Goal: Check status: Check status

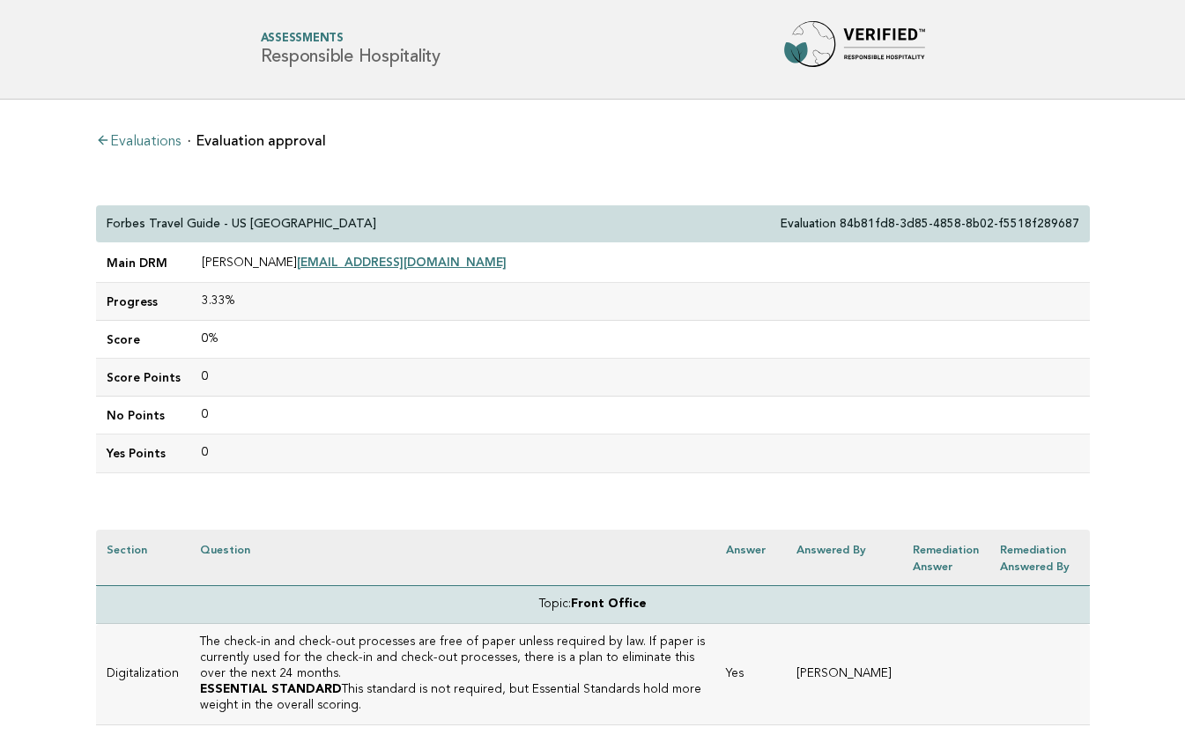
click at [149, 134] on li "Evaluations" at bounding box center [138, 140] width 85 height 18
click at [145, 142] on link "Evaluations" at bounding box center [138, 142] width 85 height 14
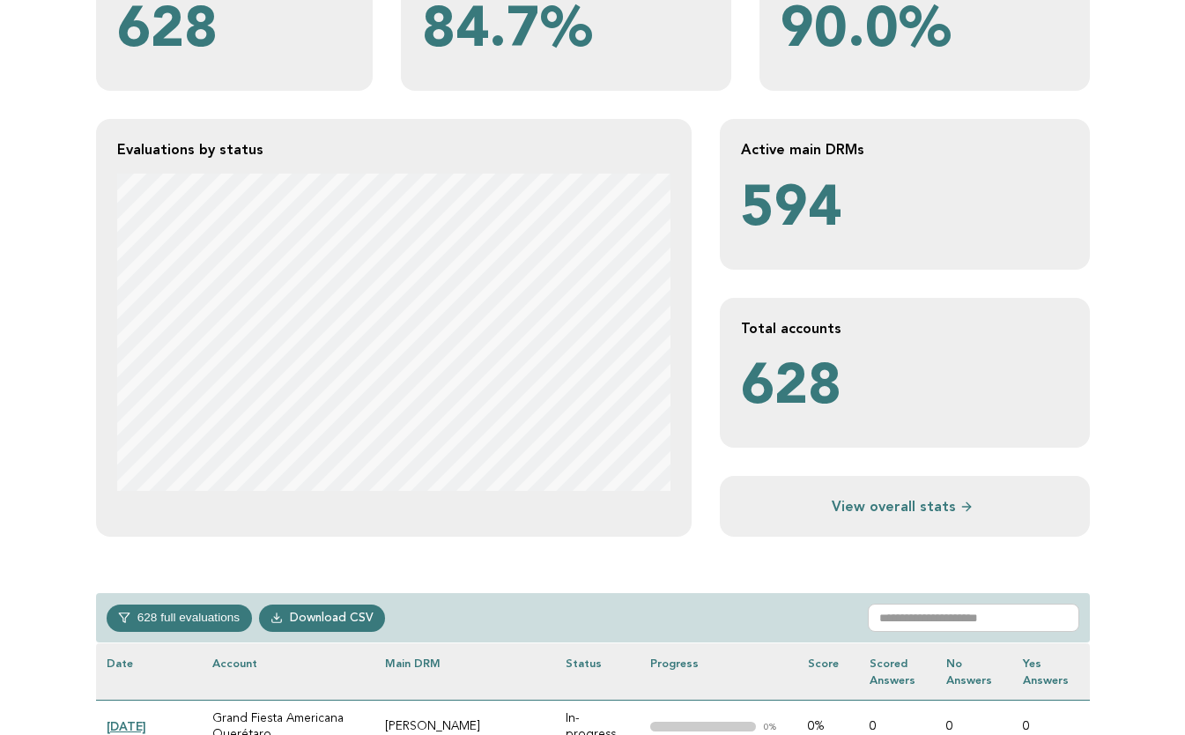
scroll to position [294, 0]
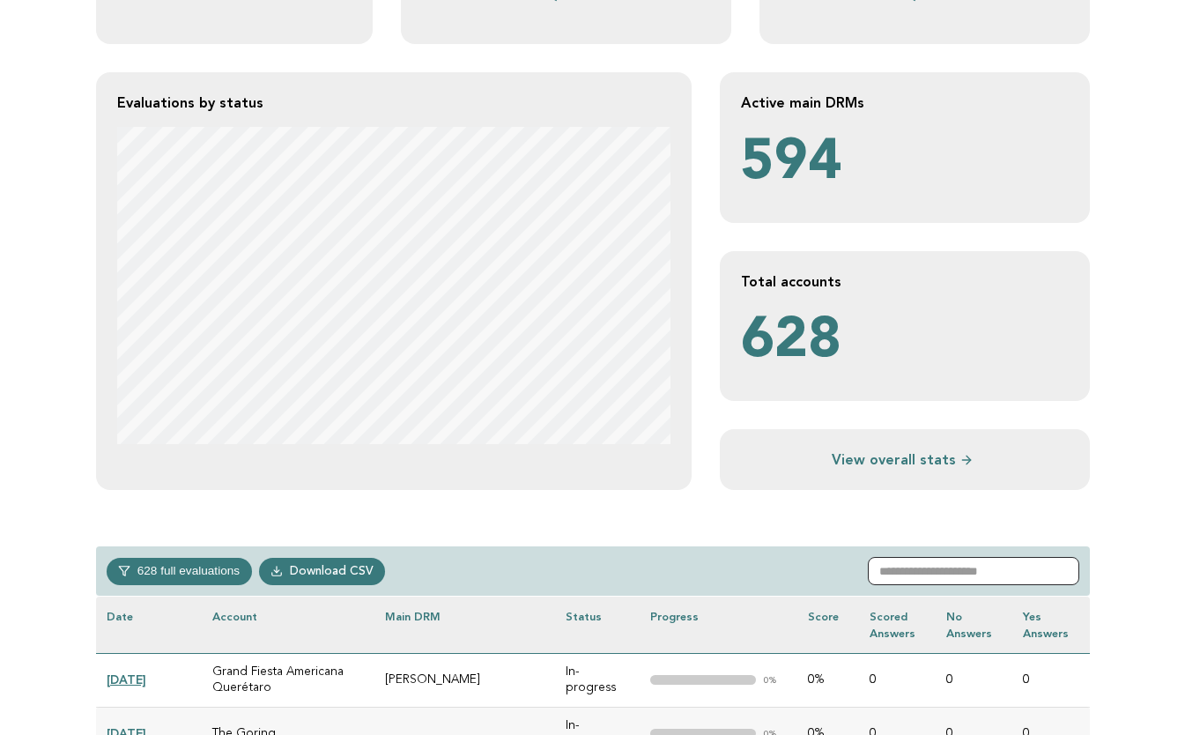
click at [953, 568] on input "text" at bounding box center [973, 571] width 211 height 28
paste input "**********"
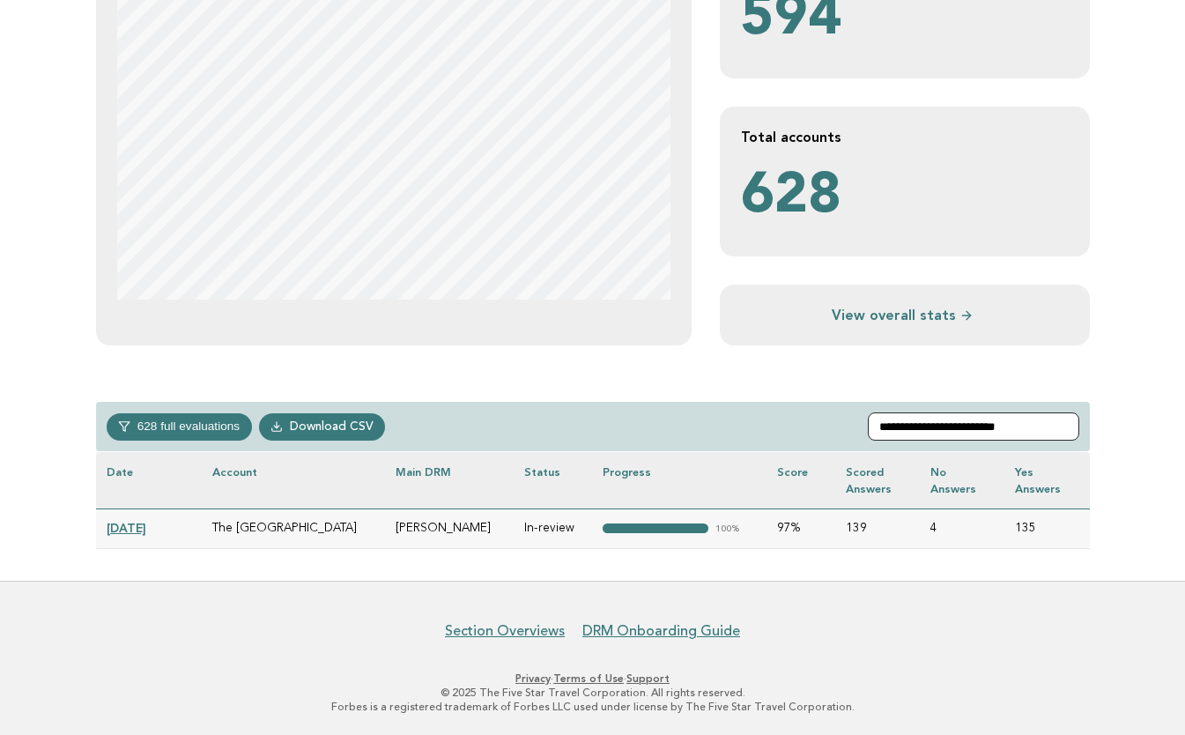
scroll to position [438, 0]
type input "**********"
click at [131, 523] on link "2025-07-17" at bounding box center [127, 529] width 40 height 14
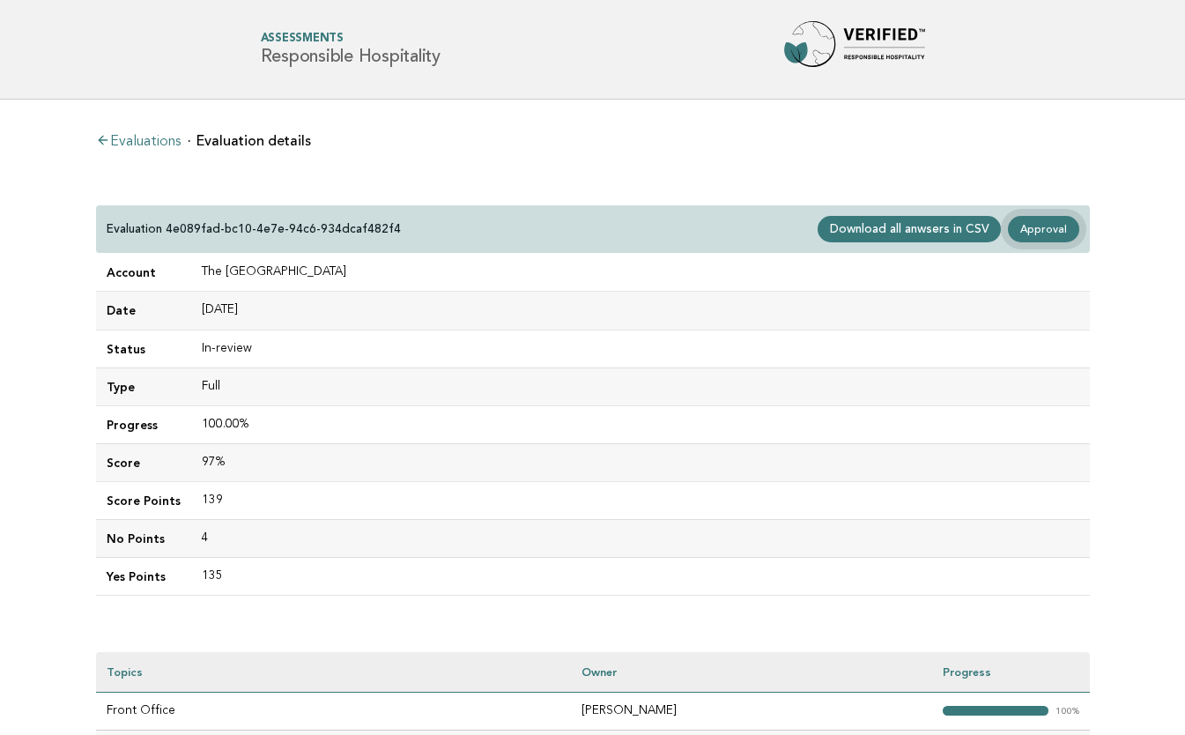
click at [1051, 229] on link "Approval" at bounding box center [1043, 229] width 70 height 26
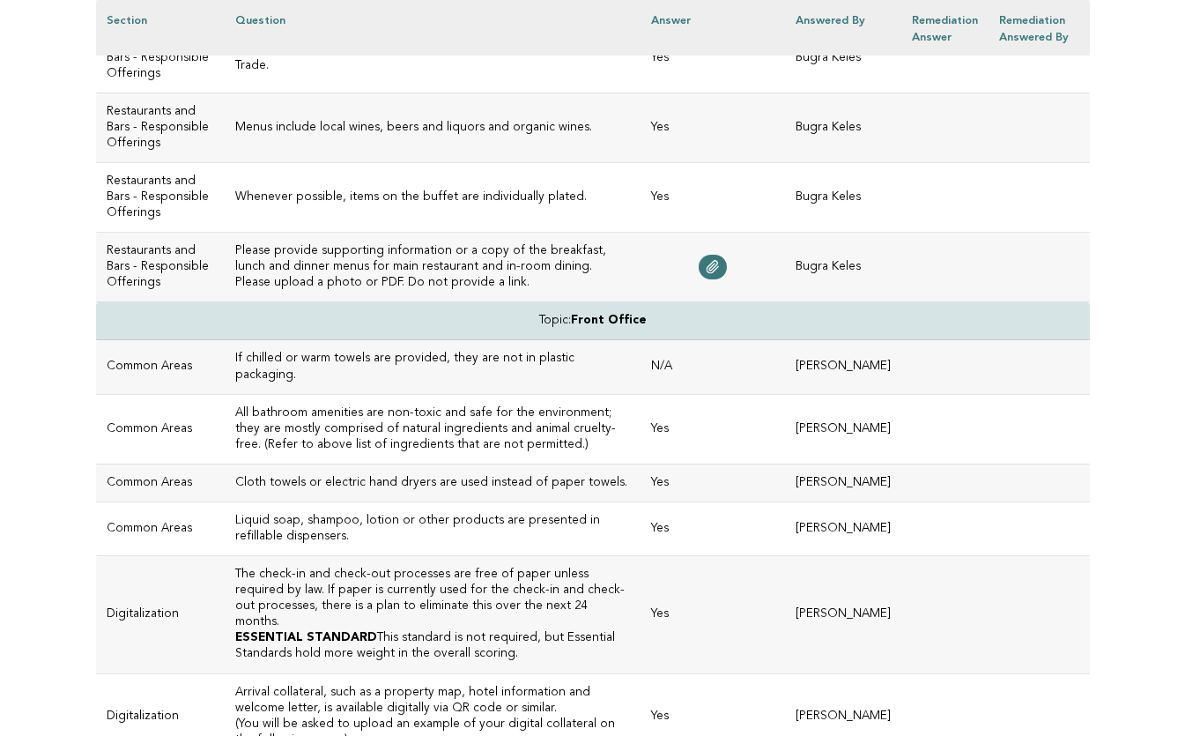
scroll to position [3175, 0]
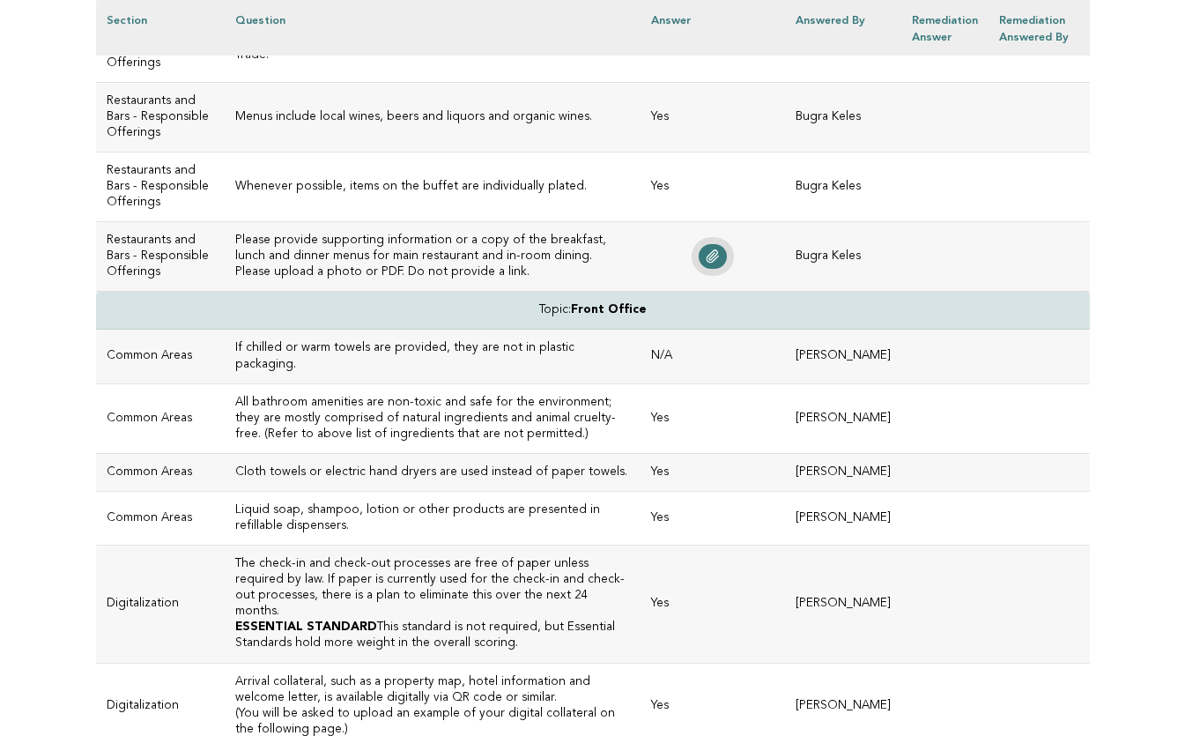
click at [720, 263] on icon at bounding box center [713, 256] width 14 height 14
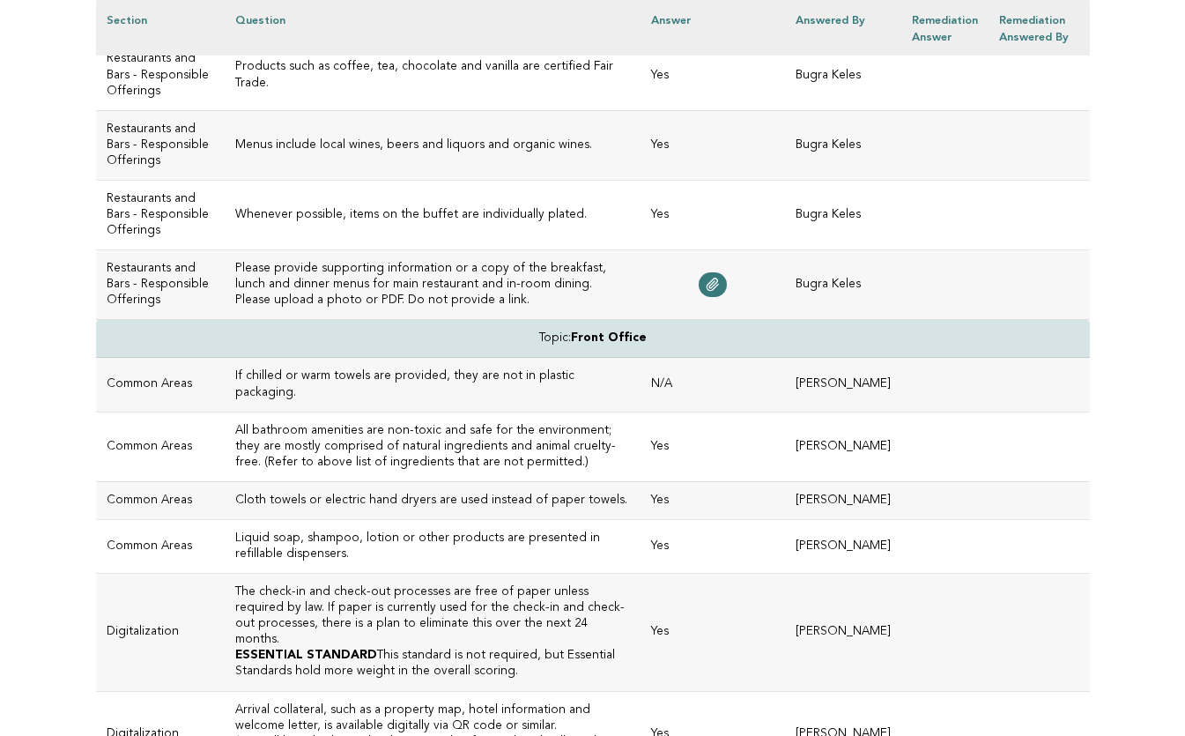
scroll to position [3146, 0]
click at [720, 293] on icon at bounding box center [713, 285] width 14 height 14
click at [507, 482] on td "All bathroom amenities are non-toxic and safe for the environment; they are mos…" at bounding box center [433, 447] width 416 height 70
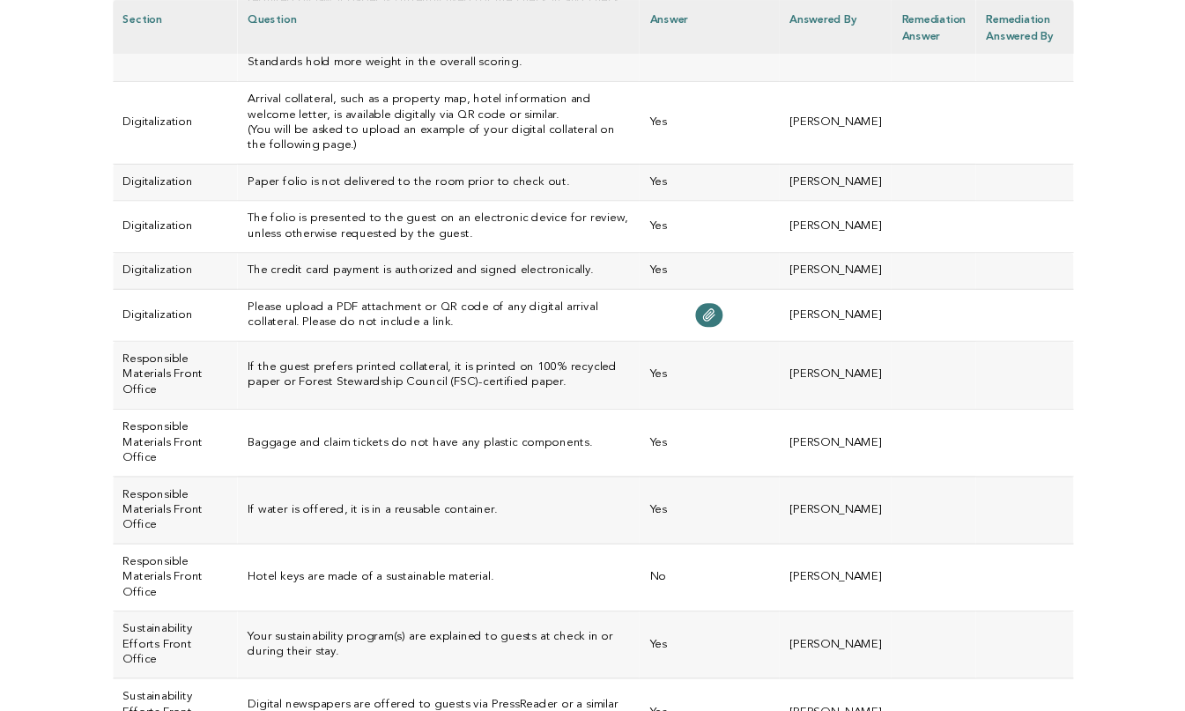
scroll to position [3755, 0]
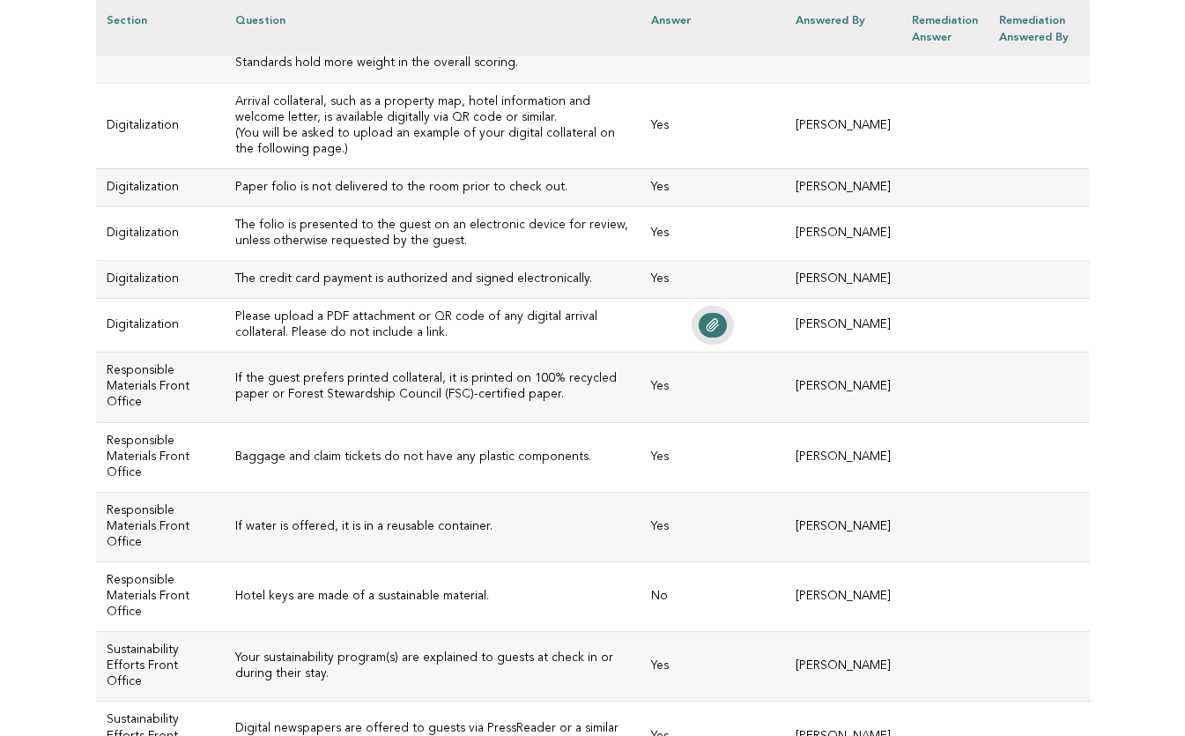
click at [727, 337] on link at bounding box center [713, 325] width 28 height 25
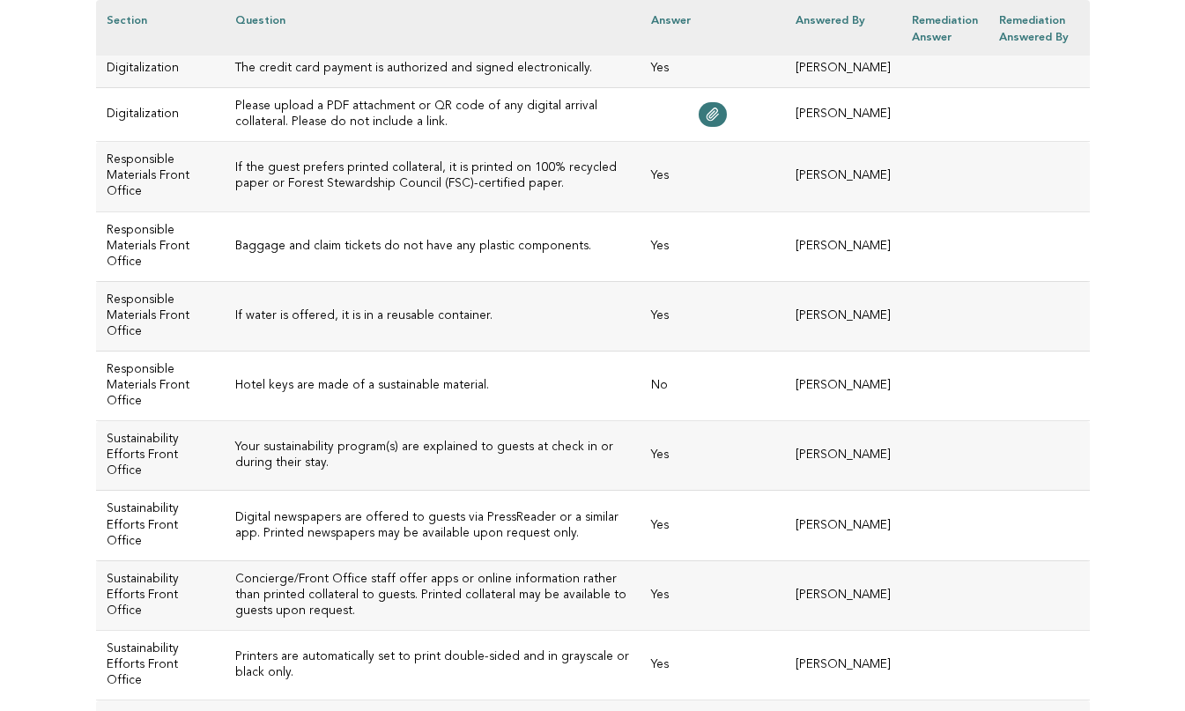
scroll to position [3966, 0]
drag, startPoint x: 461, startPoint y: 448, endPoint x: 255, endPoint y: 438, distance: 206.4
click at [255, 420] on td "Hotel keys are made of a sustainable material." at bounding box center [433, 386] width 416 height 70
copy h3 "Hotel keys are made of a sustainable material."
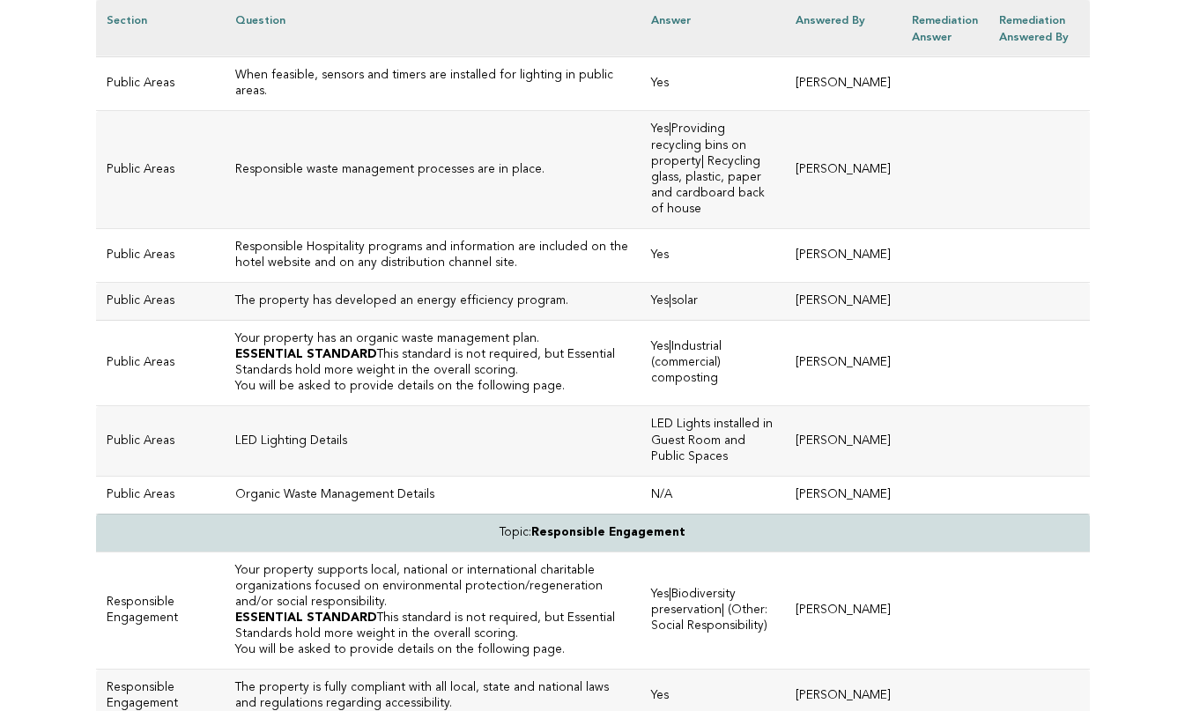
scroll to position [4993, 0]
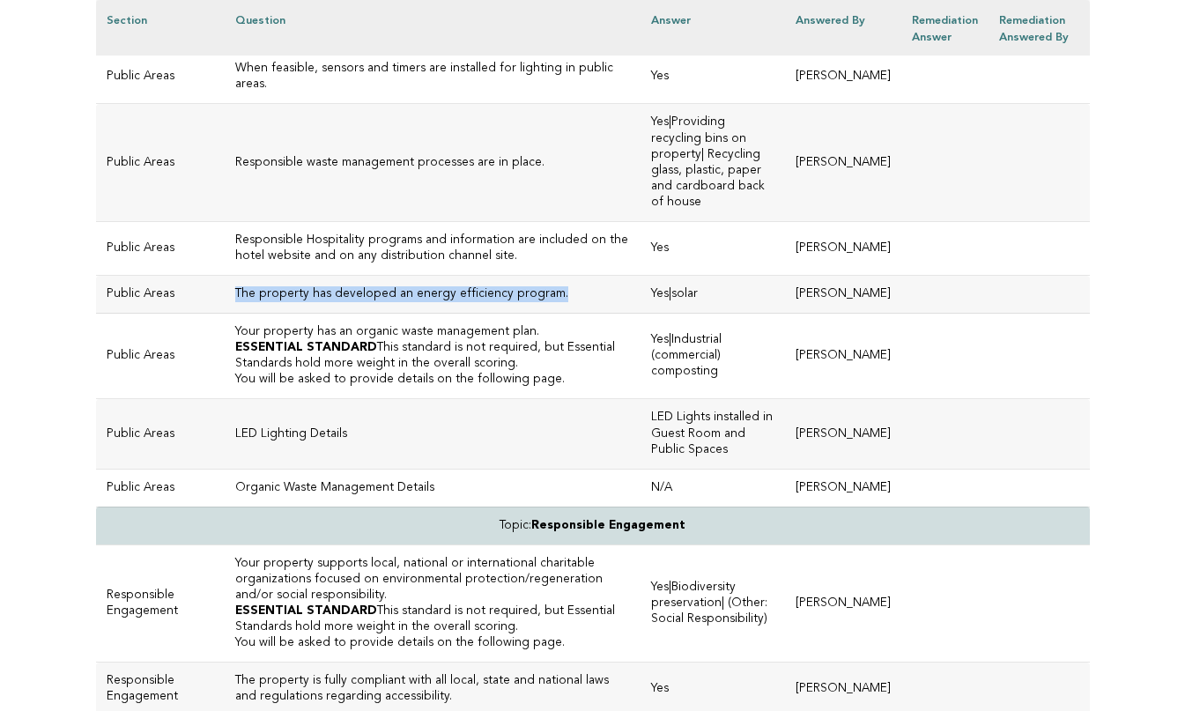
drag, startPoint x: 529, startPoint y: 356, endPoint x: 208, endPoint y: 360, distance: 320.8
click at [225, 314] on td "The property has developed an energy efficiency program." at bounding box center [433, 295] width 416 height 38
copy h3 "The property has developed an energy efficiency program."
click at [617, 275] on td "Responsible Hospitality programs and information are included on the hotel webs…" at bounding box center [433, 248] width 416 height 54
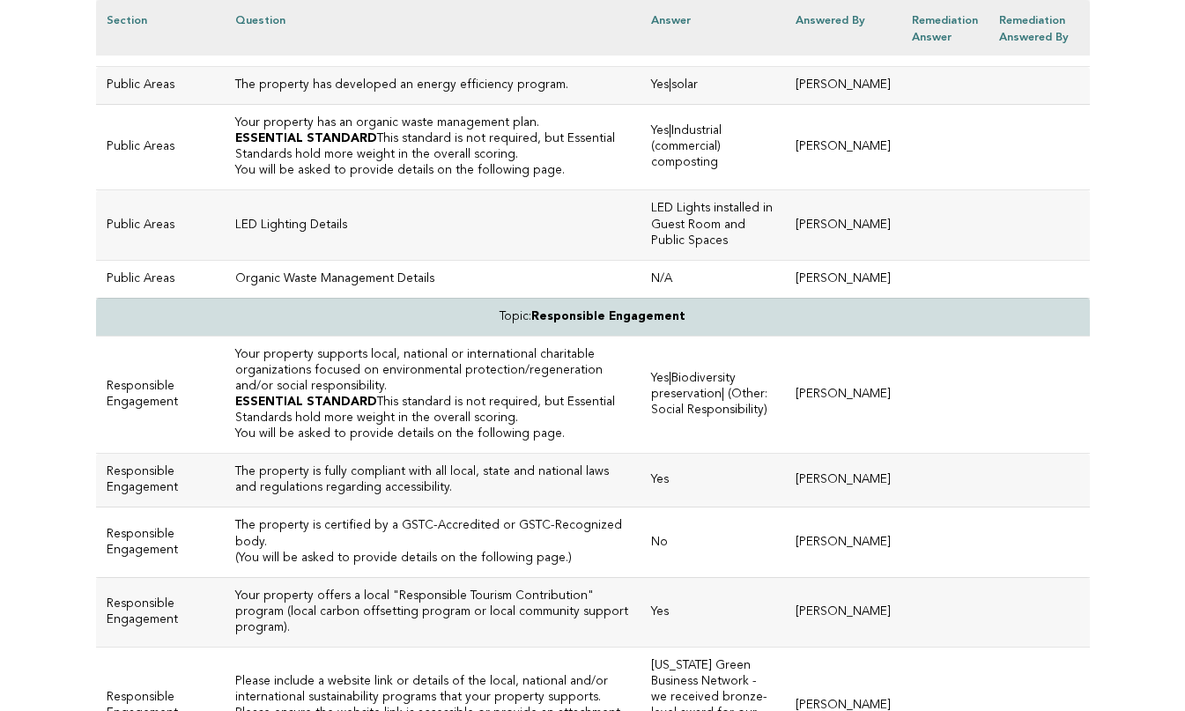
scroll to position [5208, 0]
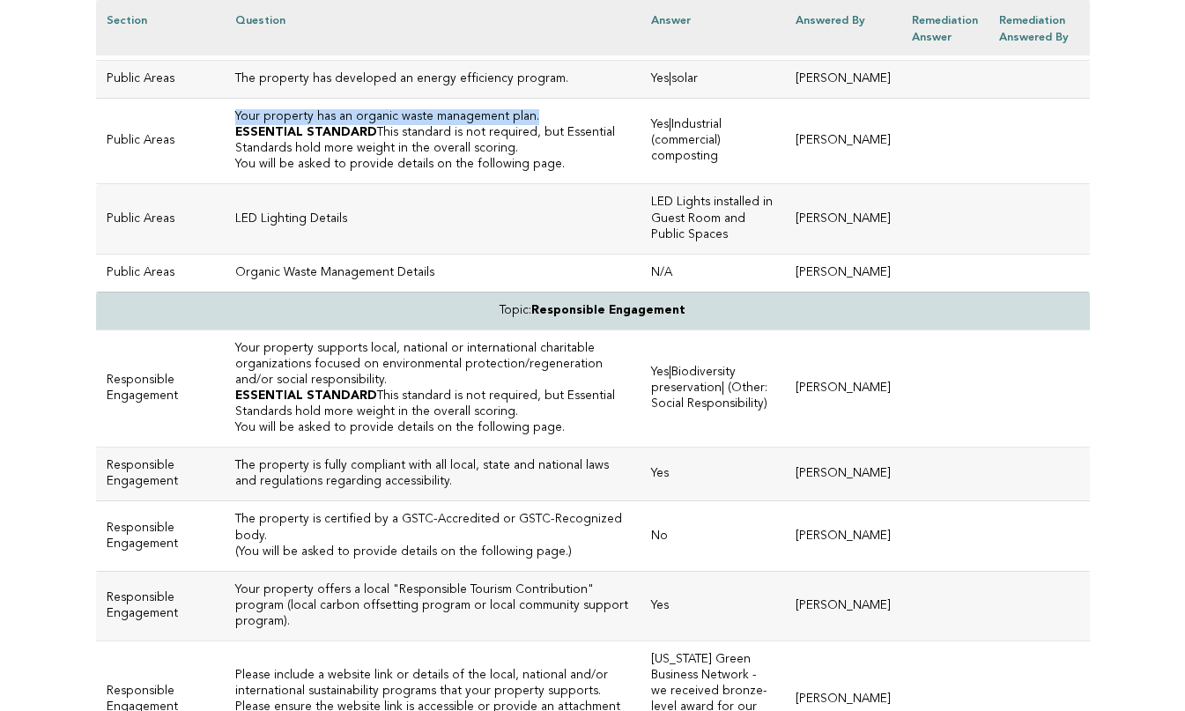
drag, startPoint x: 513, startPoint y: 182, endPoint x: 209, endPoint y: 185, distance: 304.0
click at [225, 184] on td "Your property has an organic waste management plan. ESSENTIAL STANDARD This sta…" at bounding box center [433, 141] width 416 height 85
copy h3 "Your property has an organic waste management plan."
click at [248, 254] on td "LED Lighting Details" at bounding box center [433, 219] width 416 height 70
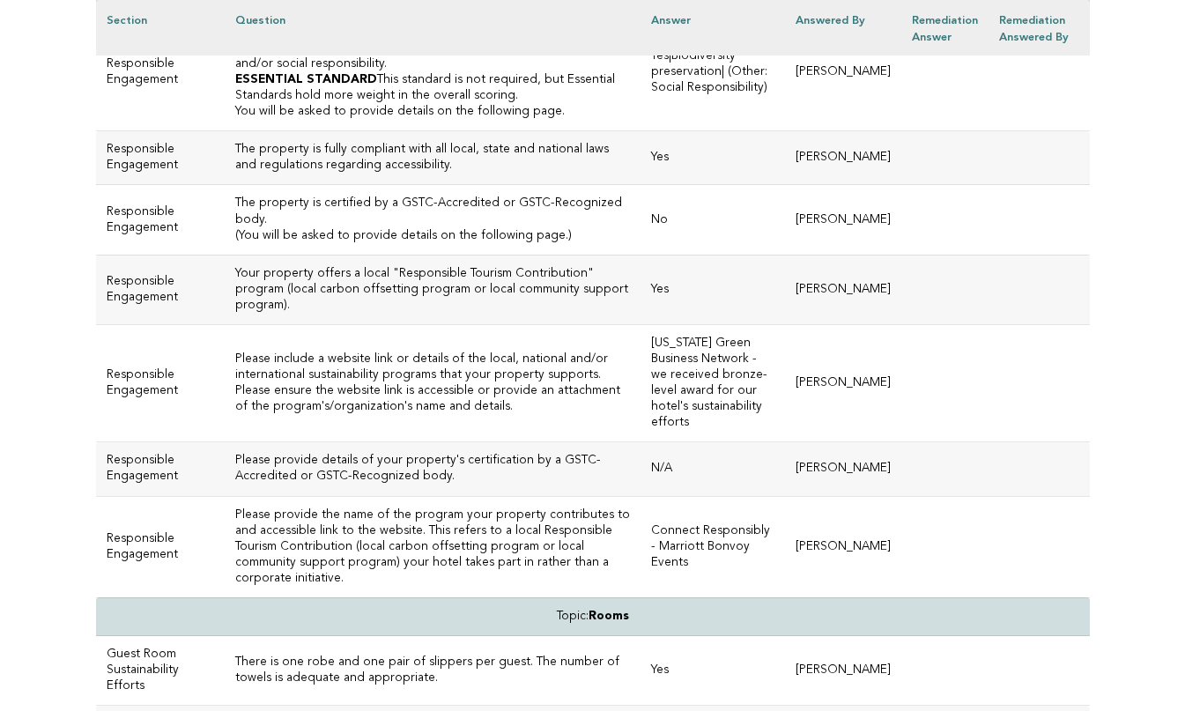
scroll to position [5525, 0]
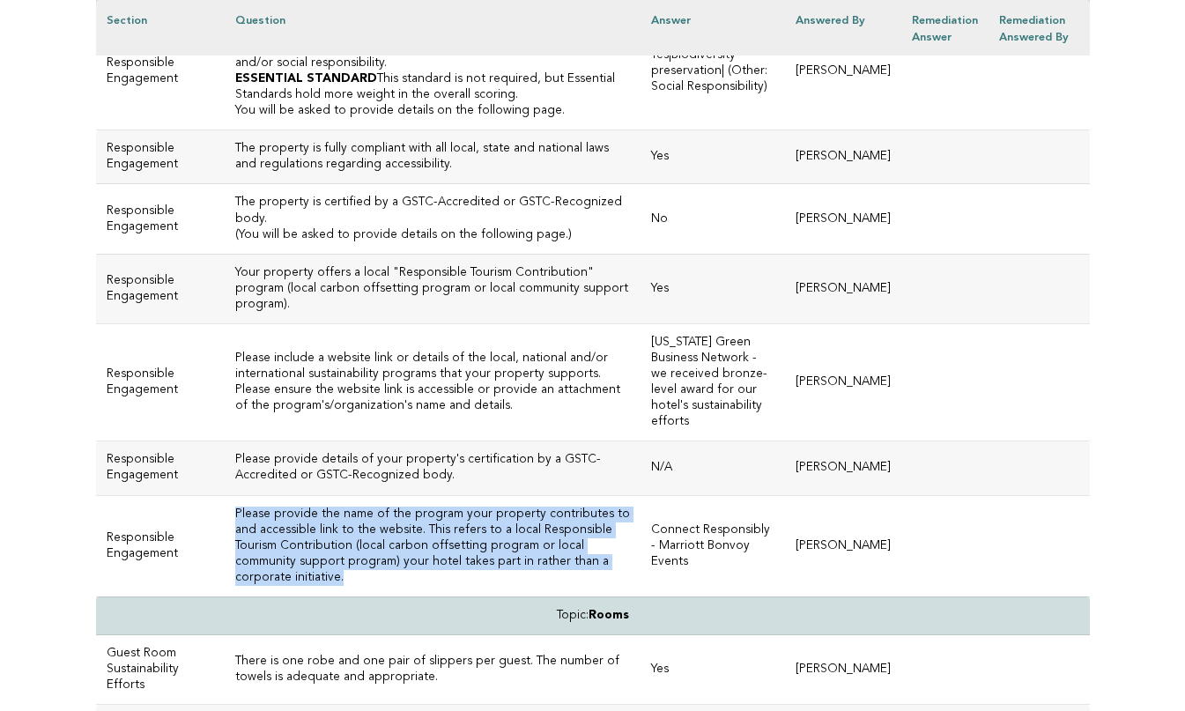
drag, startPoint x: 356, startPoint y: 669, endPoint x: 209, endPoint y: 620, distance: 154.9
click at [225, 597] on td "Please provide the name of the program your property contributes to and accessi…" at bounding box center [433, 545] width 416 height 101
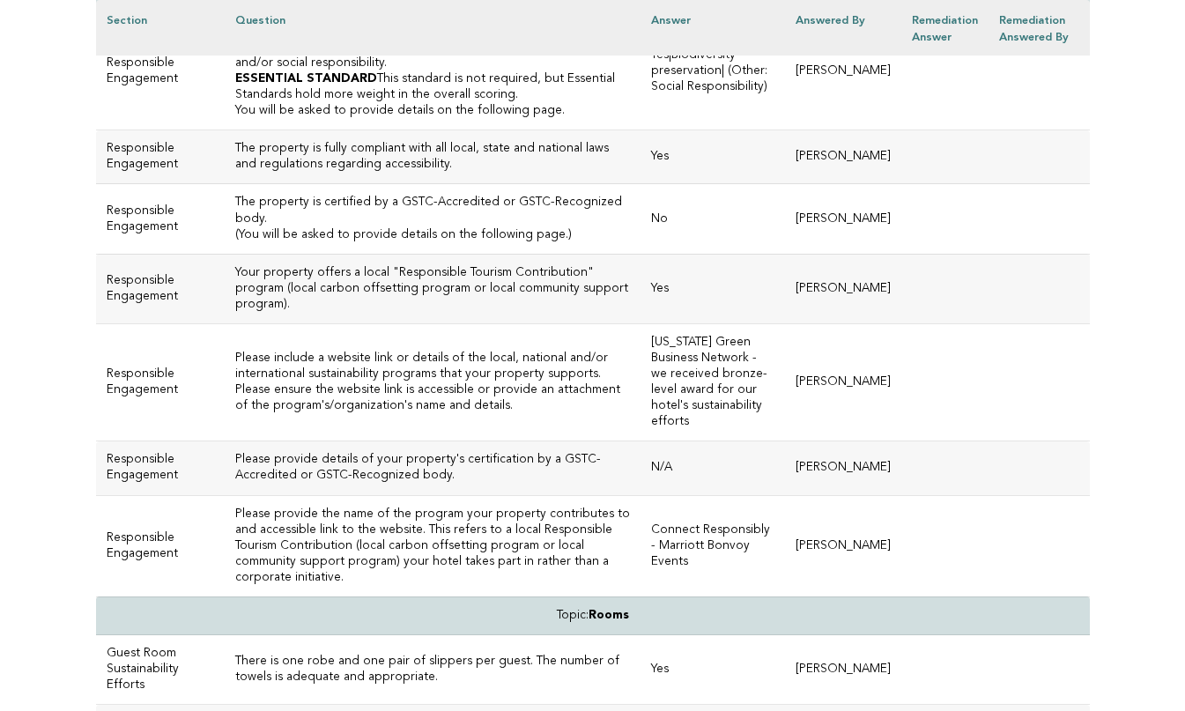
click at [405, 103] on p "ESSENTIAL STANDARD This standard is not required, but Essential Standards hold …" at bounding box center [432, 87] width 395 height 32
drag, startPoint x: 598, startPoint y: 137, endPoint x: 210, endPoint y: 120, distance: 389.0
click at [225, 120] on td "Your property supports local, national or international charitable organization…" at bounding box center [433, 70] width 416 height 117
copy h3 "Your property supports local, national or international charitable organization…"
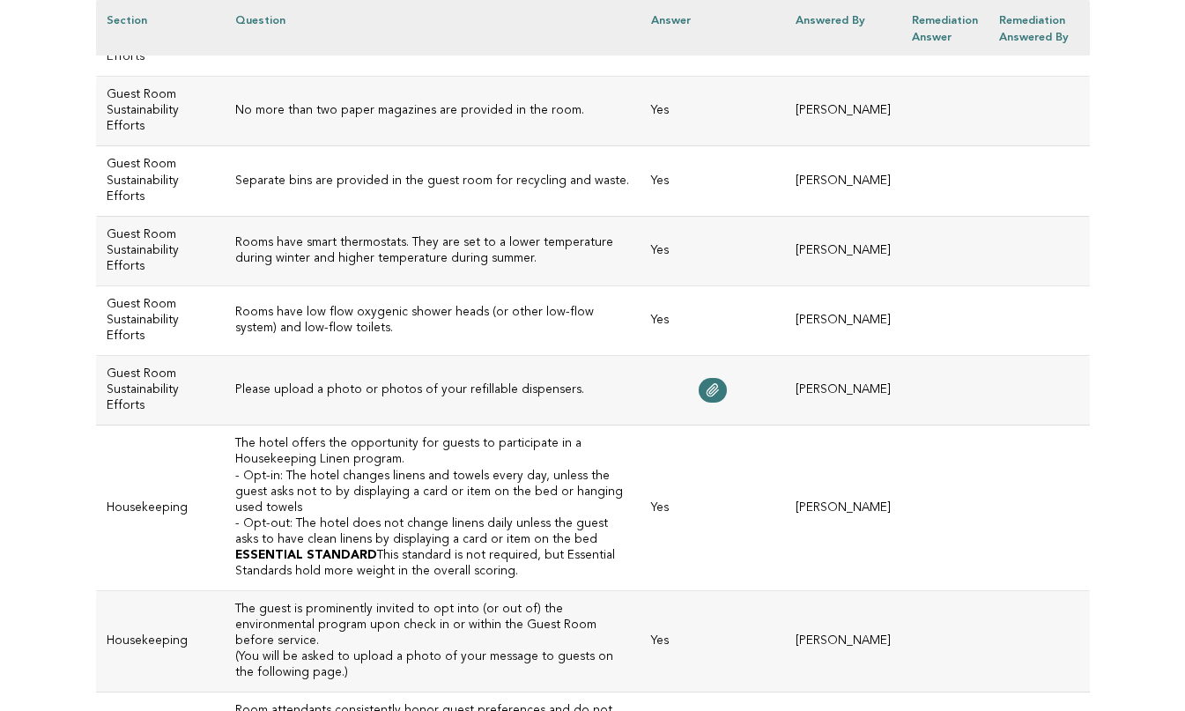
scroll to position [6439, 0]
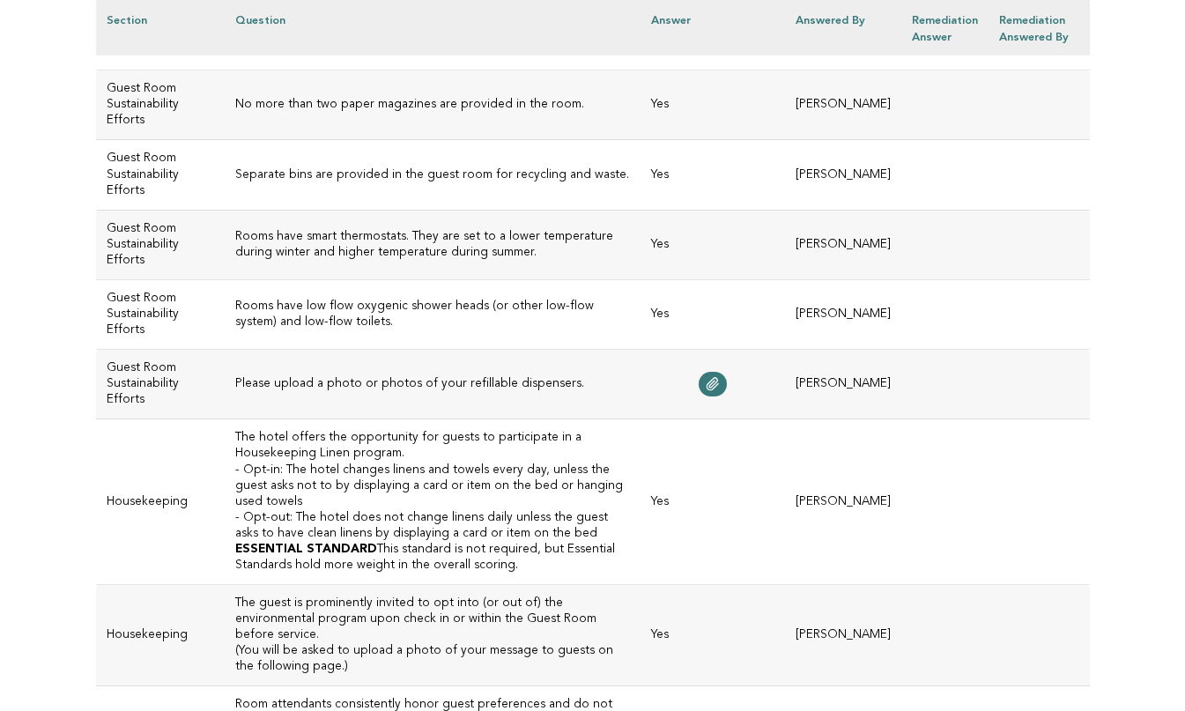
click at [318, 392] on h3 "Please upload a photo or photos of your refillable dispensers." at bounding box center [432, 384] width 395 height 16
click at [719, 390] on icon at bounding box center [713, 384] width 11 height 12
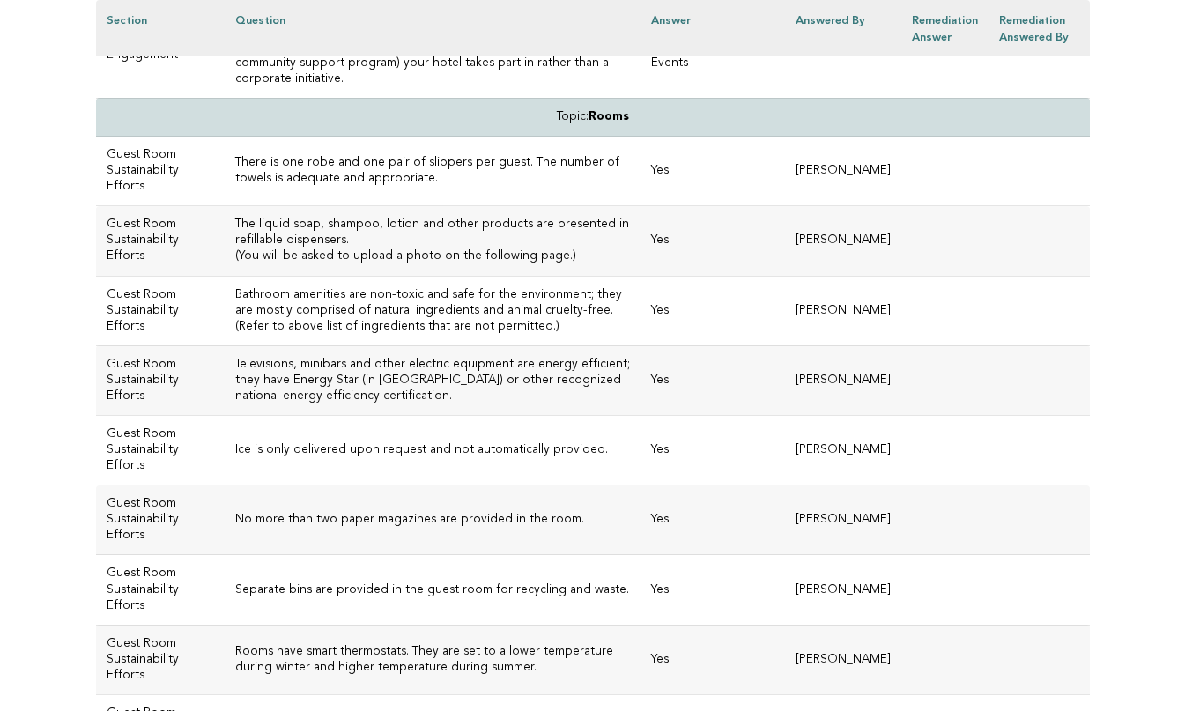
scroll to position [5988, 0]
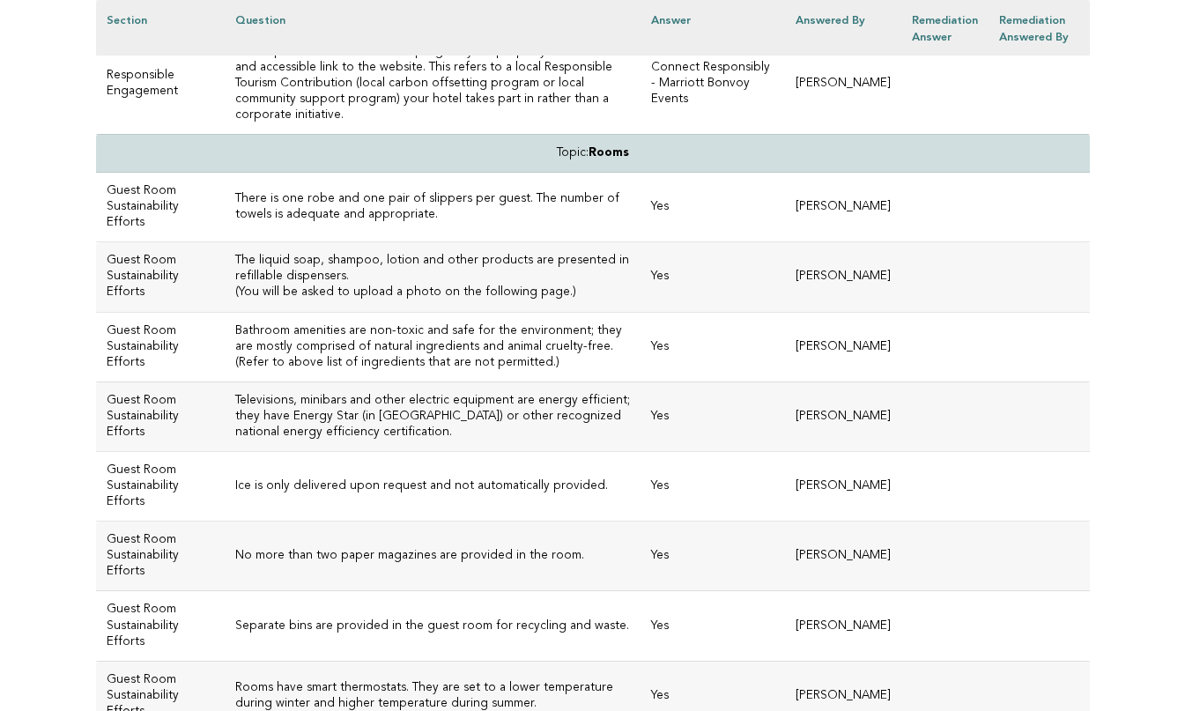
click at [560, 300] on p "(You will be asked to upload a photo on the following page.)" at bounding box center [432, 293] width 395 height 16
click at [264, 285] on h3 "The liquid soap, shampoo, lotion and other products are presented in refillable…" at bounding box center [432, 269] width 395 height 32
click at [276, 285] on h3 "The liquid soap, shampoo, lotion and other products are presented in refillable…" at bounding box center [432, 269] width 395 height 32
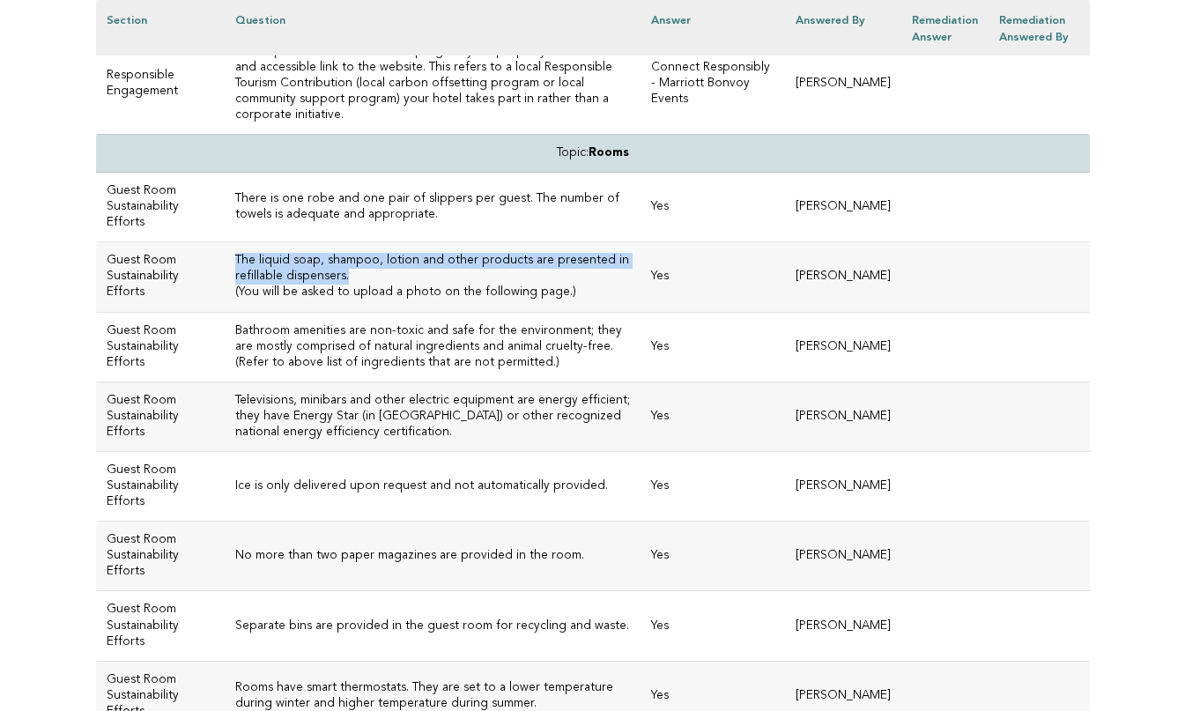
drag, startPoint x: 280, startPoint y: 367, endPoint x: 204, endPoint y: 345, distance: 80.0
click at [225, 312] on td "The liquid soap, shampoo, lotion and other products are presented in refillable…" at bounding box center [433, 277] width 416 height 70
copy h3 "The liquid soap, shampoo, lotion and other products are presented in refillable…"
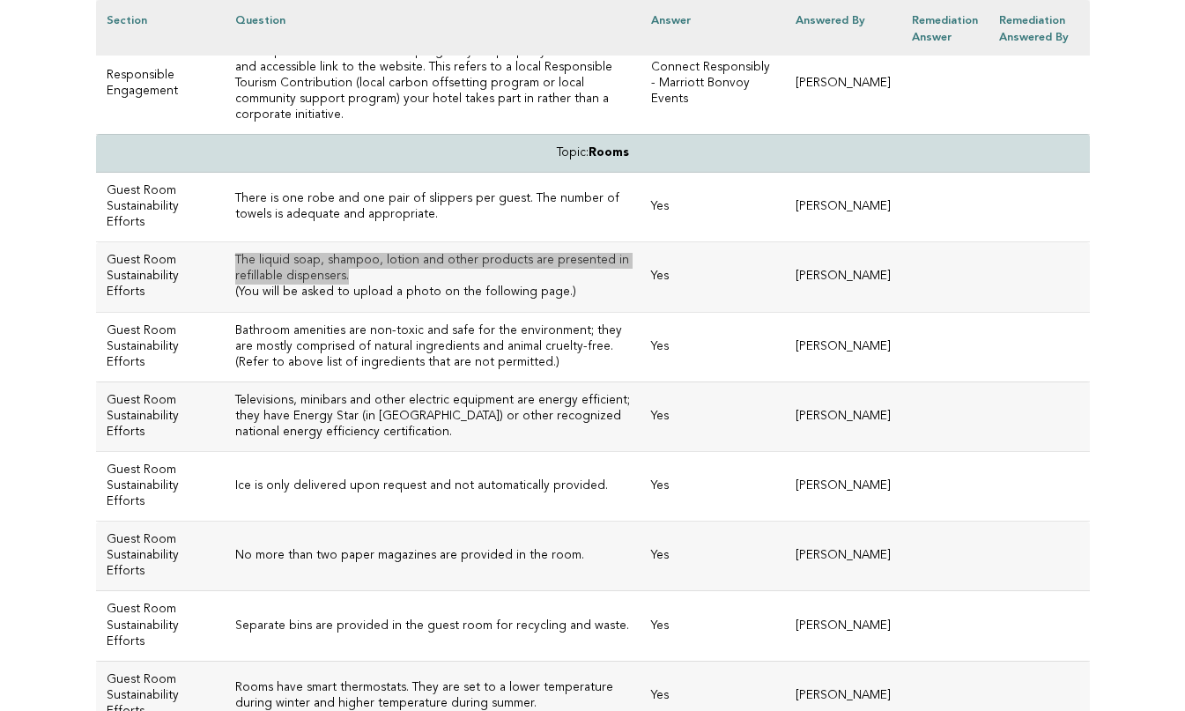
drag, startPoint x: 226, startPoint y: 690, endPoint x: 373, endPoint y: 343, distance: 376.7
click at [373, 312] on td "The liquid soap, shampoo, lotion and other products are presented in refillable…" at bounding box center [433, 277] width 416 height 70
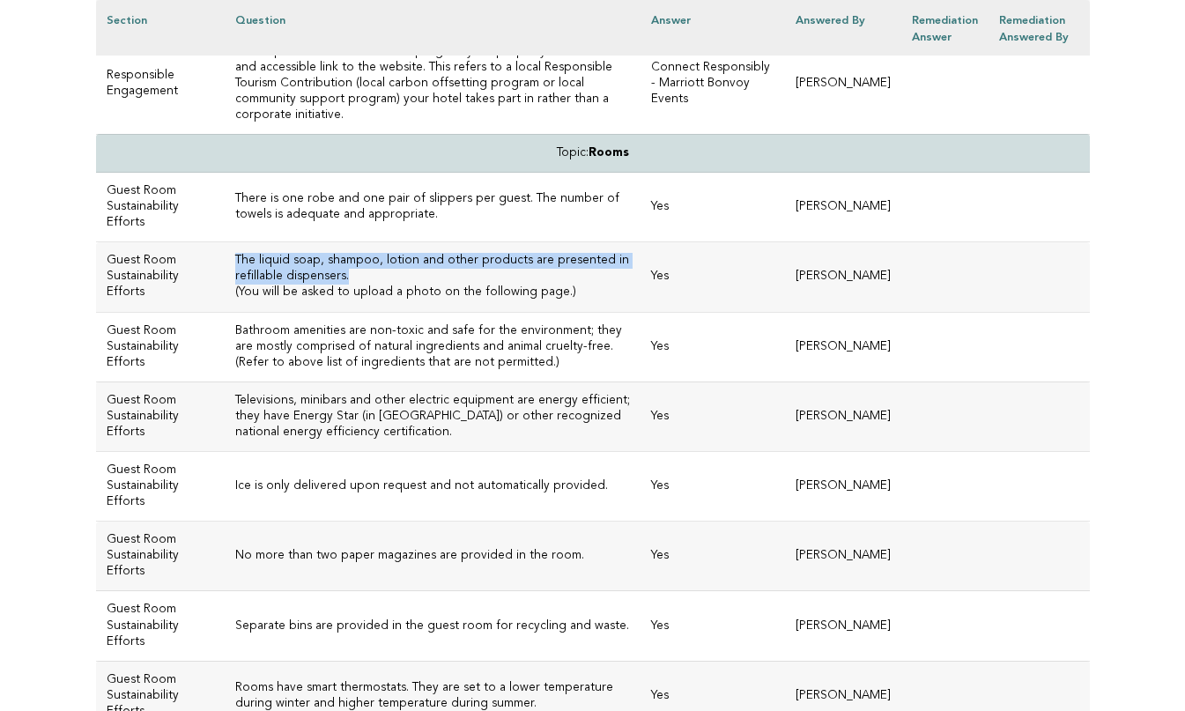
click at [373, 312] on td "The liquid soap, shampoo, lotion and other products are presented in refillable…" at bounding box center [433, 277] width 416 height 70
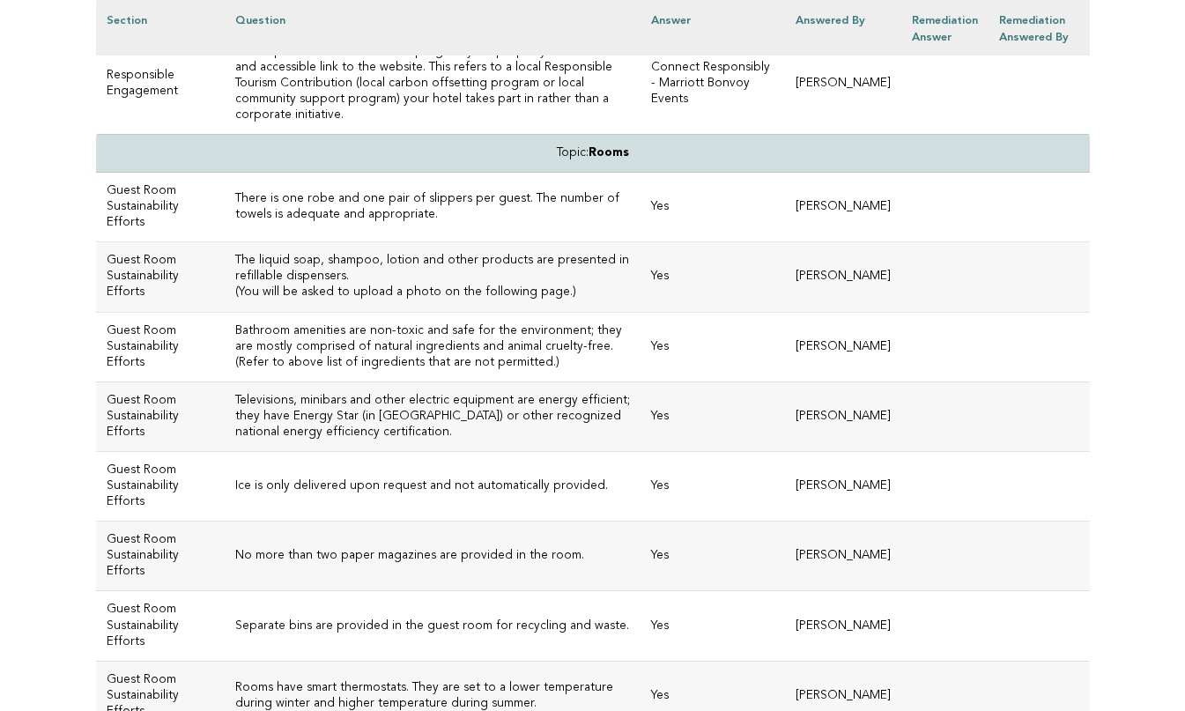
click at [373, 371] on h3 "Bathroom amenities are non-toxic and safe for the environment; they are mostly …" at bounding box center [432, 347] width 395 height 48
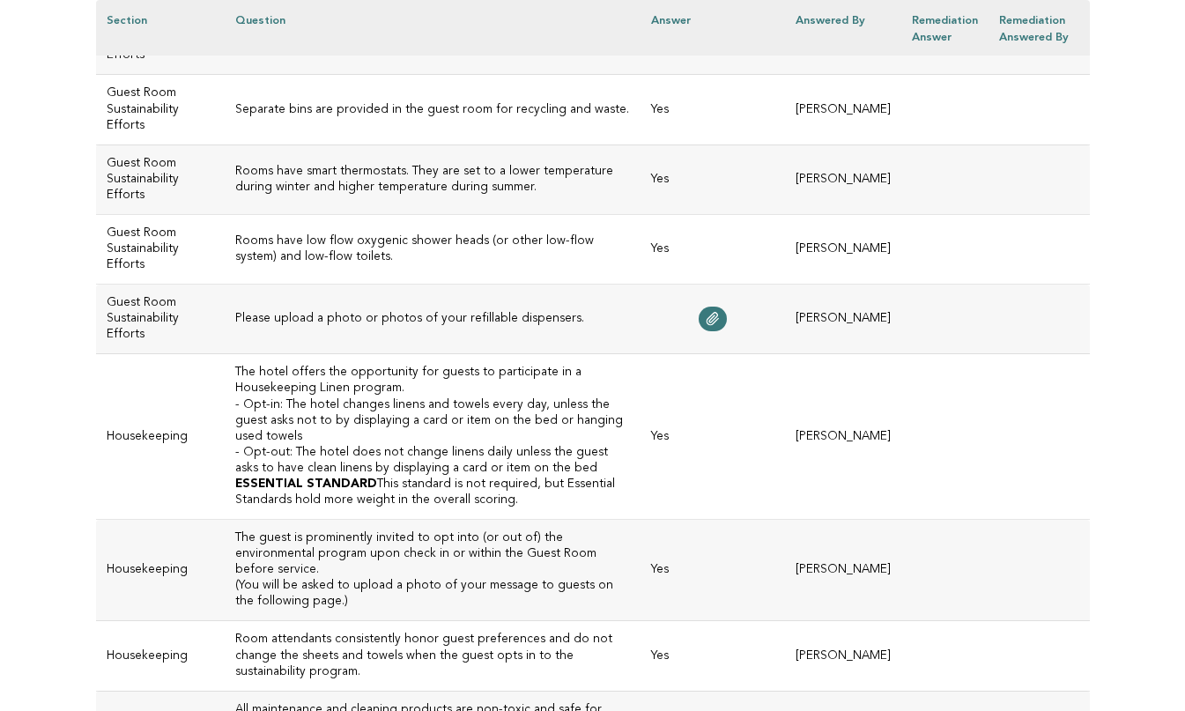
scroll to position [6507, 0]
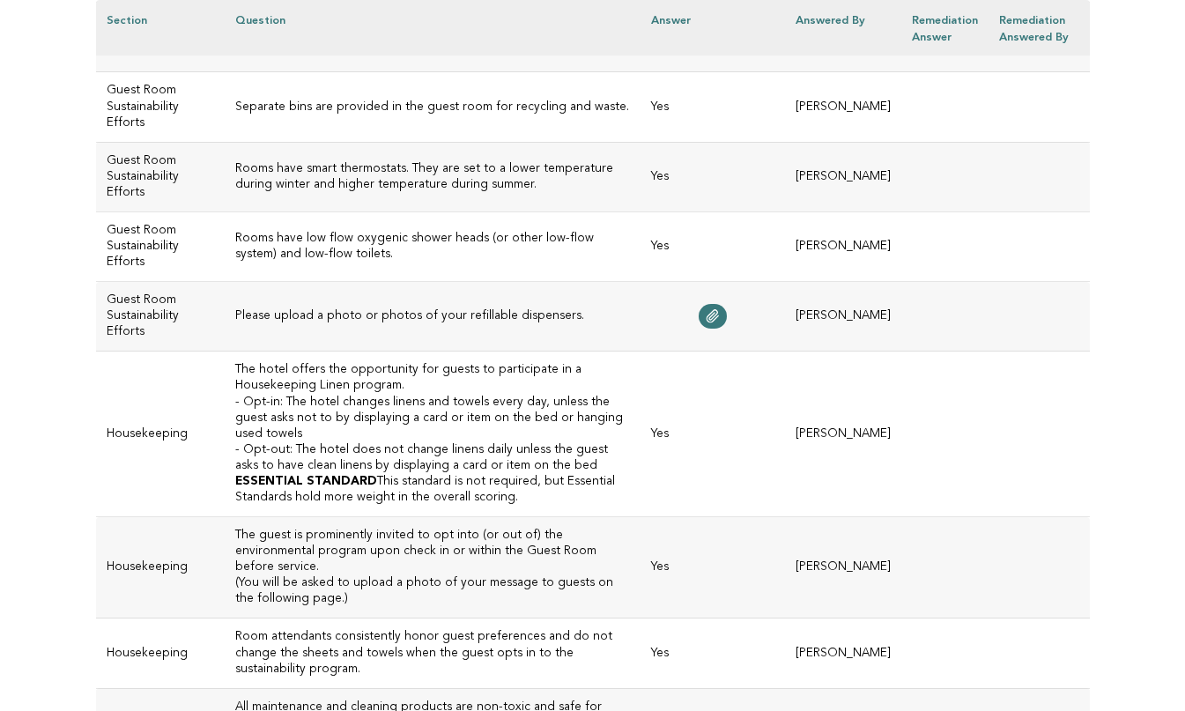
click at [319, 263] on h3 "Rooms have low flow oxygenic shower heads (or other low-flow system) and low-fl…" at bounding box center [432, 247] width 395 height 32
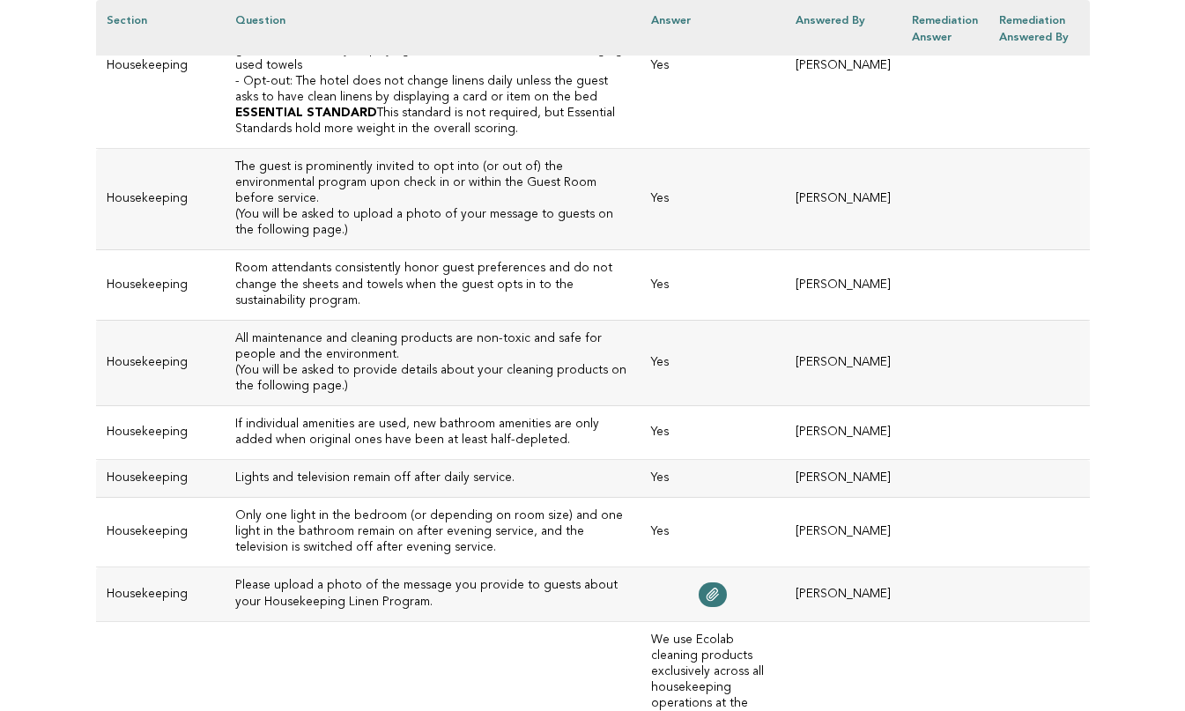
scroll to position [6881, 0]
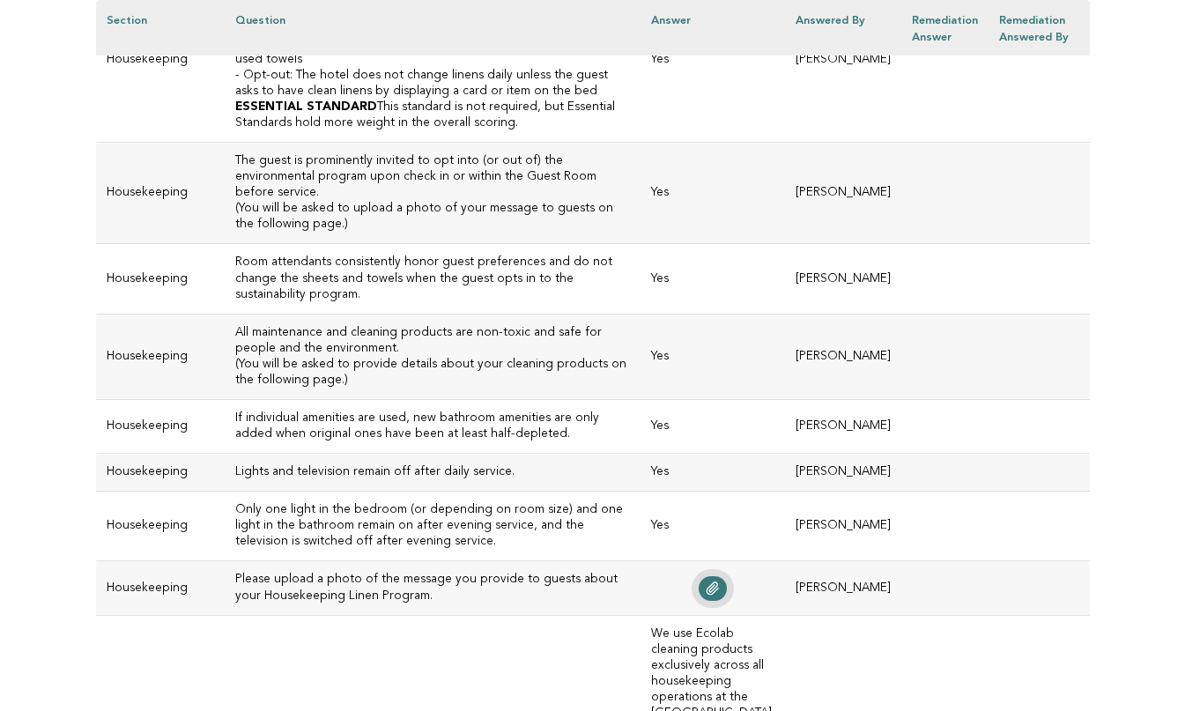
click at [727, 601] on link at bounding box center [713, 588] width 28 height 25
click at [382, 546] on h3 "Only one light in the bedroom (or depending on room size) and one light in the …" at bounding box center [432, 526] width 395 height 48
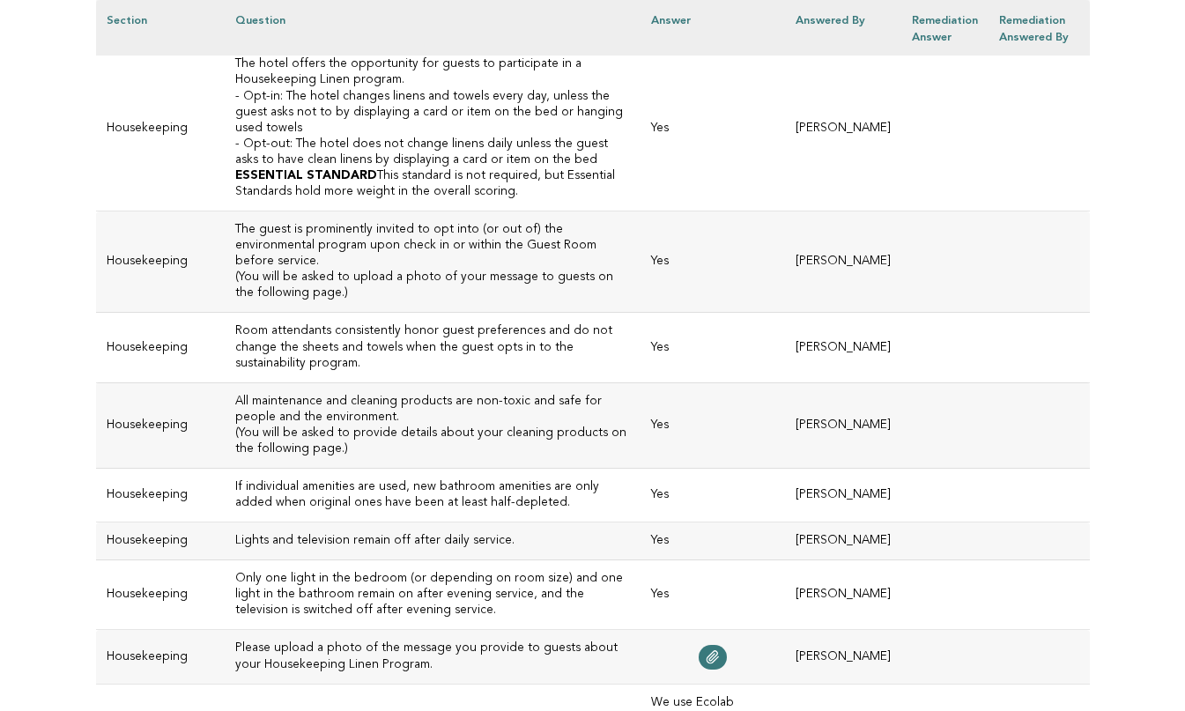
scroll to position [6773, 0]
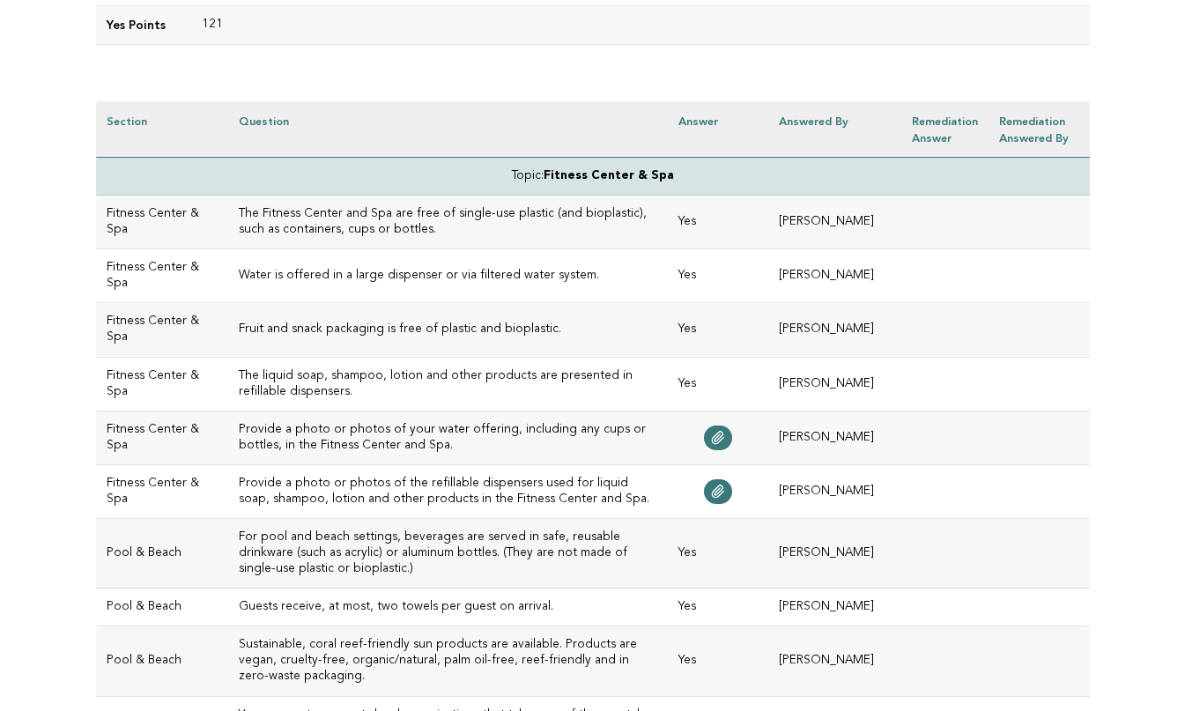
scroll to position [456, 0]
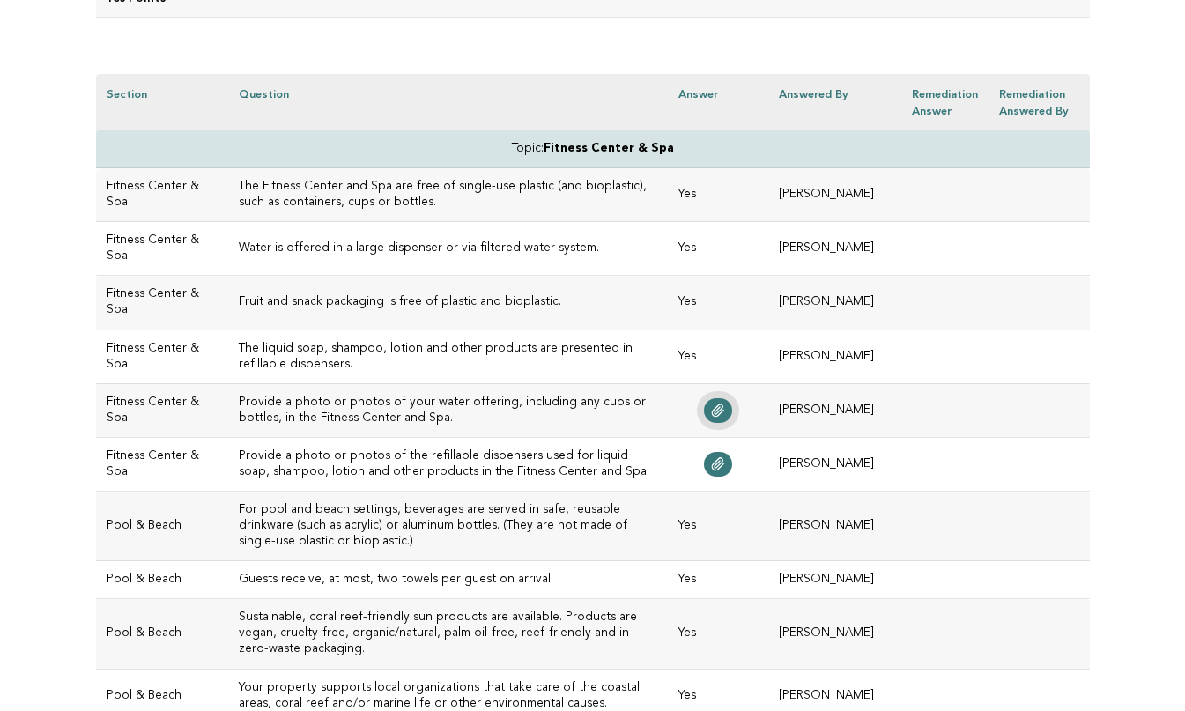
click at [725, 410] on icon at bounding box center [718, 411] width 14 height 14
click at [725, 459] on icon at bounding box center [718, 464] width 14 height 14
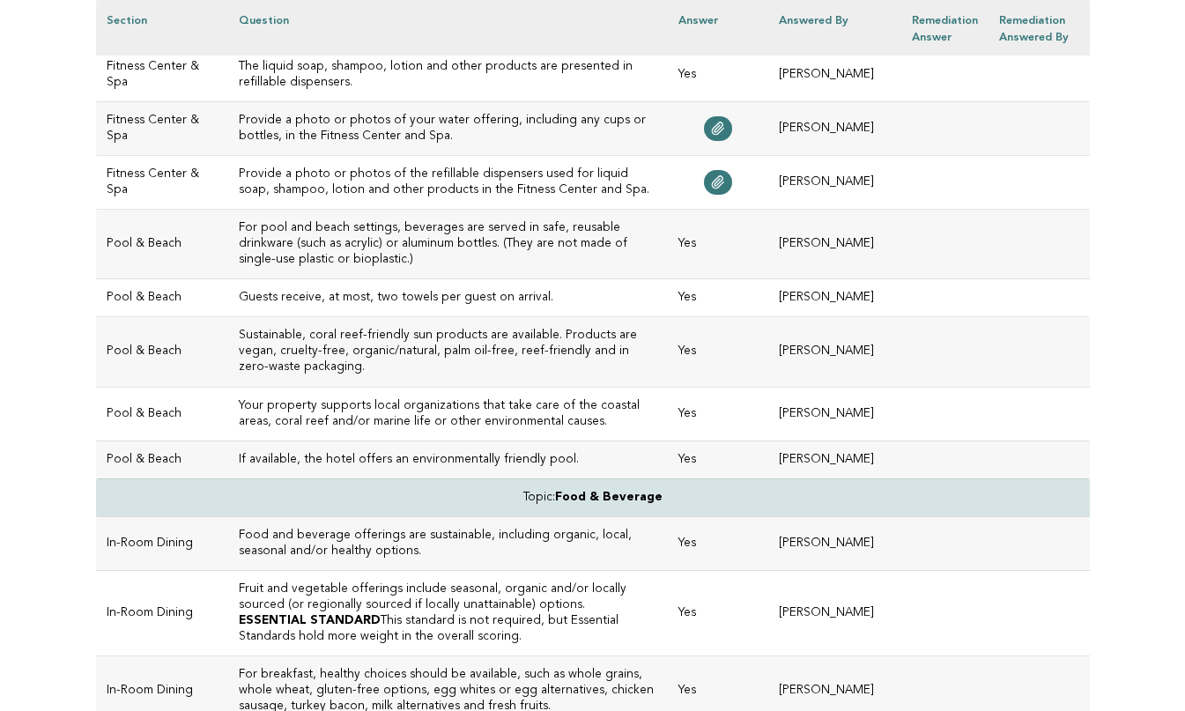
scroll to position [739, 0]
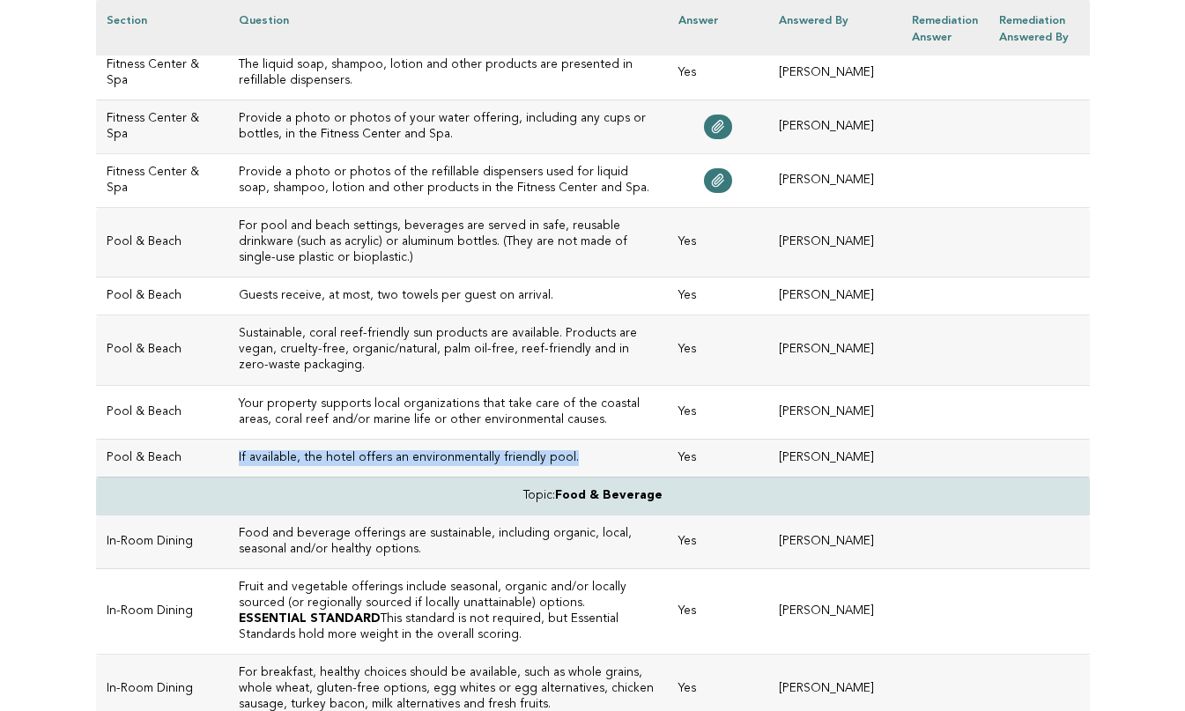
drag, startPoint x: 541, startPoint y: 421, endPoint x: 207, endPoint y: 420, distance: 334.0
click at [228, 439] on td "If available, the hotel offers an environmentally friendly pool." at bounding box center [448, 458] width 440 height 38
copy h3 "If available, the hotel offers an environmentally friendly pool."
click at [668, 278] on td "Guests receive, at most, two towels per guest on arrival." at bounding box center [448, 297] width 440 height 38
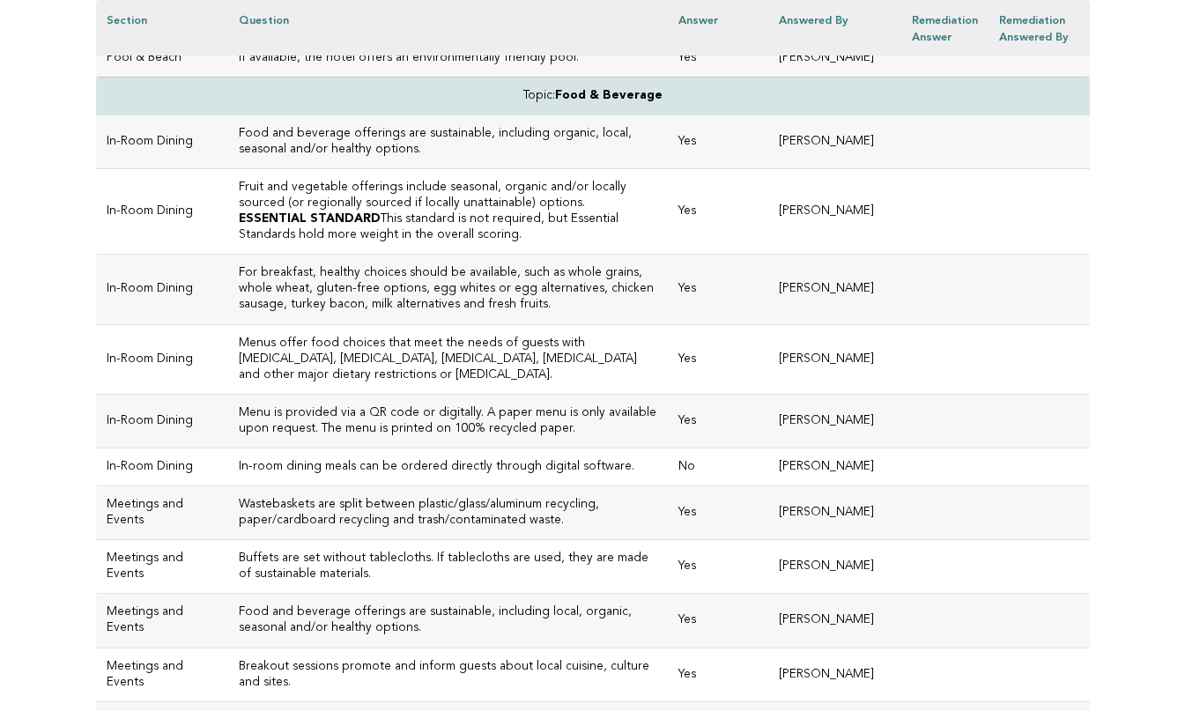
scroll to position [1140, 0]
click at [337, 458] on h3 "In-room dining meals can be ordered directly through digital software." at bounding box center [448, 466] width 419 height 16
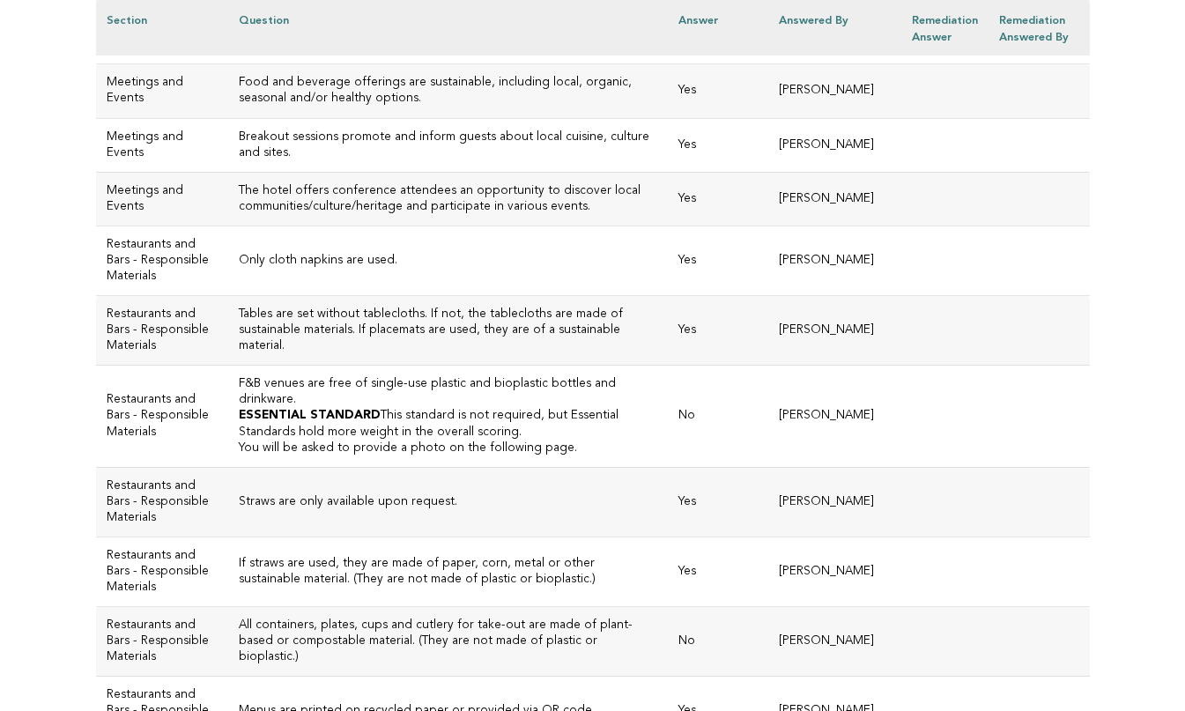
scroll to position [1644, 0]
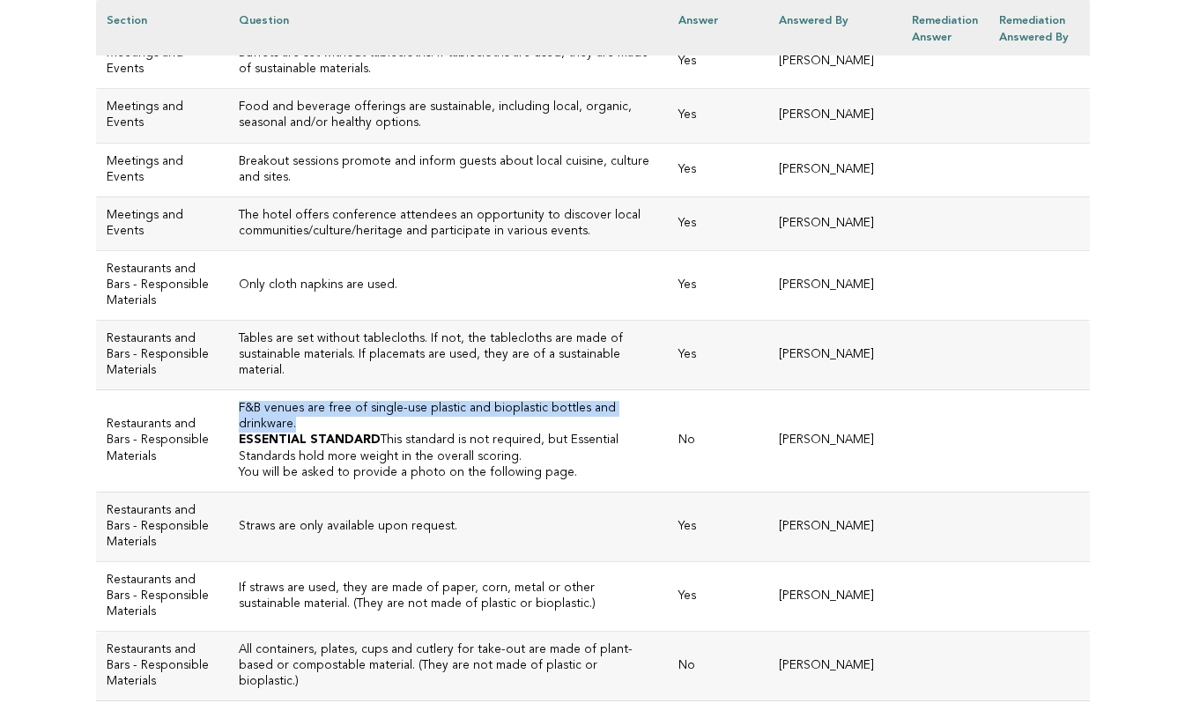
drag, startPoint x: 633, startPoint y: 399, endPoint x: 204, endPoint y: 399, distance: 428.3
click at [228, 399] on td "F&B venues are free of single-use plastic and bioplastic bottles and drinkware.…" at bounding box center [448, 440] width 440 height 101
copy h3 "F&B venues are free of single-use plastic and bioplastic bottles and drinkware."
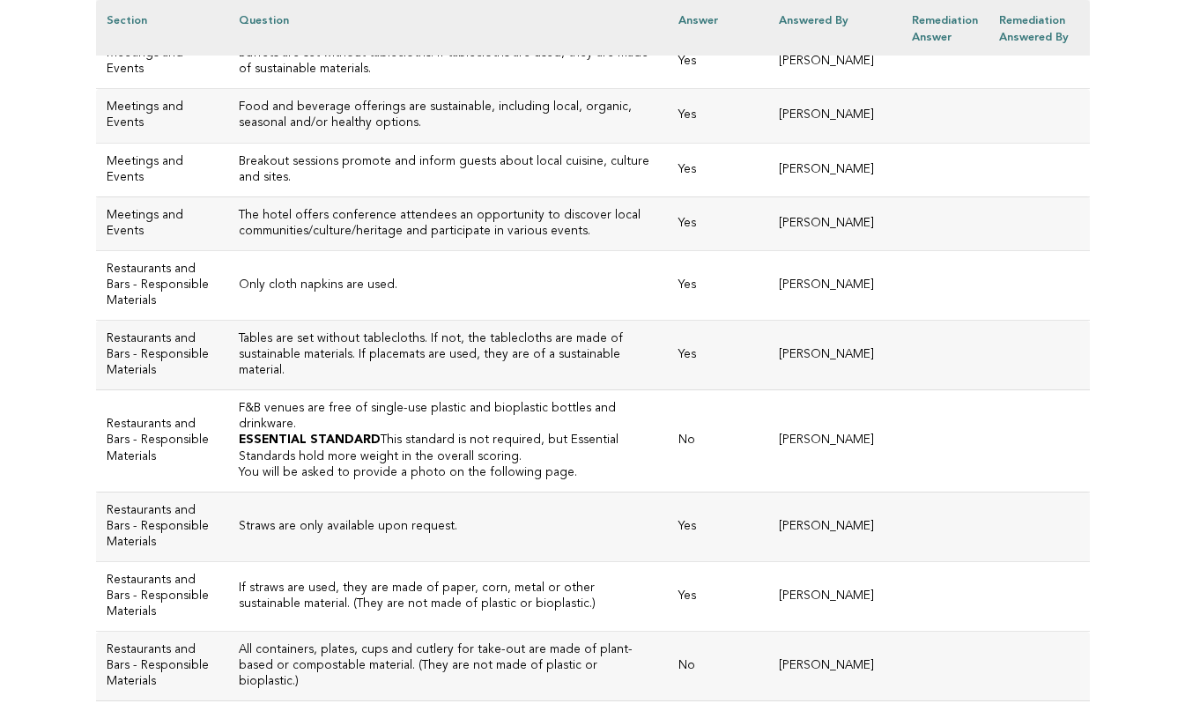
click at [544, 441] on p "ESSENTIAL STANDARD This standard is not required, but Essential Standards hold …" at bounding box center [448, 449] width 419 height 32
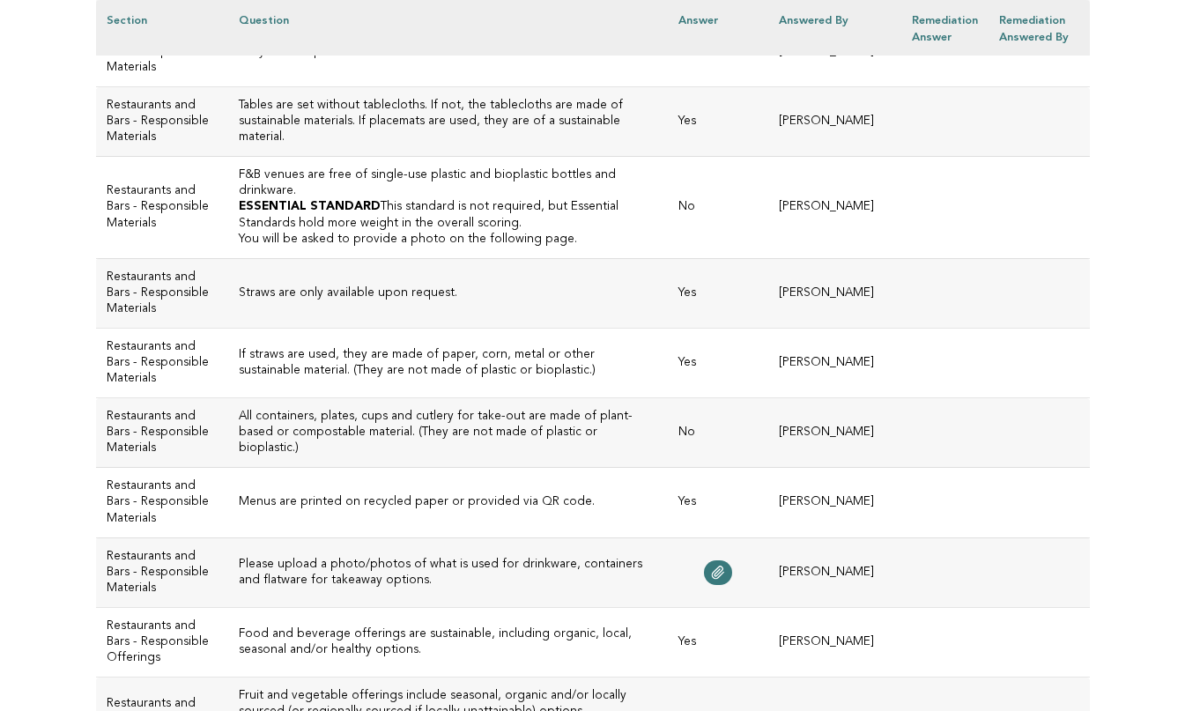
scroll to position [1897, 0]
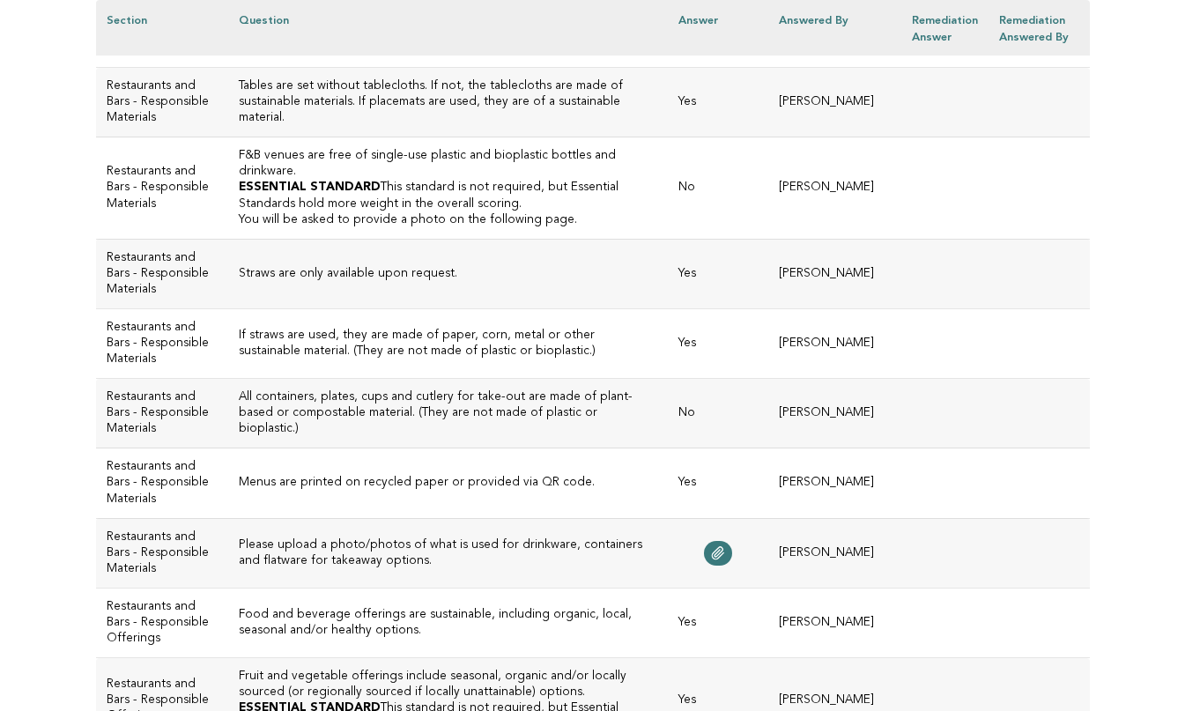
click at [569, 437] on h3 "All containers, plates, cups and cutlery for take-out are made of plant-based o…" at bounding box center [448, 413] width 419 height 48
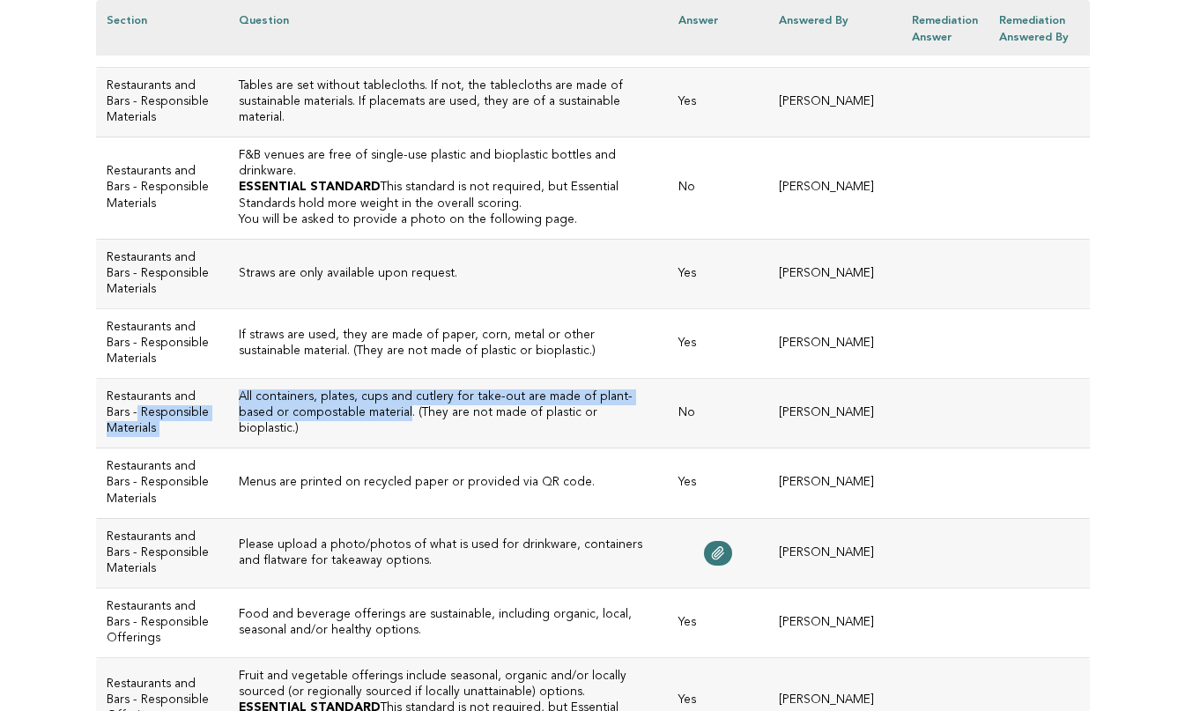
drag, startPoint x: 328, startPoint y: 436, endPoint x: 198, endPoint y: 414, distance: 131.4
click at [198, 414] on tr "Restaurants and Bars - Responsible Materials All containers, plates, cups and c…" at bounding box center [593, 414] width 994 height 70
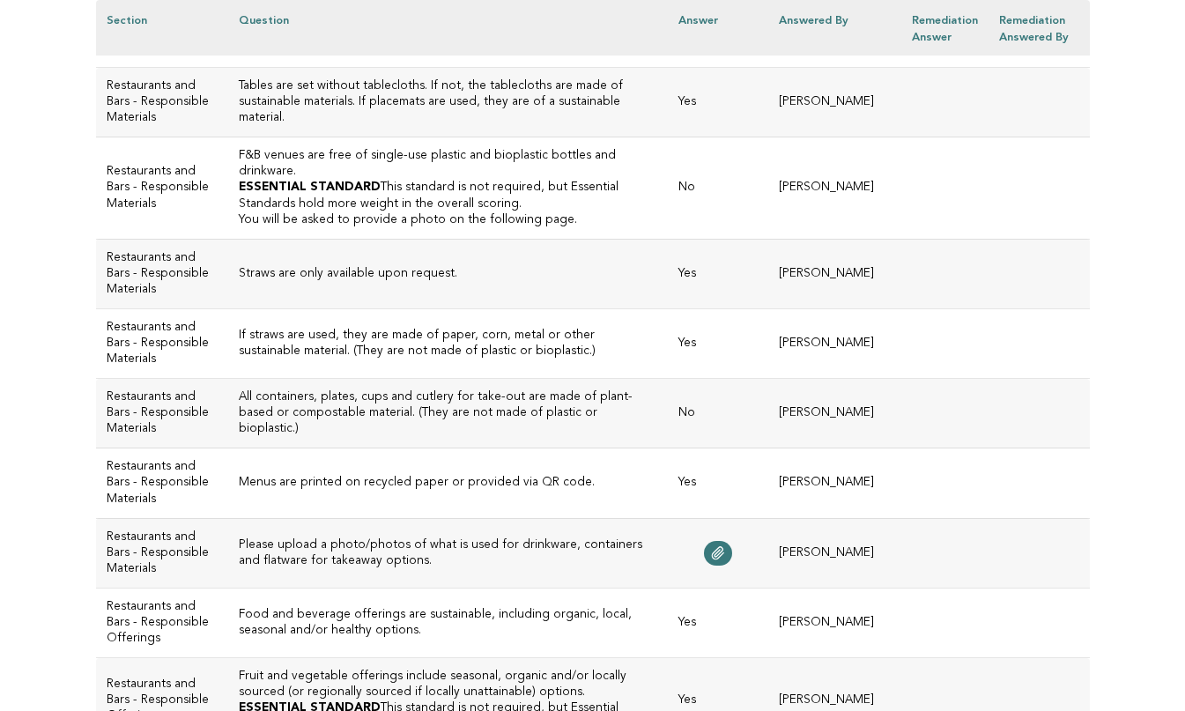
click at [598, 437] on h3 "All containers, plates, cups and cutlery for take-out are made of plant-based o…" at bounding box center [448, 413] width 419 height 48
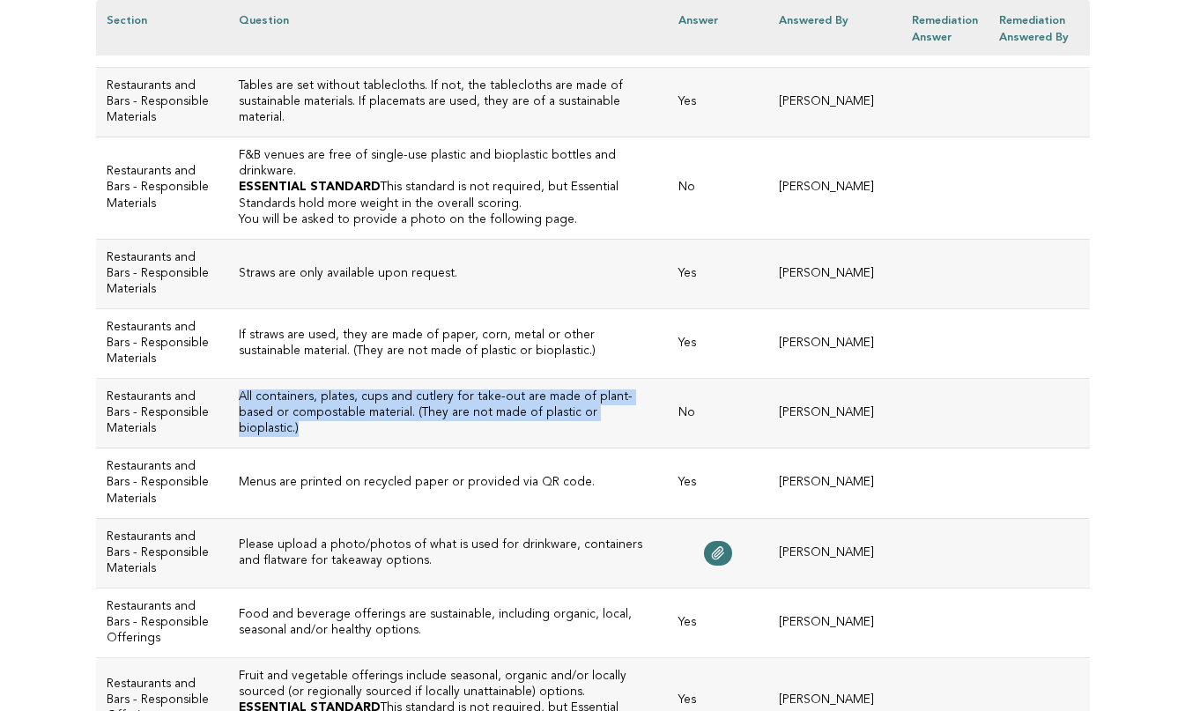
drag, startPoint x: 566, startPoint y: 440, endPoint x: 211, endPoint y: 423, distance: 354.6
click at [239, 423] on h3 "All containers, plates, cups and cutlery for take-out are made of plant-based o…" at bounding box center [448, 413] width 419 height 48
copy h3 "All containers, plates, cups and cutlery for take-out are made of plant-based o…"
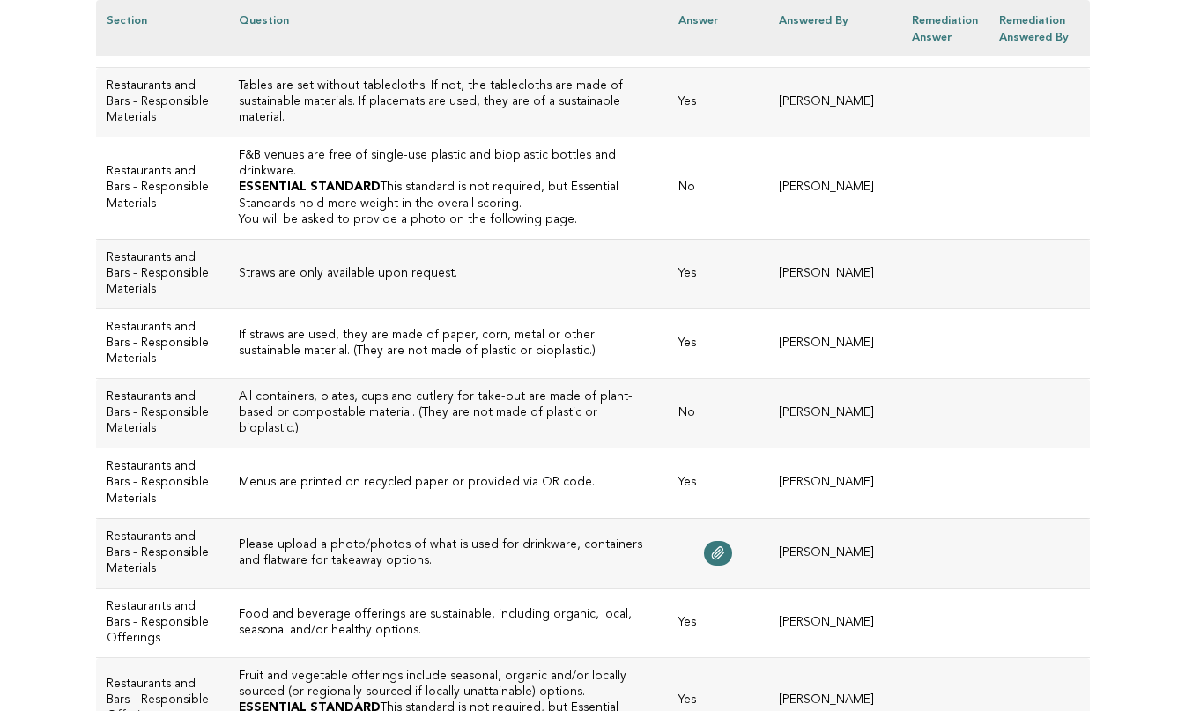
click at [447, 518] on td "Menus are printed on recycled paper or provided via QR code." at bounding box center [448, 484] width 440 height 70
click at [723, 560] on icon at bounding box center [717, 553] width 11 height 12
click at [558, 575] on td "Please upload a photo/photos of what is used for drinkware, containers and flat…" at bounding box center [448, 553] width 440 height 70
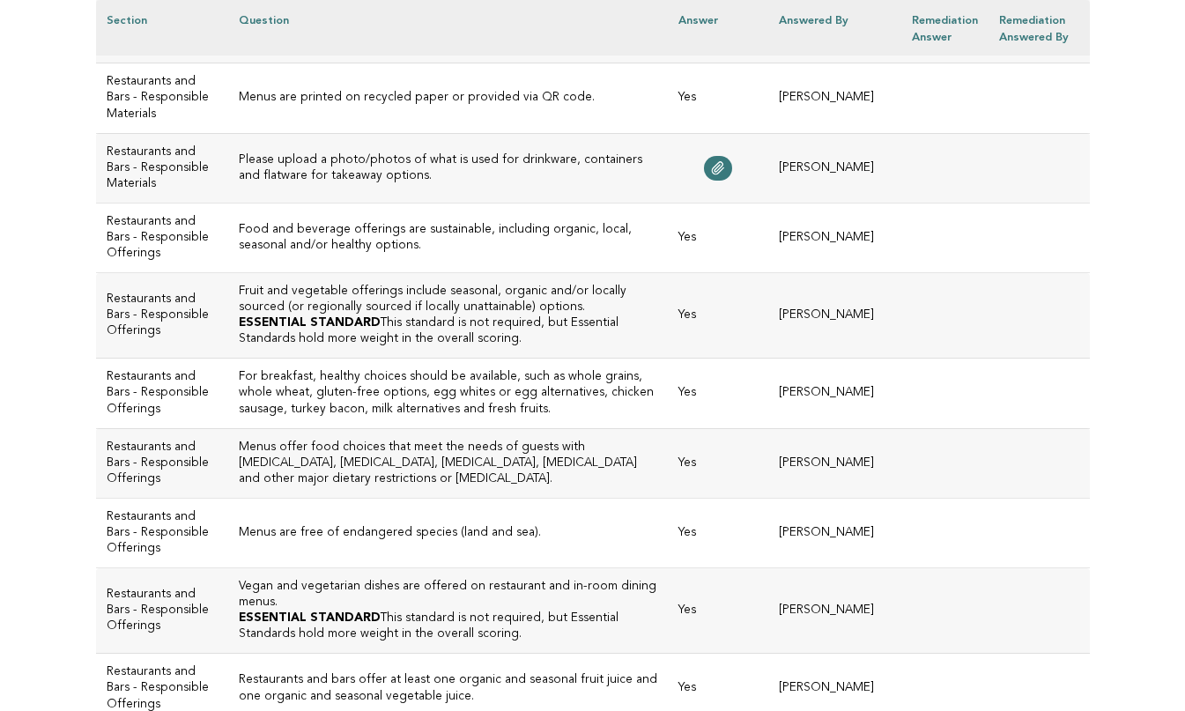
scroll to position [2292, 0]
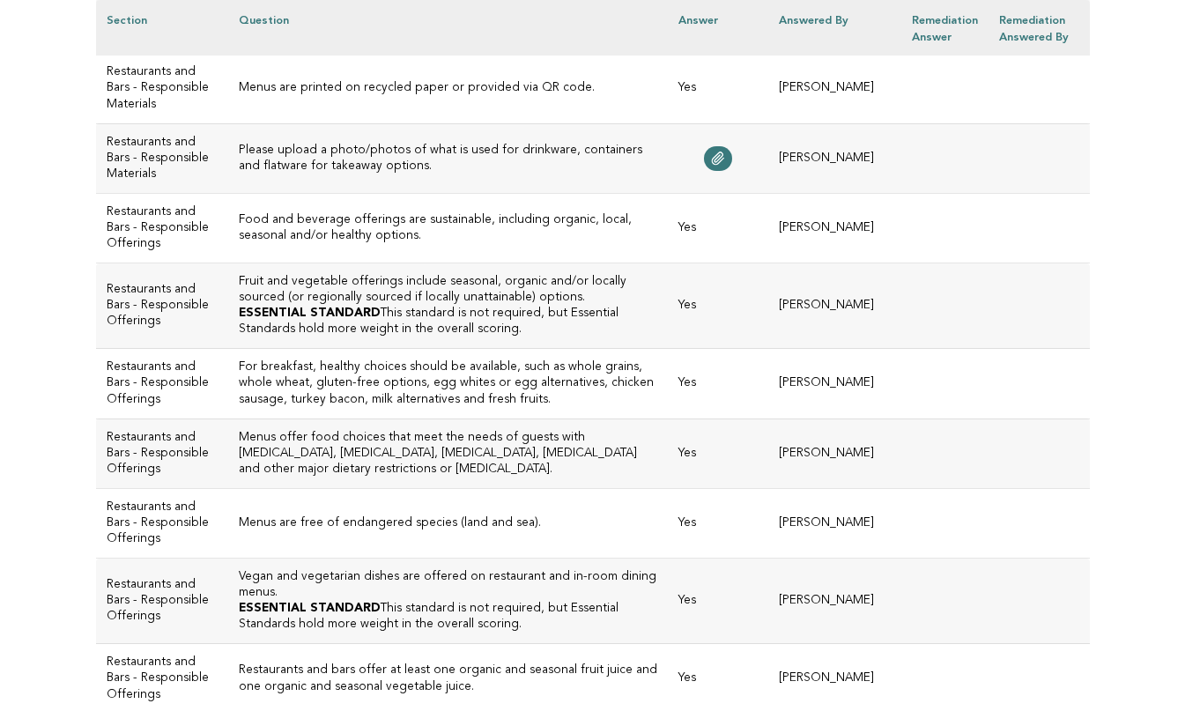
click at [368, 306] on h3 "Fruit and vegetable offerings include seasonal, organic and/or locally sourced …" at bounding box center [448, 290] width 419 height 32
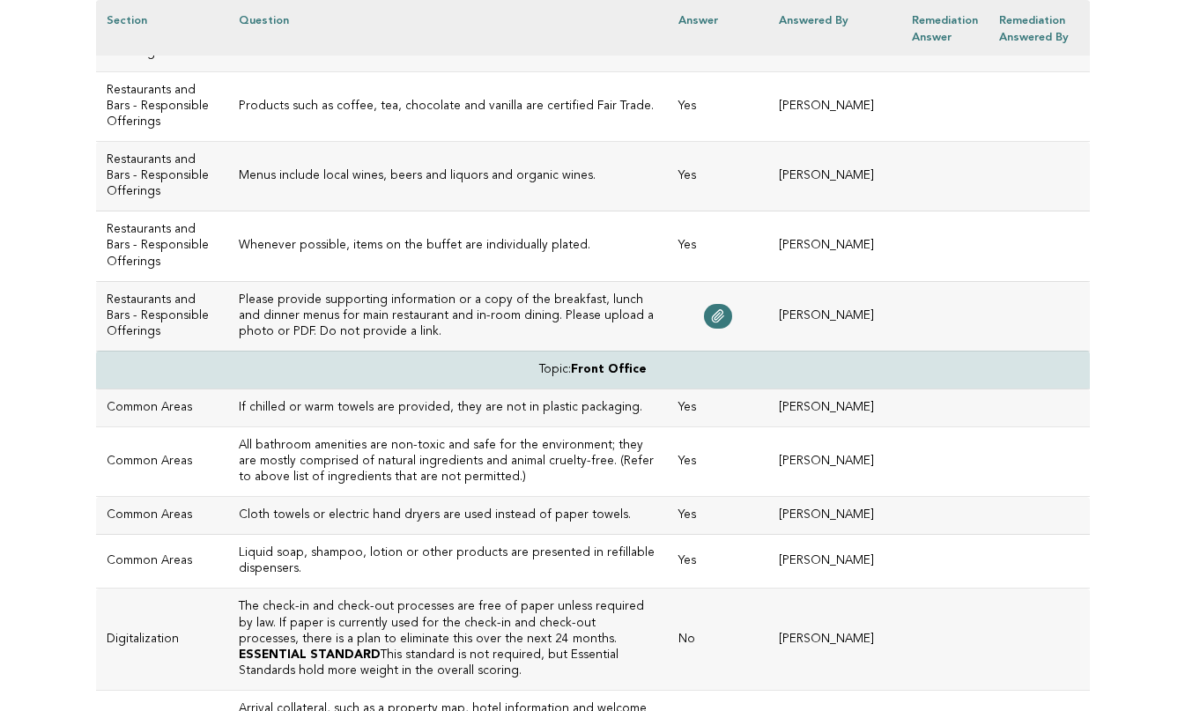
scroll to position [3022, 0]
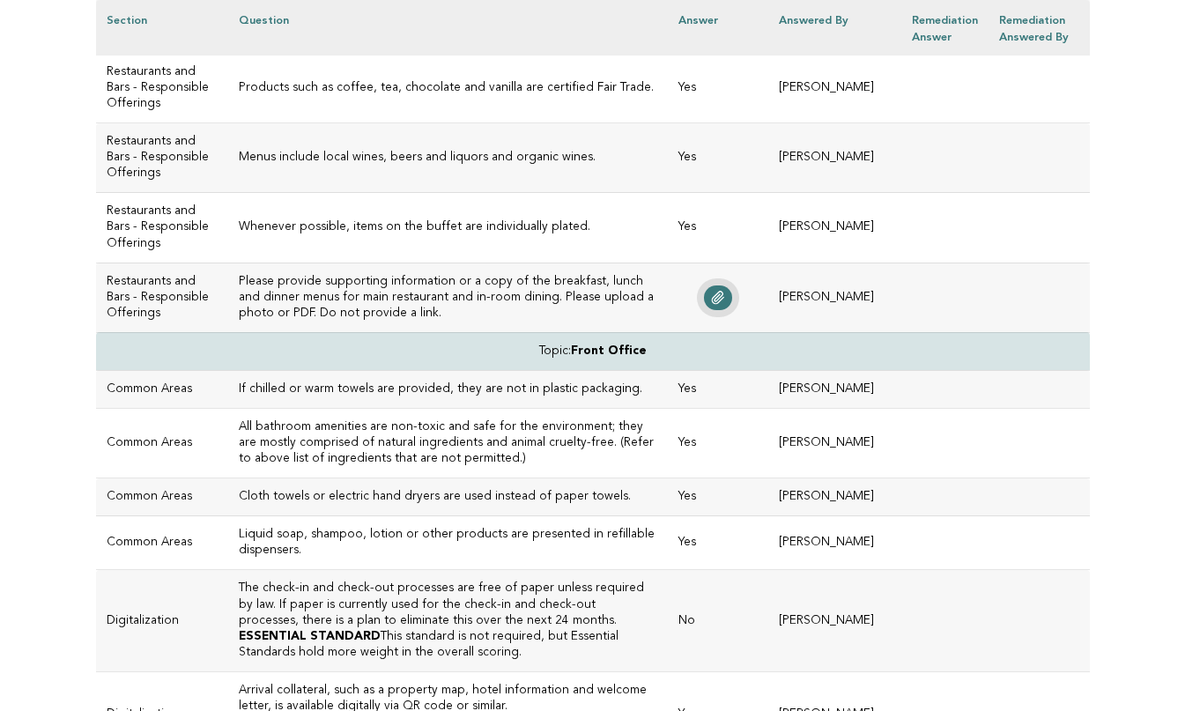
click at [725, 305] on icon at bounding box center [718, 298] width 14 height 14
click at [352, 322] on h3 "Please provide supporting information or a copy of the breakfast, lunch and din…" at bounding box center [448, 298] width 419 height 48
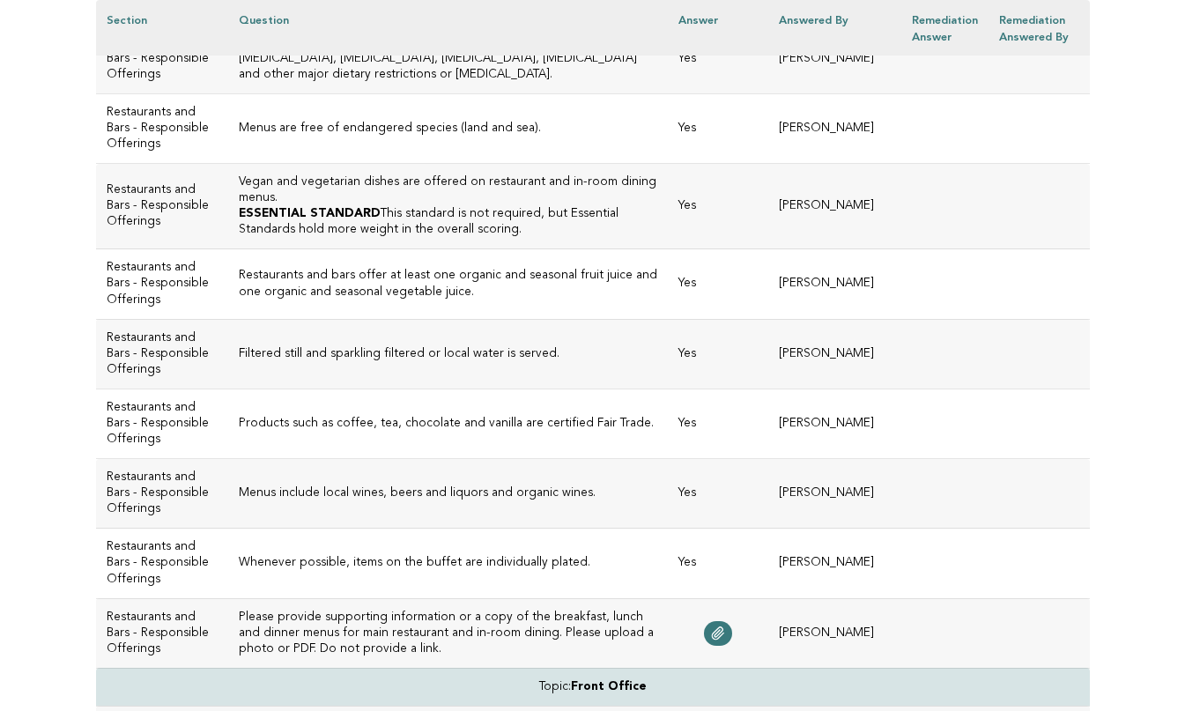
scroll to position [2678, 0]
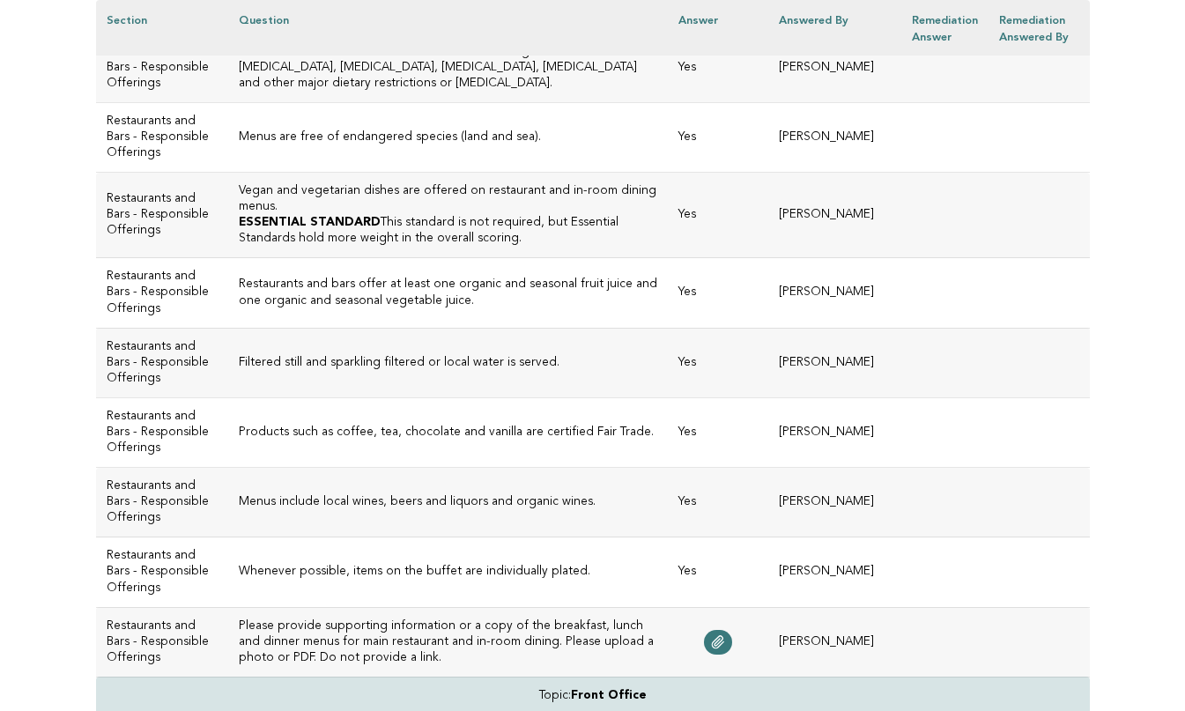
click at [657, 215] on h3 "Vegan and vegetarian dishes are offered on restaurant and in-room dining menus." at bounding box center [448, 199] width 419 height 32
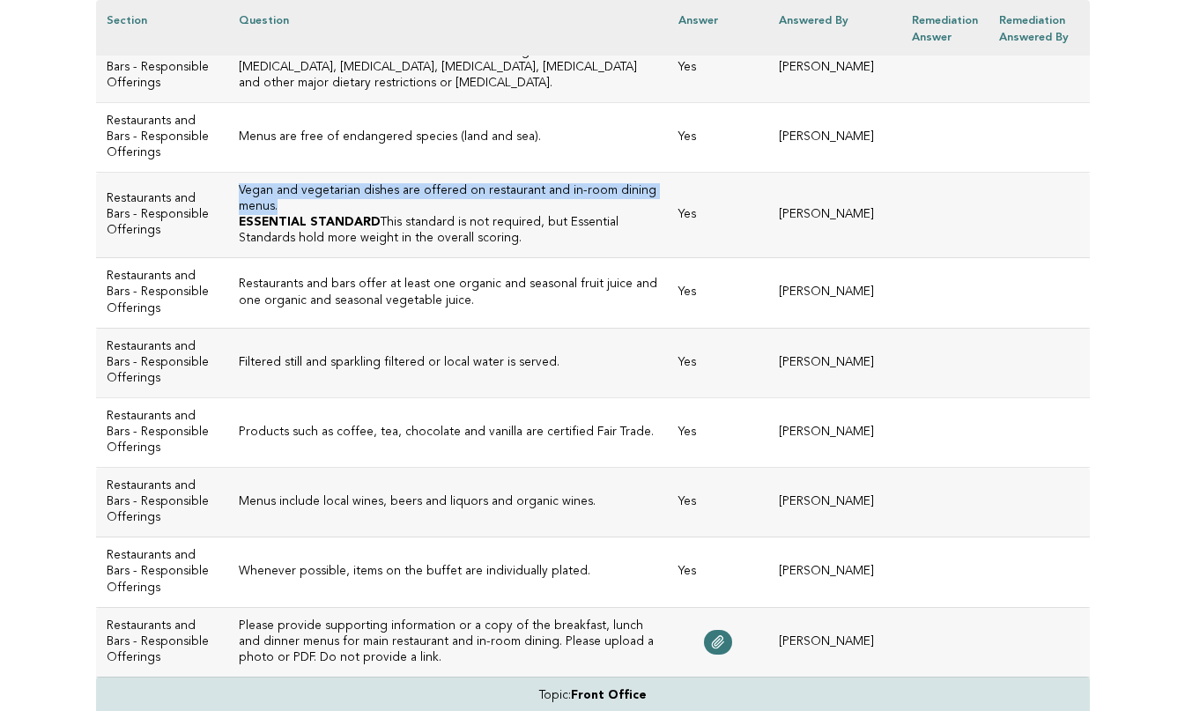
drag, startPoint x: 649, startPoint y: 317, endPoint x: 200, endPoint y: 315, distance: 448.5
click at [228, 258] on td "Vegan and vegetarian dishes are offered on restaurant and in-room dining menus.…" at bounding box center [448, 215] width 440 height 85
copy h3 "Vegan and vegetarian dishes are offered on restaurant and in-room dining menus."
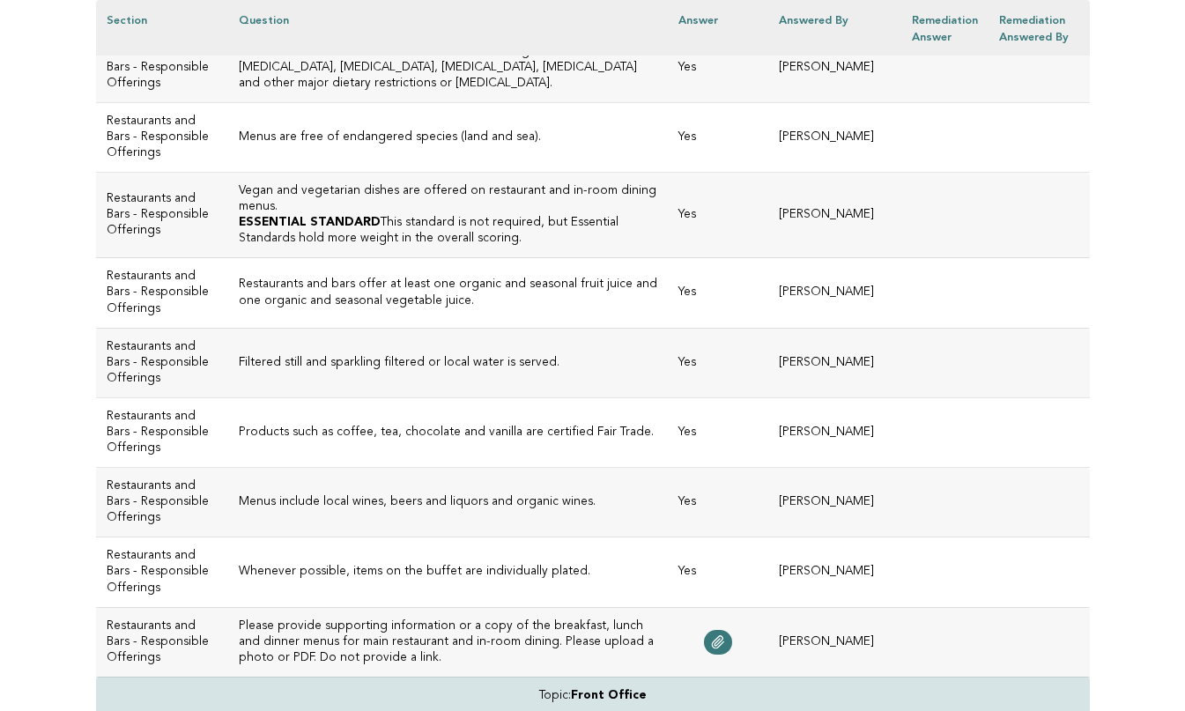
click at [549, 247] on p "ESSENTIAL STANDARD This standard is not required, but Essential Standards hold …" at bounding box center [448, 231] width 419 height 32
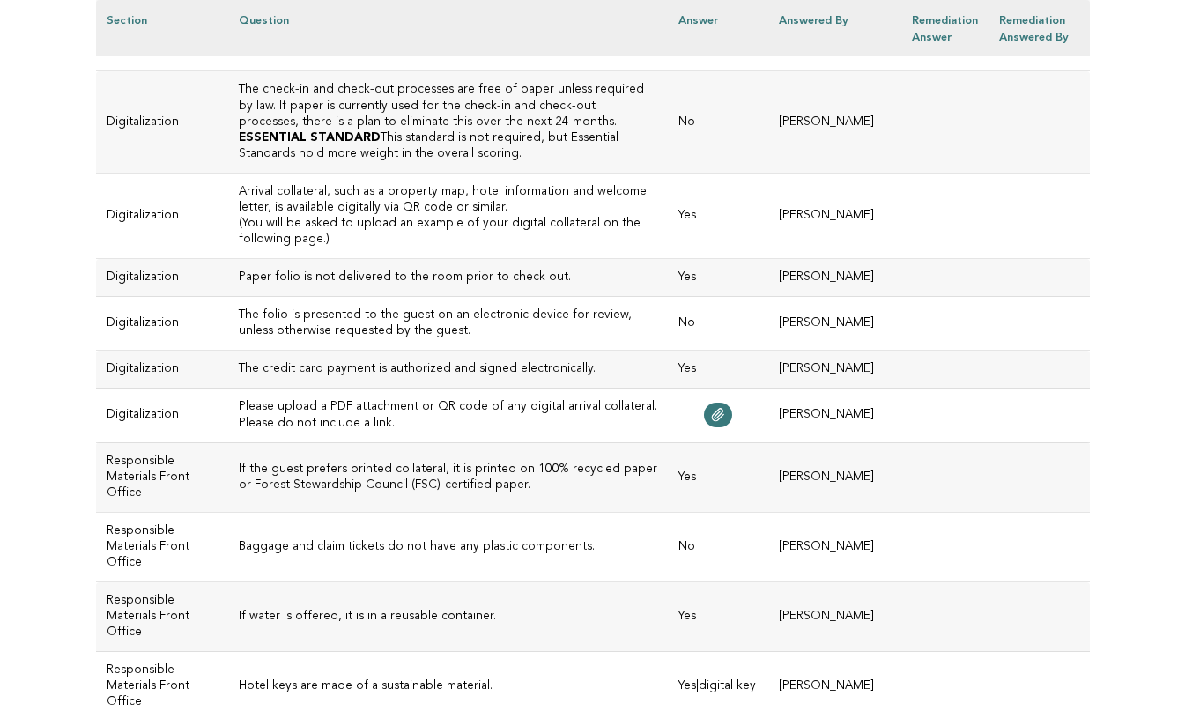
scroll to position [3523, 0]
click at [382, 128] on h3 "The check-in and check-out processes are free of paper unless required by law. …" at bounding box center [448, 104] width 419 height 48
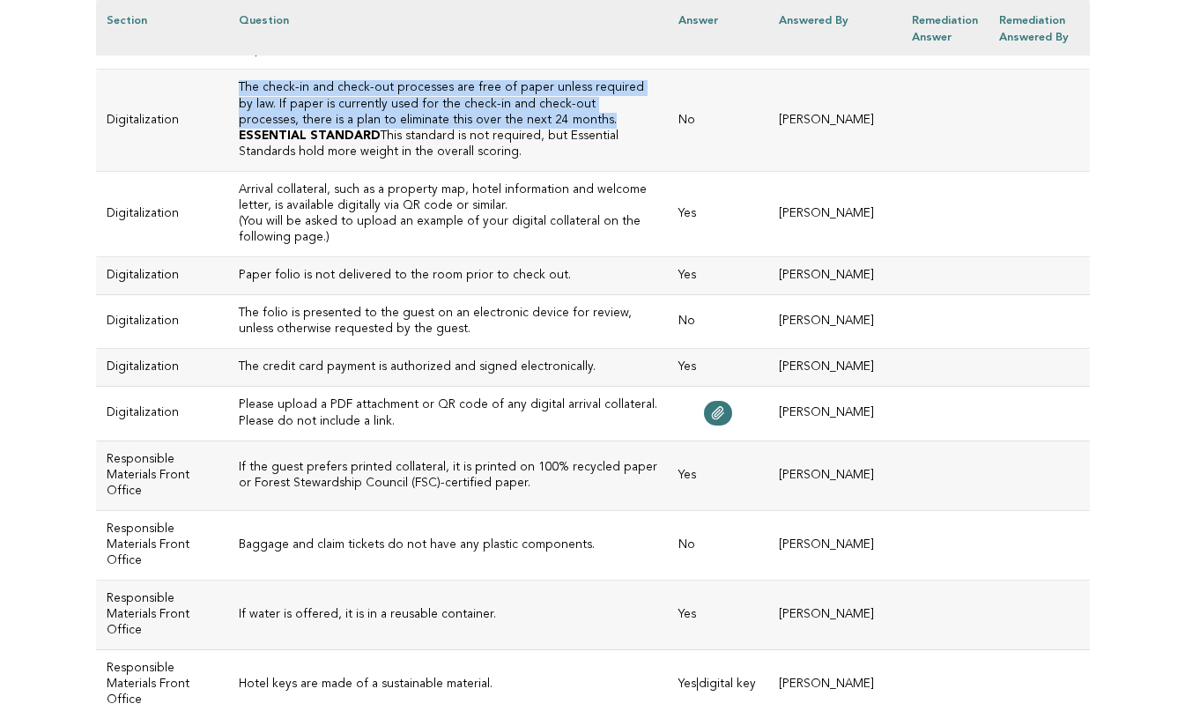
drag, startPoint x: 352, startPoint y: 361, endPoint x: 204, endPoint y: 332, distance: 150.9
click at [228, 171] on td "The check-in and check-out processes are free of paper unless required by law. …" at bounding box center [448, 120] width 440 height 101
copy h3 "The check-in and check-out processes are free of paper unless required by law. …"
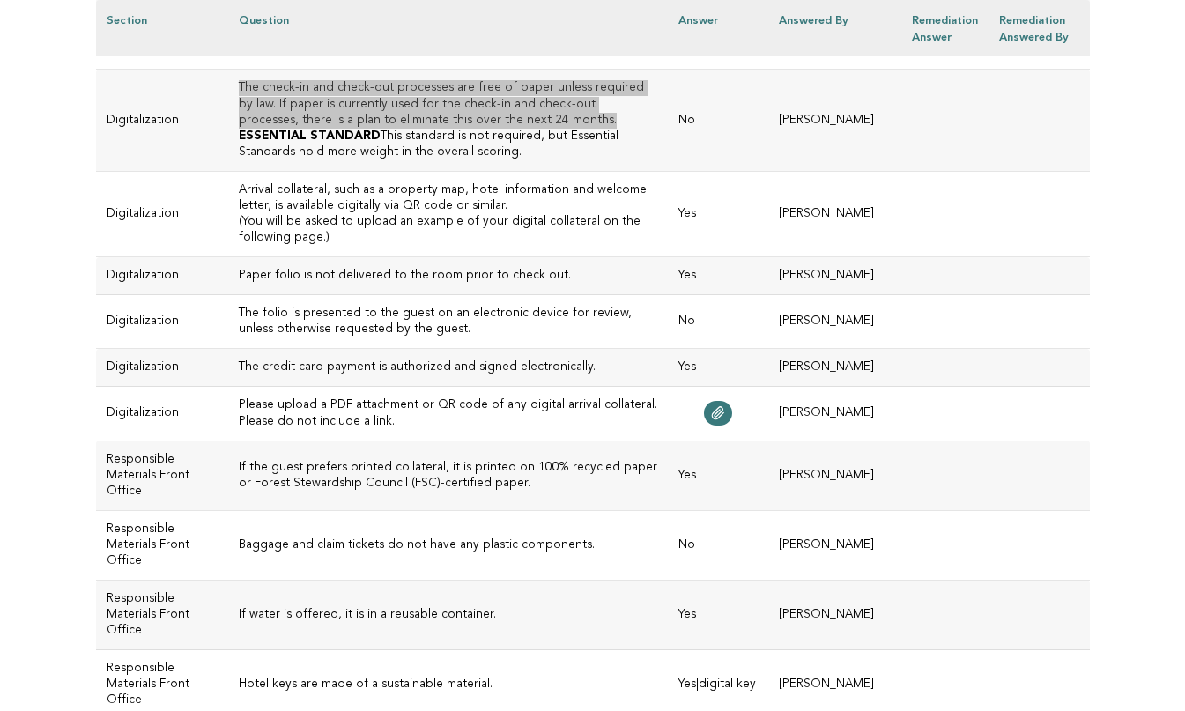
click at [642, 128] on h3 "The check-in and check-out processes are free of paper unless required by law. …" at bounding box center [448, 104] width 419 height 48
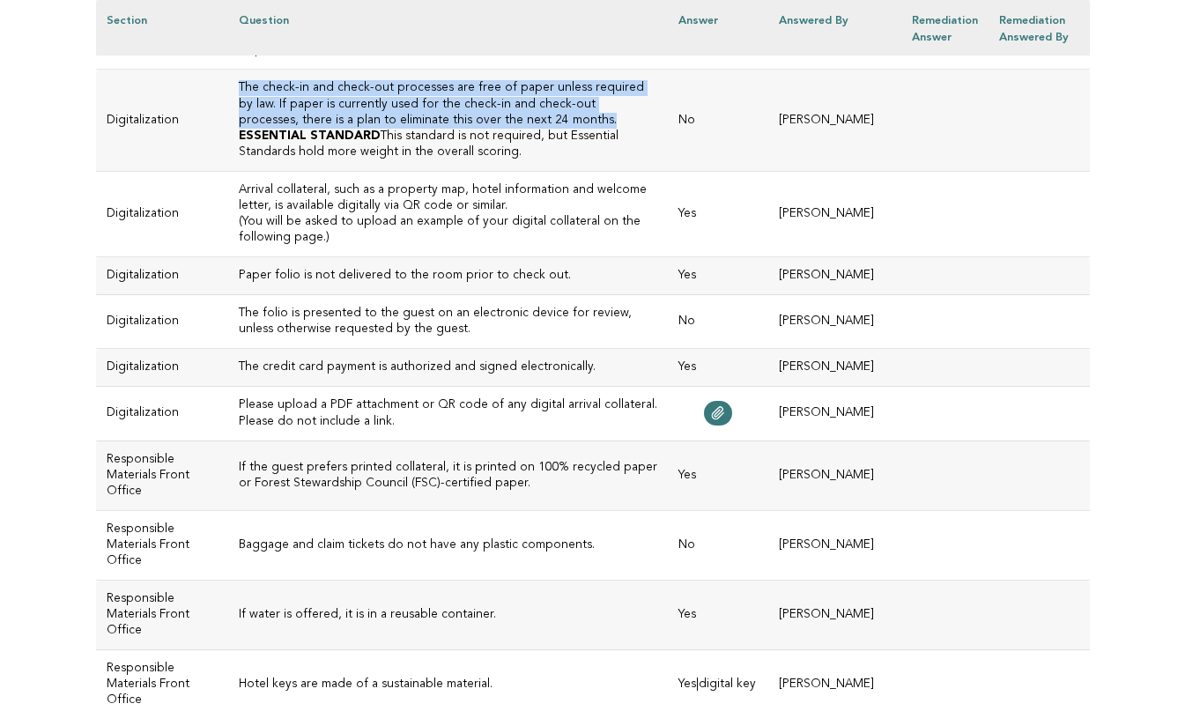
click at [642, 128] on h3 "The check-in and check-out processes are free of paper unless required by law. …" at bounding box center [448, 104] width 419 height 48
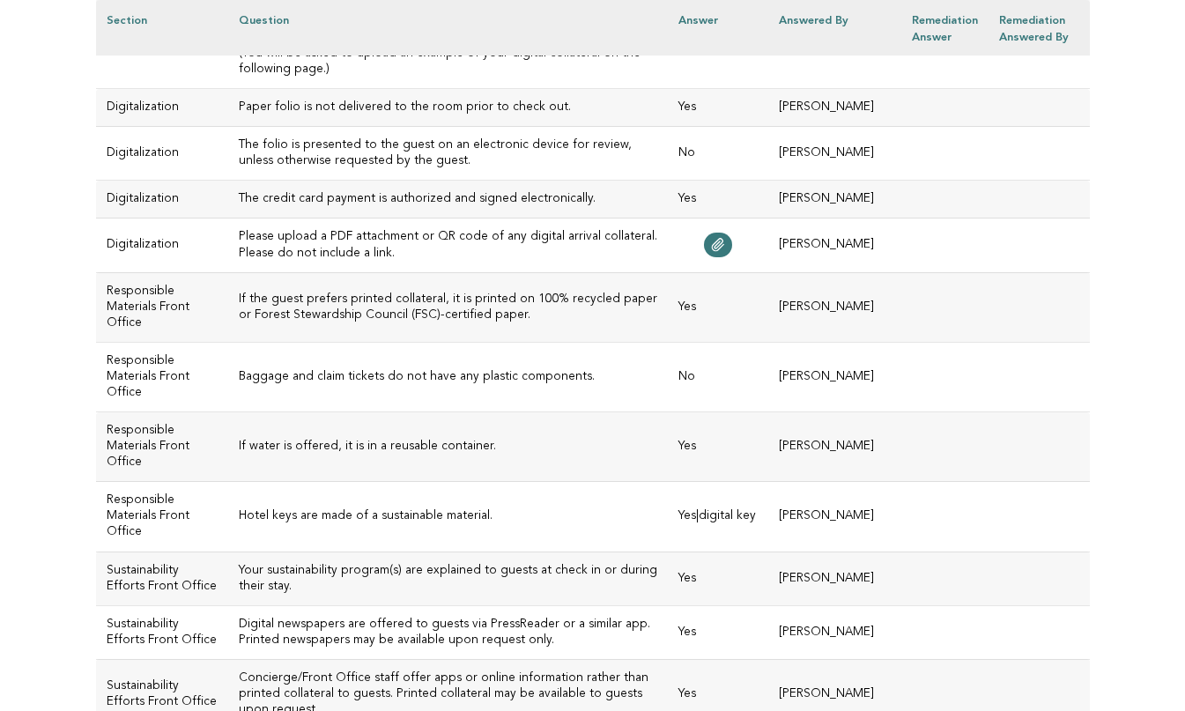
scroll to position [3708, 0]
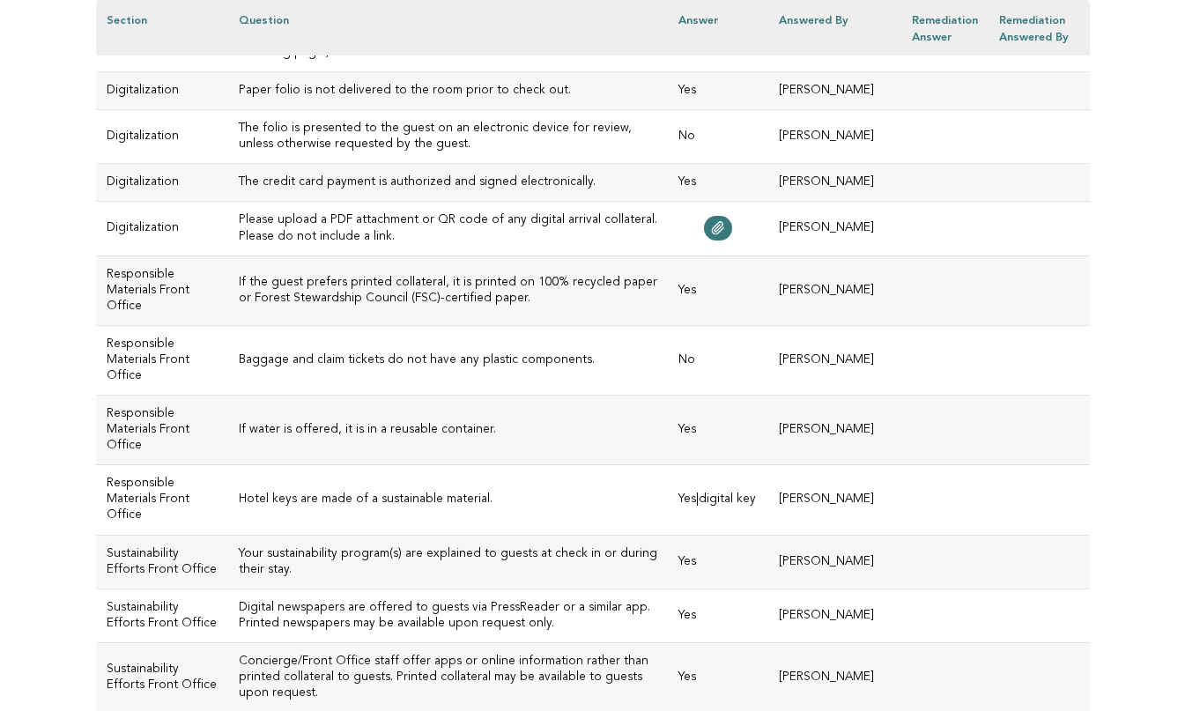
click at [357, 152] on h3 "The folio is presented to the guest on an electronic device for review, unless …" at bounding box center [448, 137] width 419 height 32
click at [723, 234] on icon at bounding box center [717, 228] width 11 height 12
click at [503, 307] on h3 "If the guest prefers printed collateral, it is printed on 100% recycled paper o…" at bounding box center [448, 291] width 419 height 32
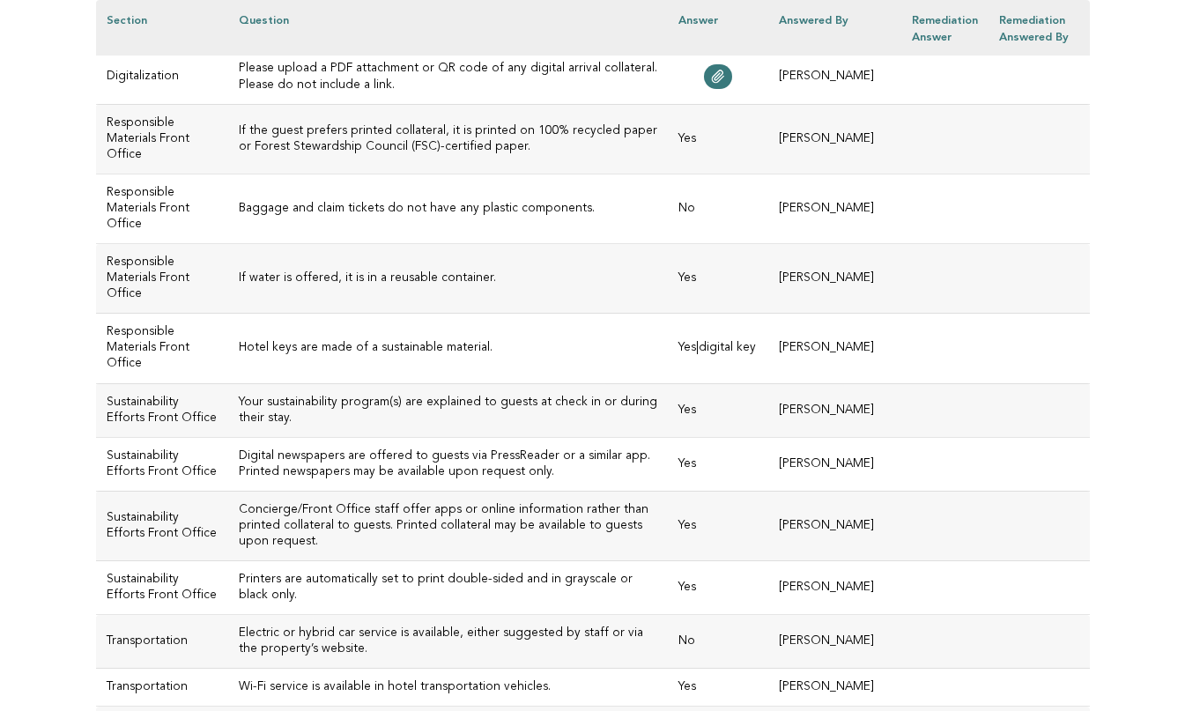
scroll to position [3867, 0]
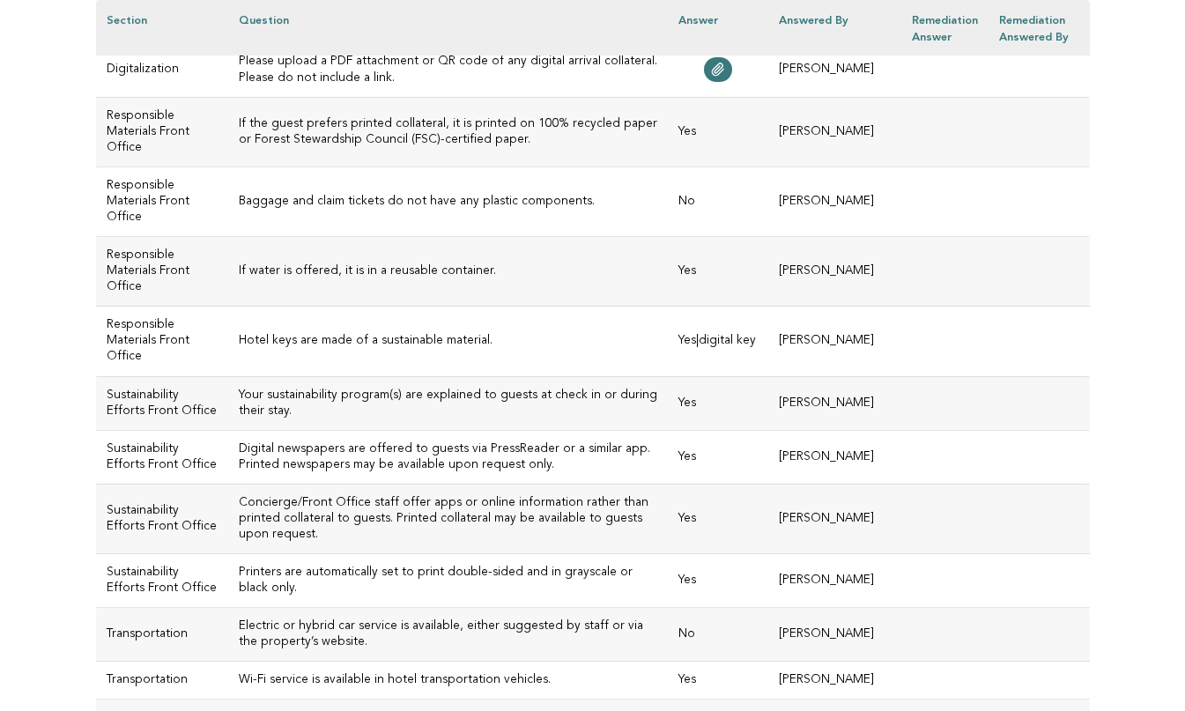
click at [359, 210] on h3 "Baggage and claim tickets do not have any plastic components." at bounding box center [448, 202] width 419 height 16
click at [550, 210] on h3 "Baggage and claim tickets do not have any plastic components." at bounding box center [448, 202] width 419 height 16
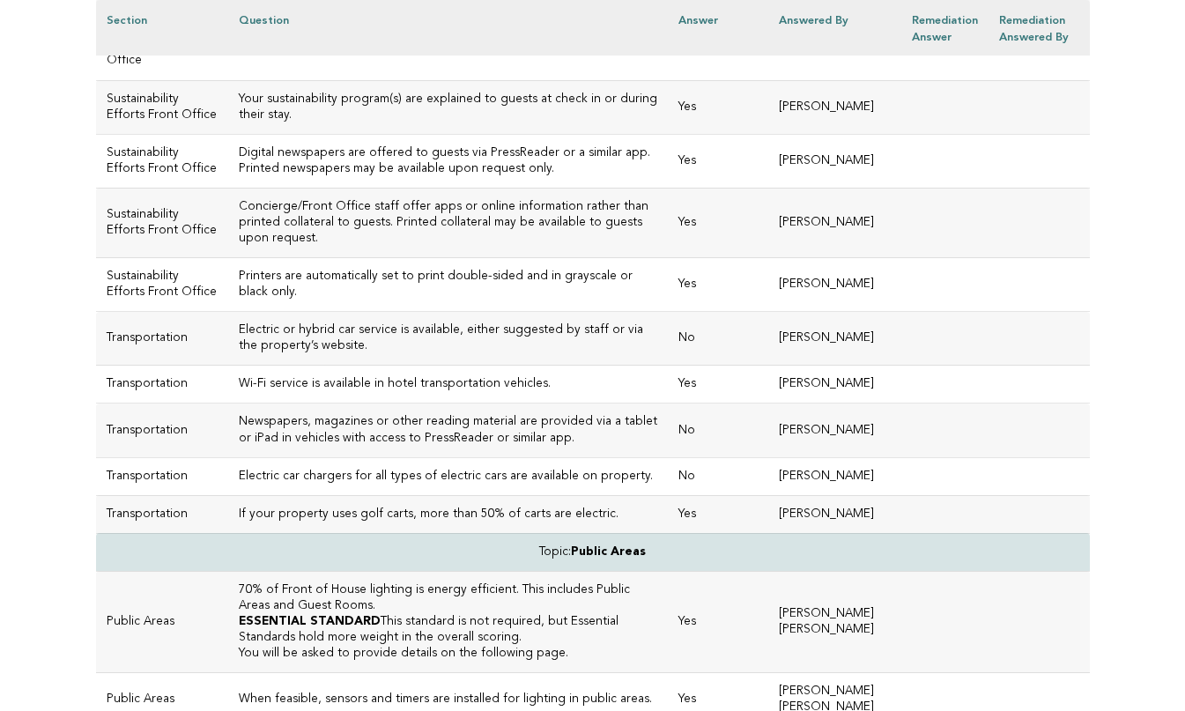
scroll to position [4164, 0]
click at [468, 51] on h3 "Hotel keys are made of a sustainable material." at bounding box center [448, 43] width 419 height 16
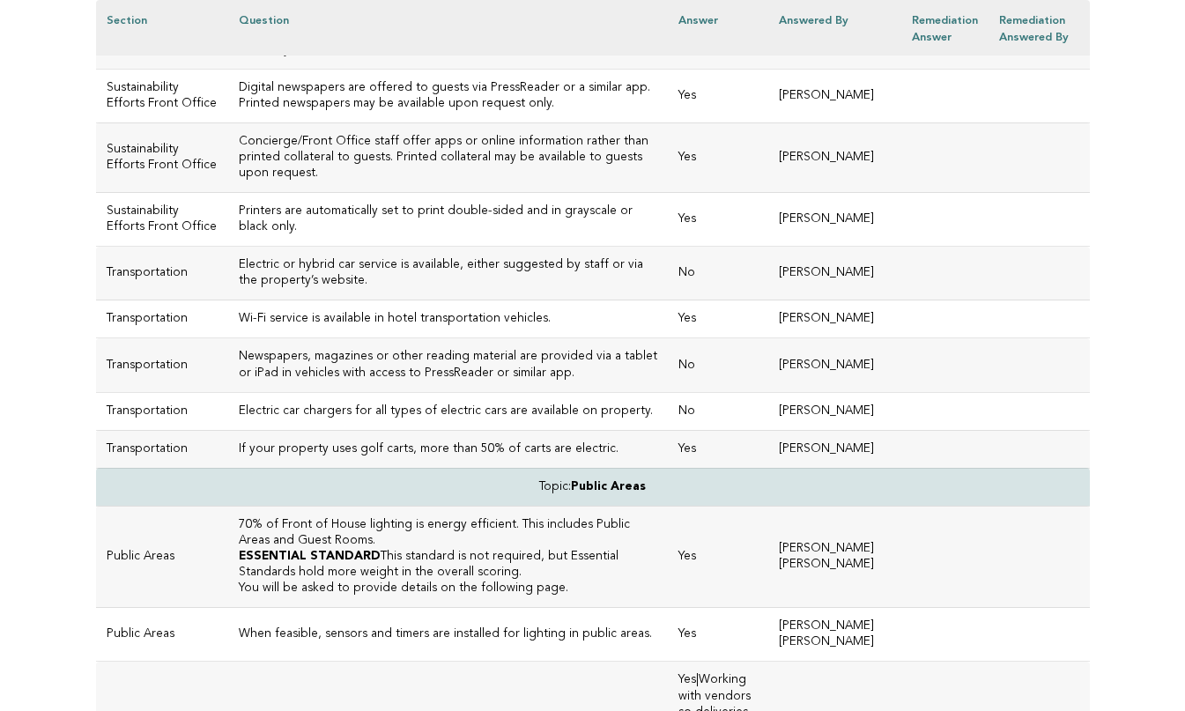
scroll to position [4229, 0]
drag, startPoint x: 459, startPoint y: 240, endPoint x: 205, endPoint y: 238, distance: 253.8
copy h3 "Hotel keys are made of a sustainable material."
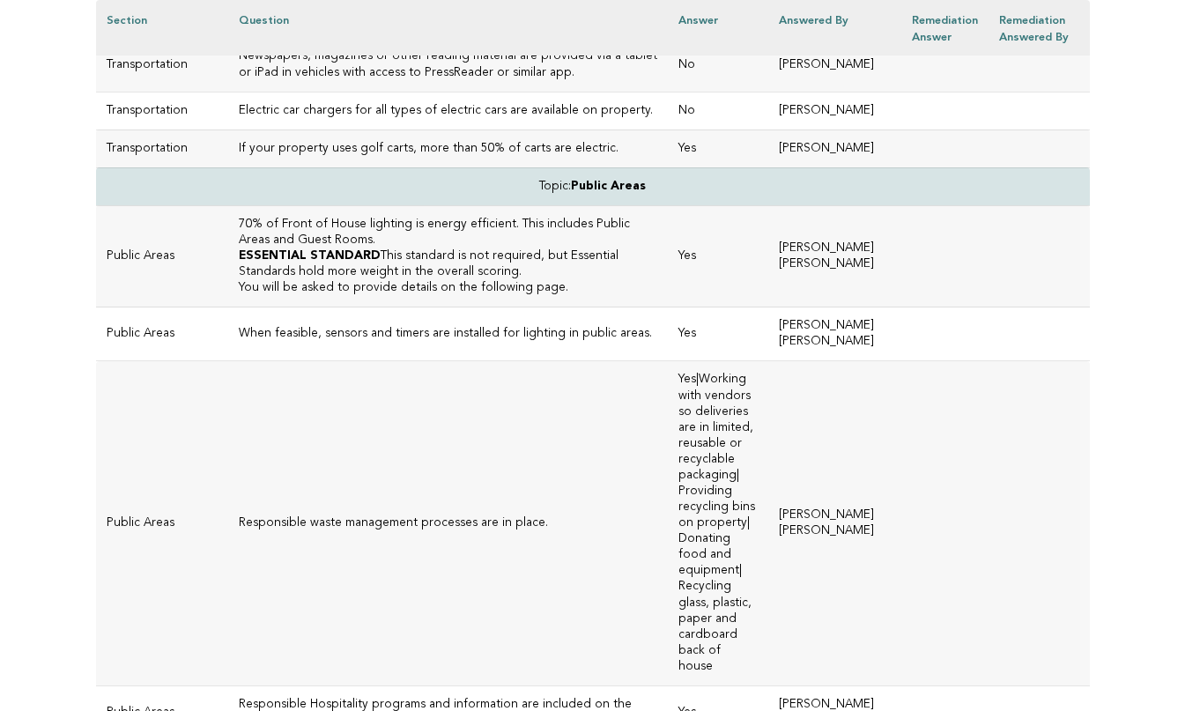
scroll to position [4529, 0]
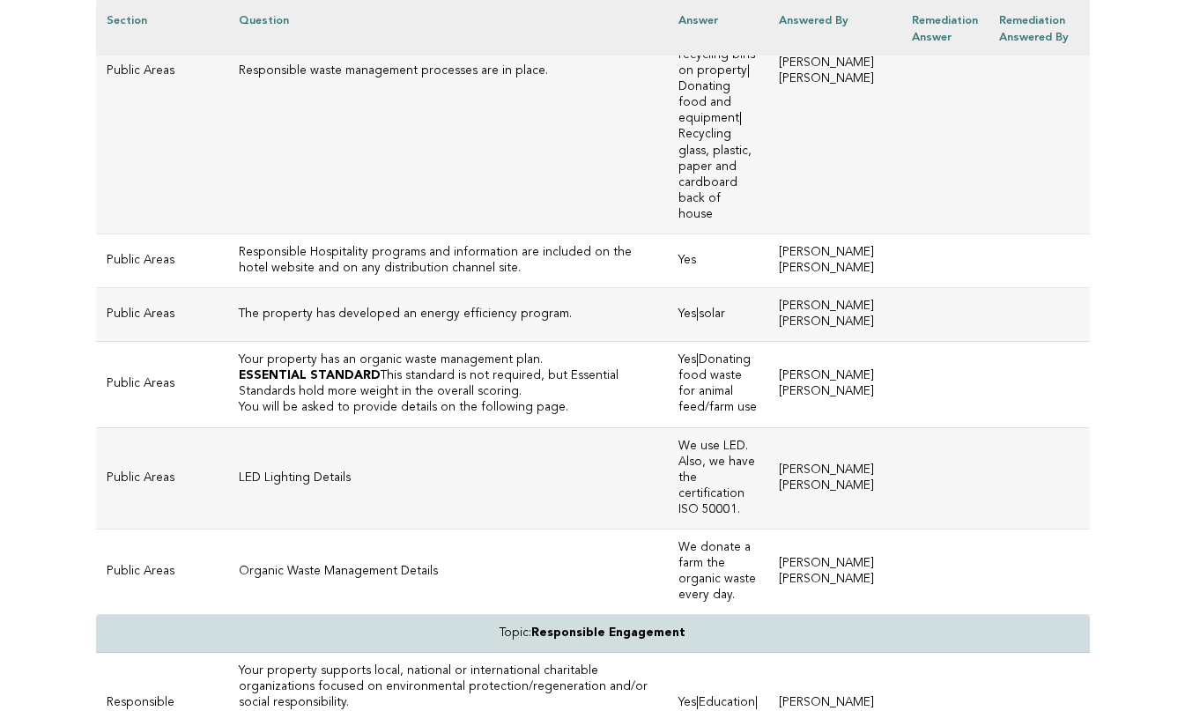
scroll to position [4987, 0]
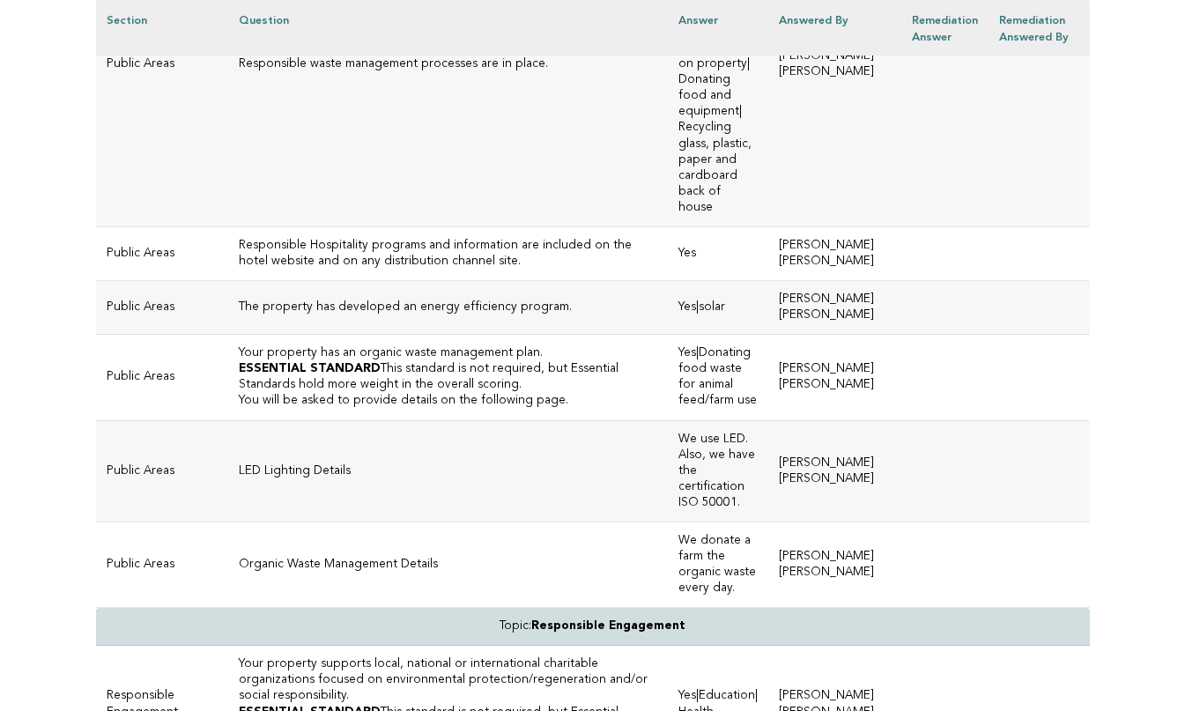
drag, startPoint x: 525, startPoint y: 415, endPoint x: 241, endPoint y: 413, distance: 283.7
click at [241, 226] on td "Responsible waste management processes are in place." at bounding box center [448, 64] width 440 height 324
drag, startPoint x: 518, startPoint y: 426, endPoint x: 209, endPoint y: 426, distance: 309.3
click at [228, 226] on td "Responsible waste management processes are in place." at bounding box center [448, 64] width 440 height 324
copy h3 "Responsible waste management processes are in place."
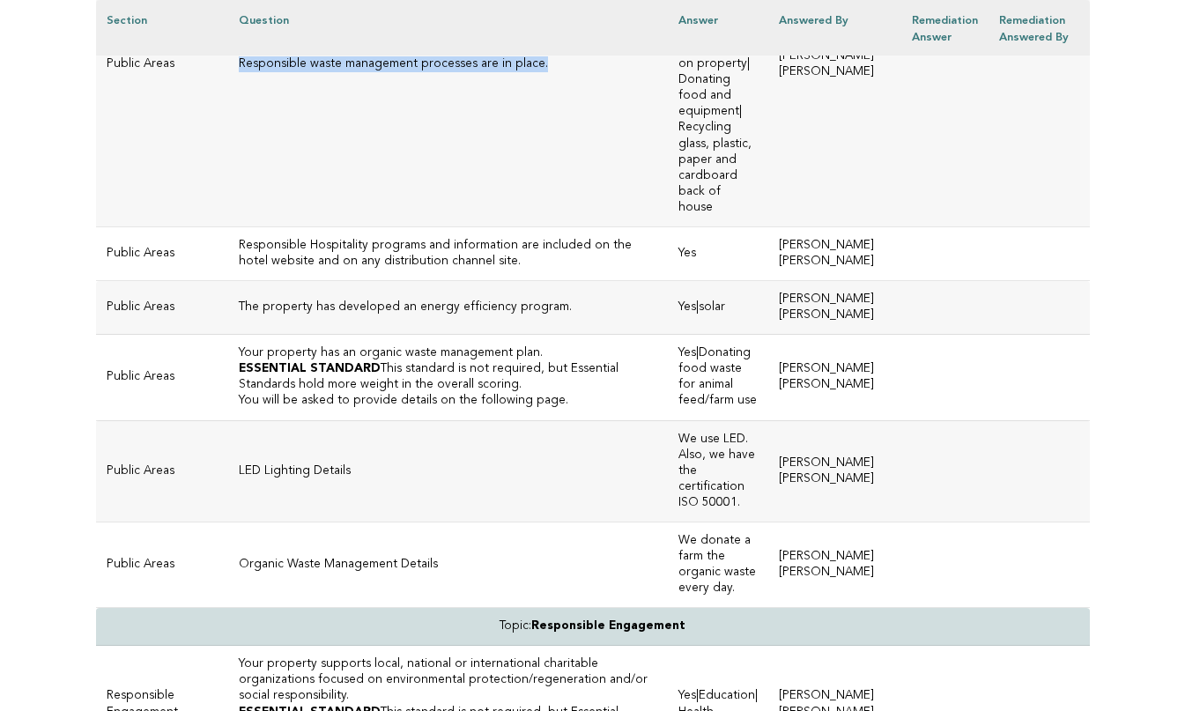
click at [628, 226] on td "Responsible waste management processes are in place." at bounding box center [448, 64] width 440 height 324
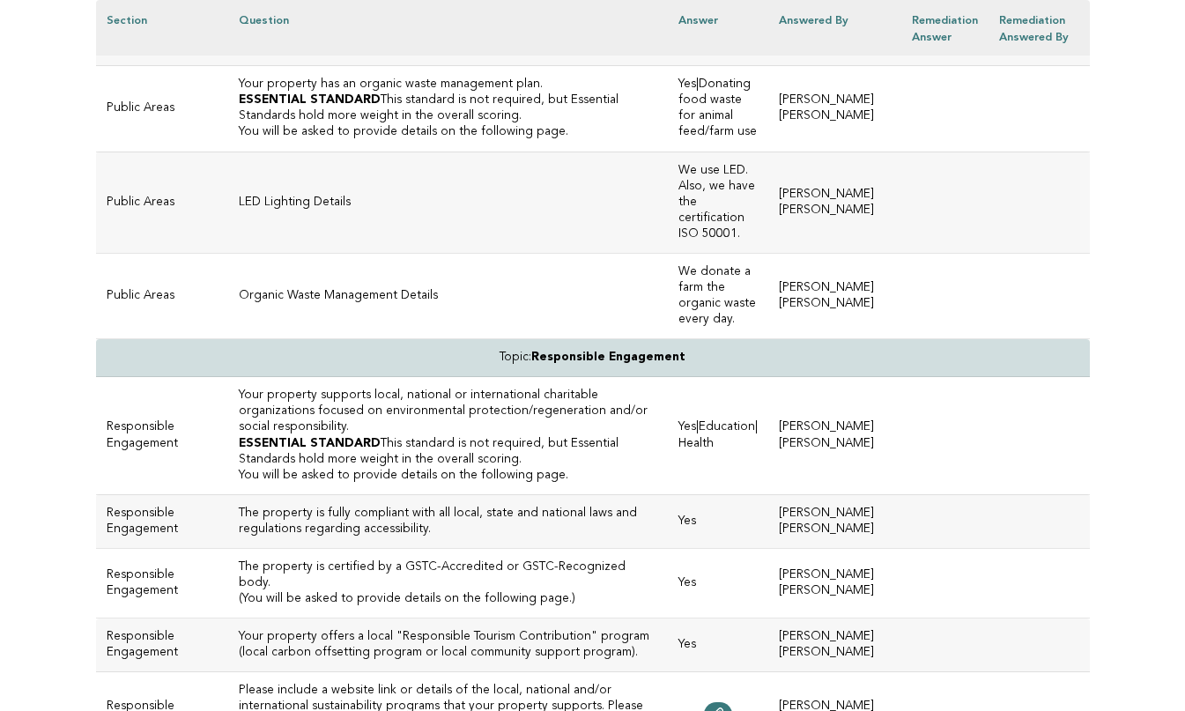
scroll to position [5261, 0]
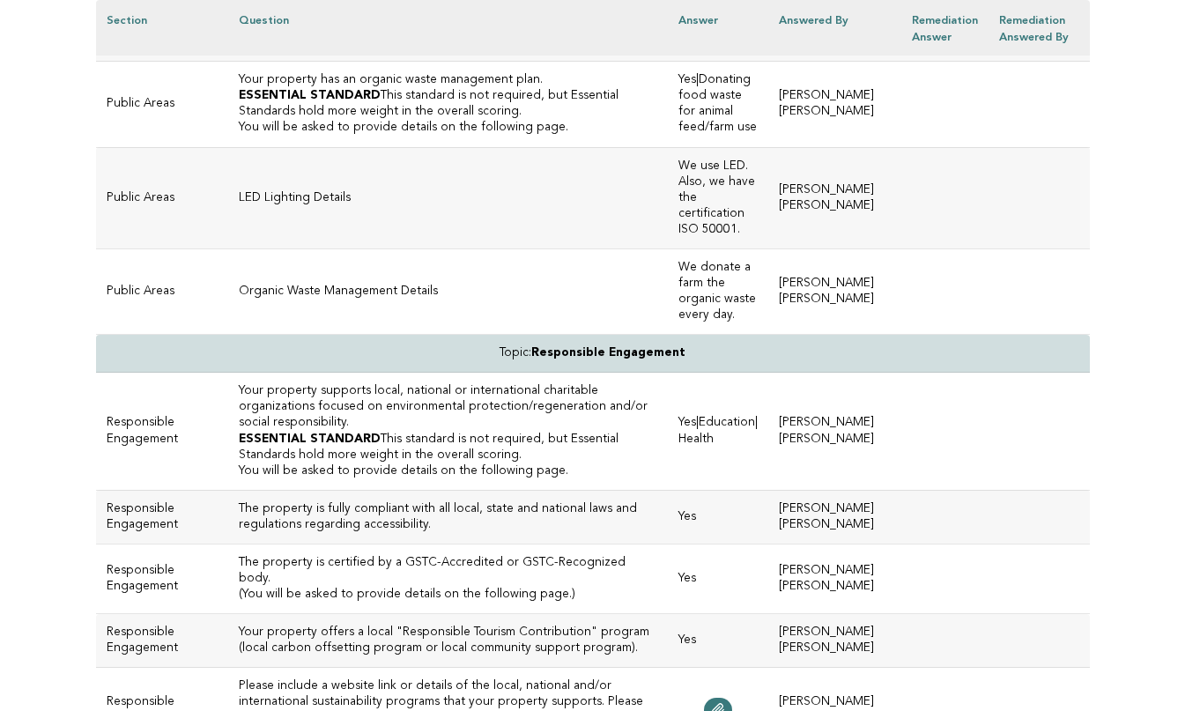
drag, startPoint x: 534, startPoint y: 408, endPoint x: 212, endPoint y: 406, distance: 321.6
click at [239, 42] on h3 "The property has developed an energy efficiency program." at bounding box center [448, 34] width 419 height 16
copy h3 "The property has developed an energy efficiency program."
click at [515, 120] on p "ESSENTIAL STANDARD This standard is not required, but Essential Standards hold …" at bounding box center [448, 104] width 419 height 32
click at [563, 136] on p "You will be asked to provide details on the following page." at bounding box center [448, 128] width 419 height 16
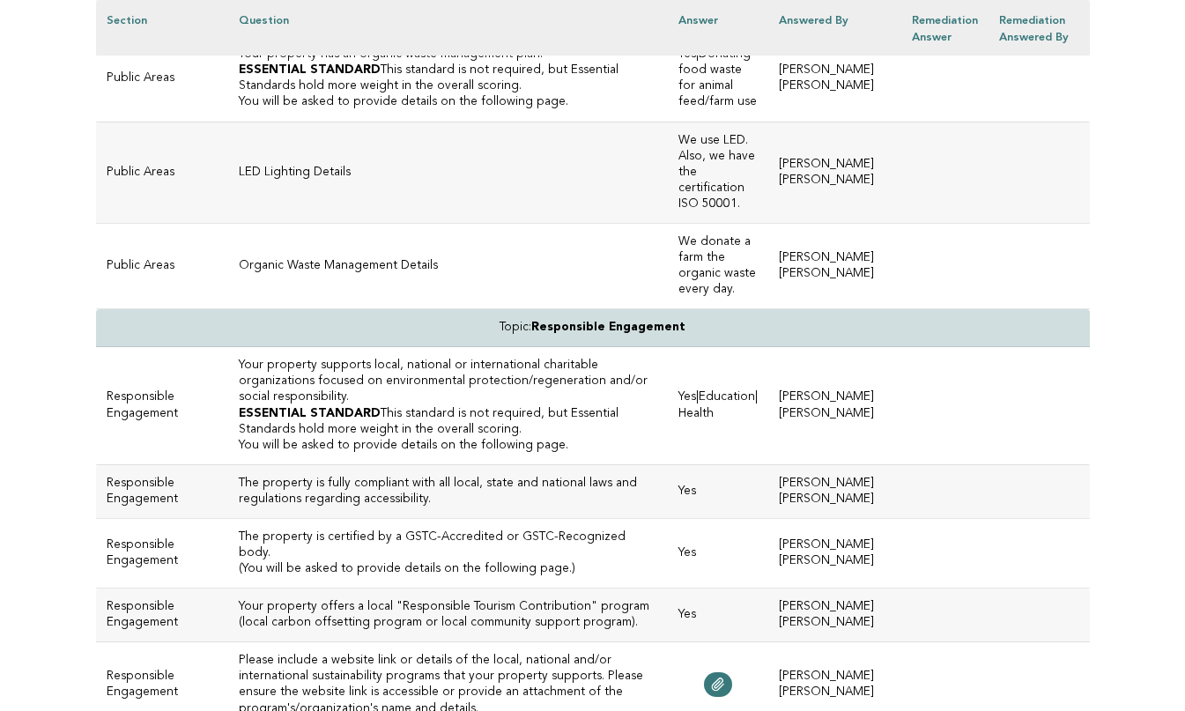
scroll to position [5285, 0]
drag, startPoint x: 503, startPoint y: 434, endPoint x: 200, endPoint y: 441, distance: 303.2
click at [228, 122] on td "Your property has an organic waste management plan. ESSENTIAL STANDARD This sta…" at bounding box center [448, 79] width 440 height 85
copy h3 "Your property has an organic waste management plan."
click at [444, 224] on td "LED Lighting Details" at bounding box center [448, 172] width 440 height 101
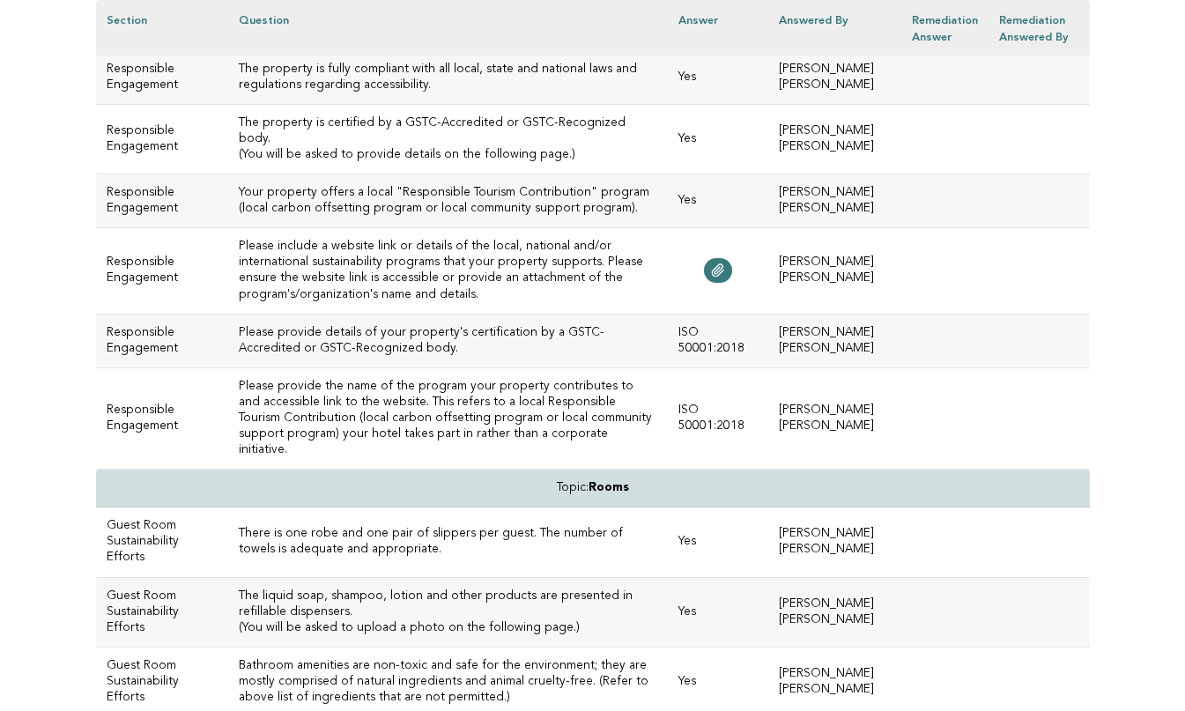
scroll to position [5704, 0]
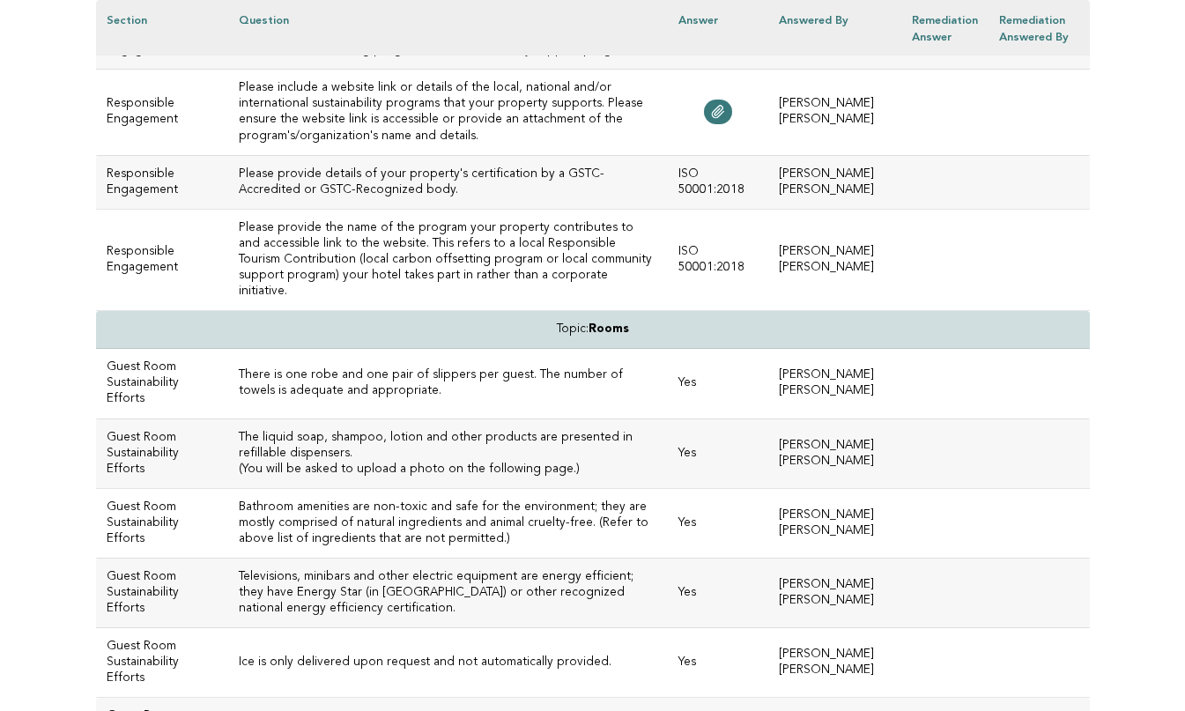
scroll to position [5868, 0]
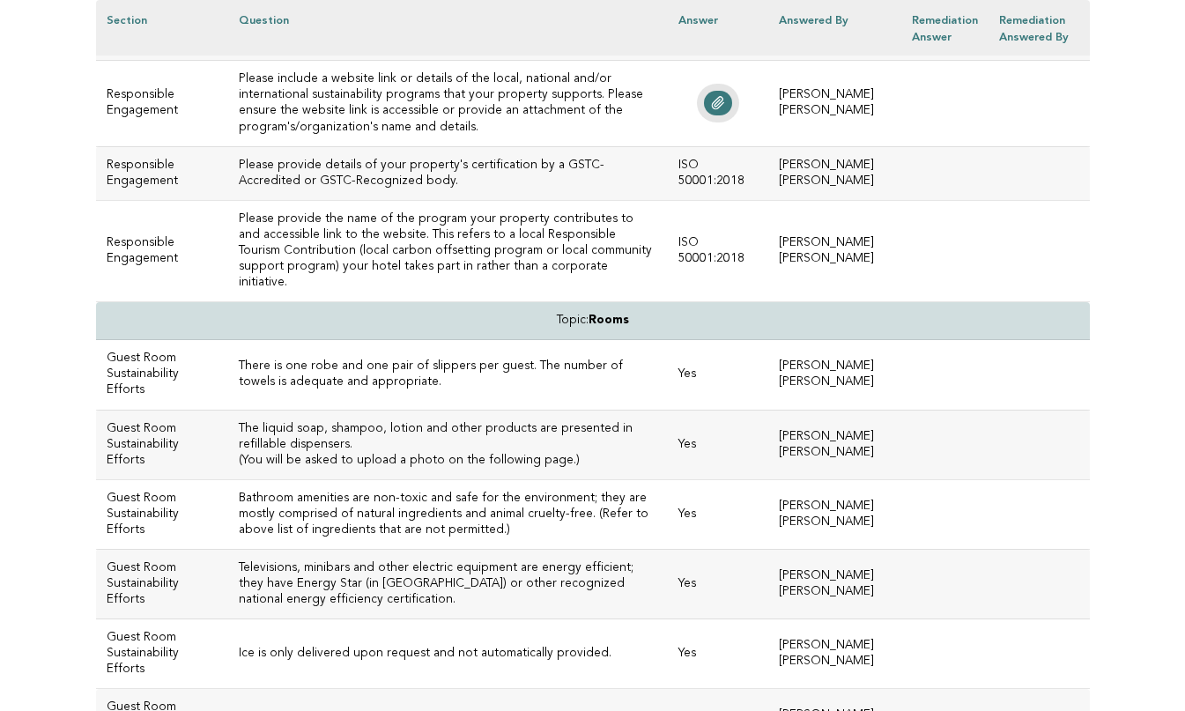
click at [725, 110] on icon at bounding box center [718, 103] width 14 height 14
click at [438, 49] on h3 "Your property offers a local "Responsible Tourism Contribution" program (local …" at bounding box center [448, 34] width 419 height 32
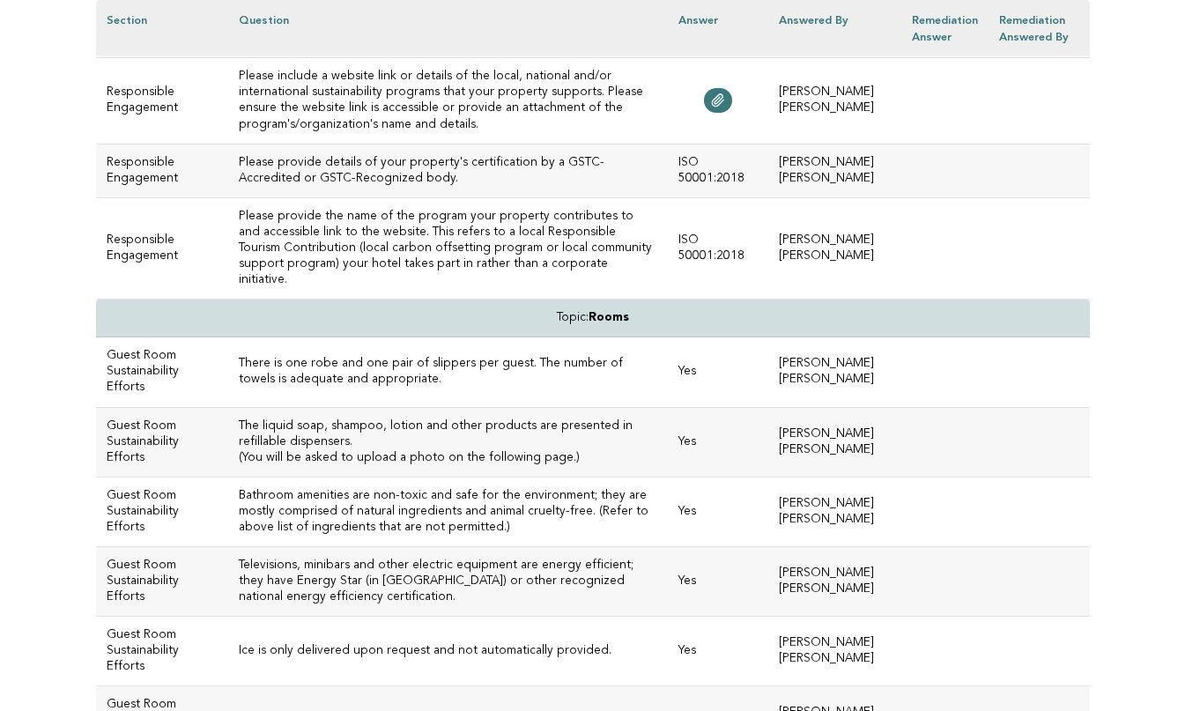
drag, startPoint x: 571, startPoint y: 174, endPoint x: 225, endPoint y: 160, distance: 346.6
drag, startPoint x: 571, startPoint y: 170, endPoint x: 204, endPoint y: 163, distance: 366.6
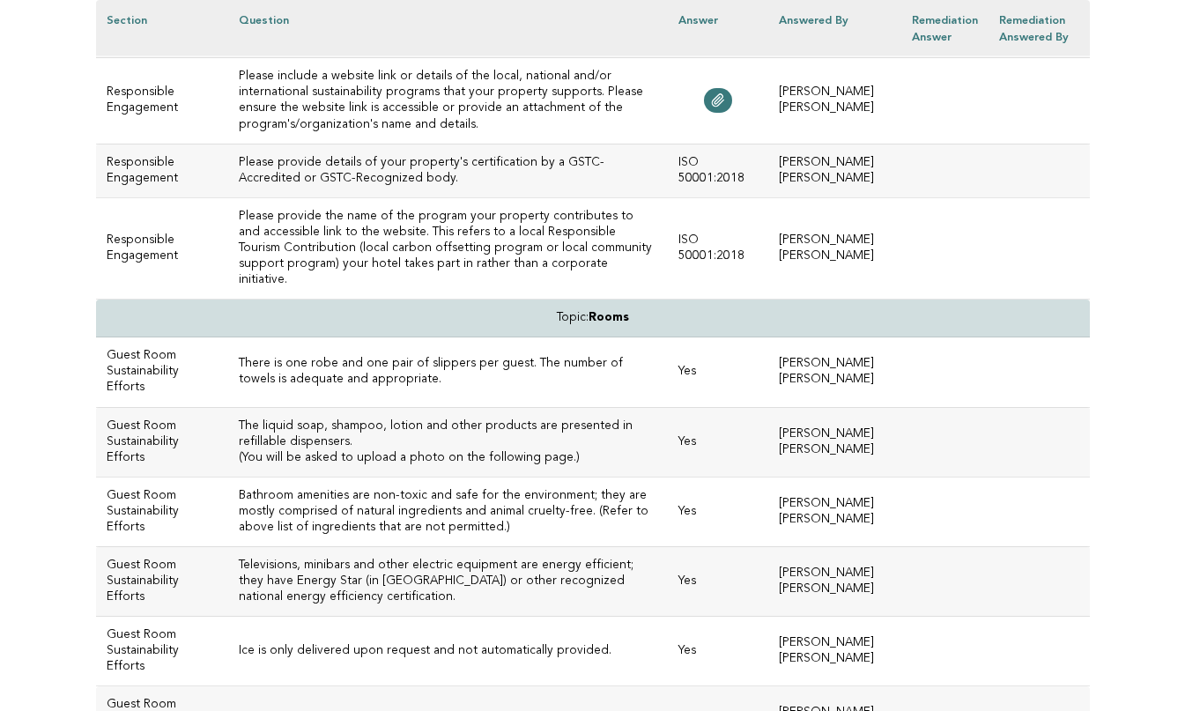
copy h3 "Your property supports local, national or international charitable organization…"
click at [723, 107] on icon at bounding box center [717, 100] width 11 height 12
click at [433, 58] on td "Your property offers a local "Responsible Tourism Contribution" program (local …" at bounding box center [448, 31] width 440 height 54
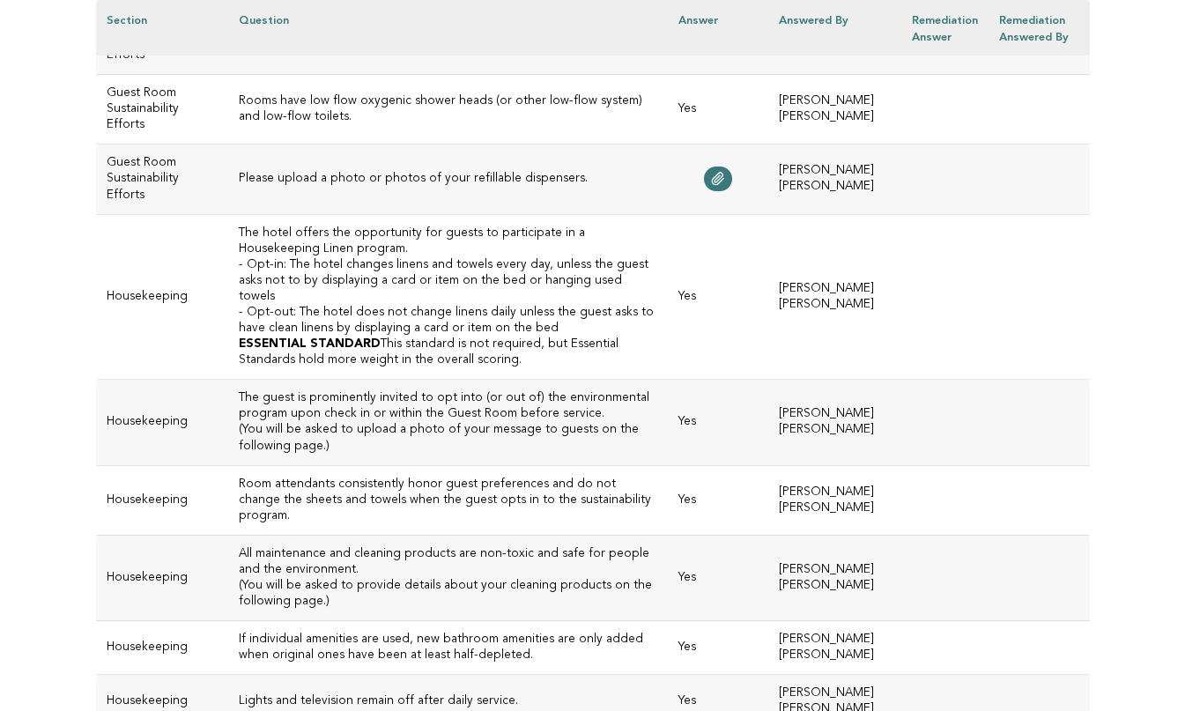
scroll to position [6693, 0]
click at [337, 186] on h3 "Please upload a photo or photos of your refillable dispensers." at bounding box center [448, 178] width 419 height 16
click at [725, 185] on icon at bounding box center [718, 178] width 14 height 14
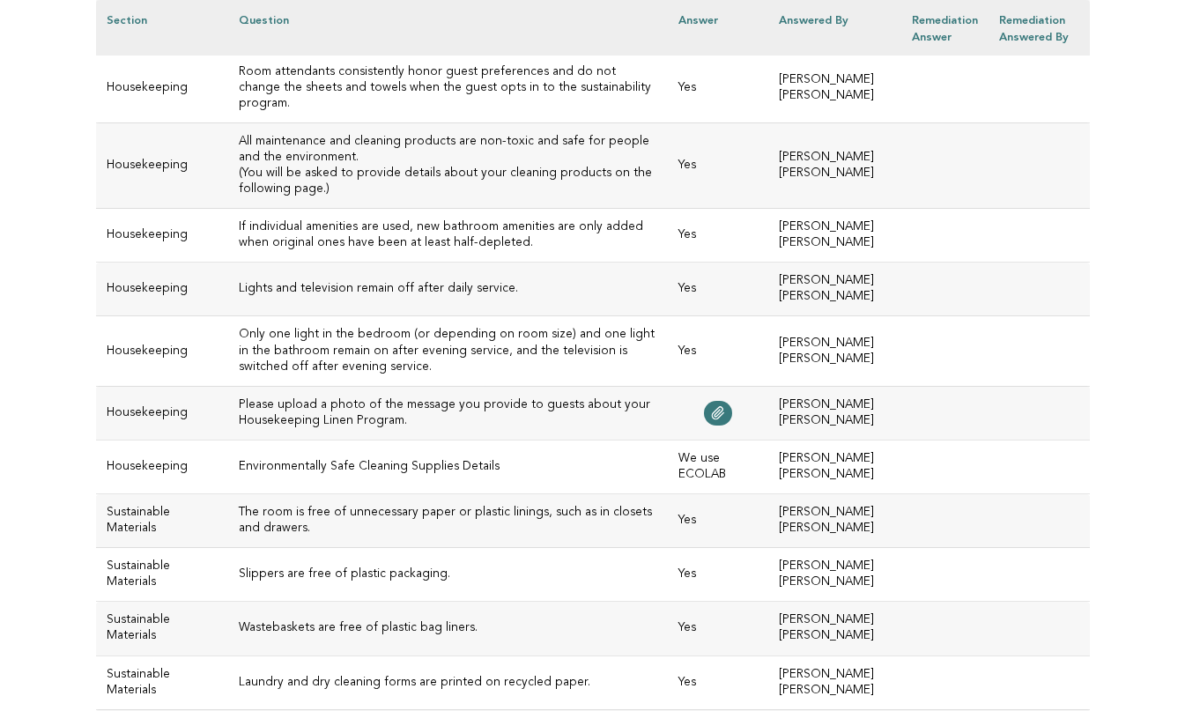
scroll to position [7107, 0]
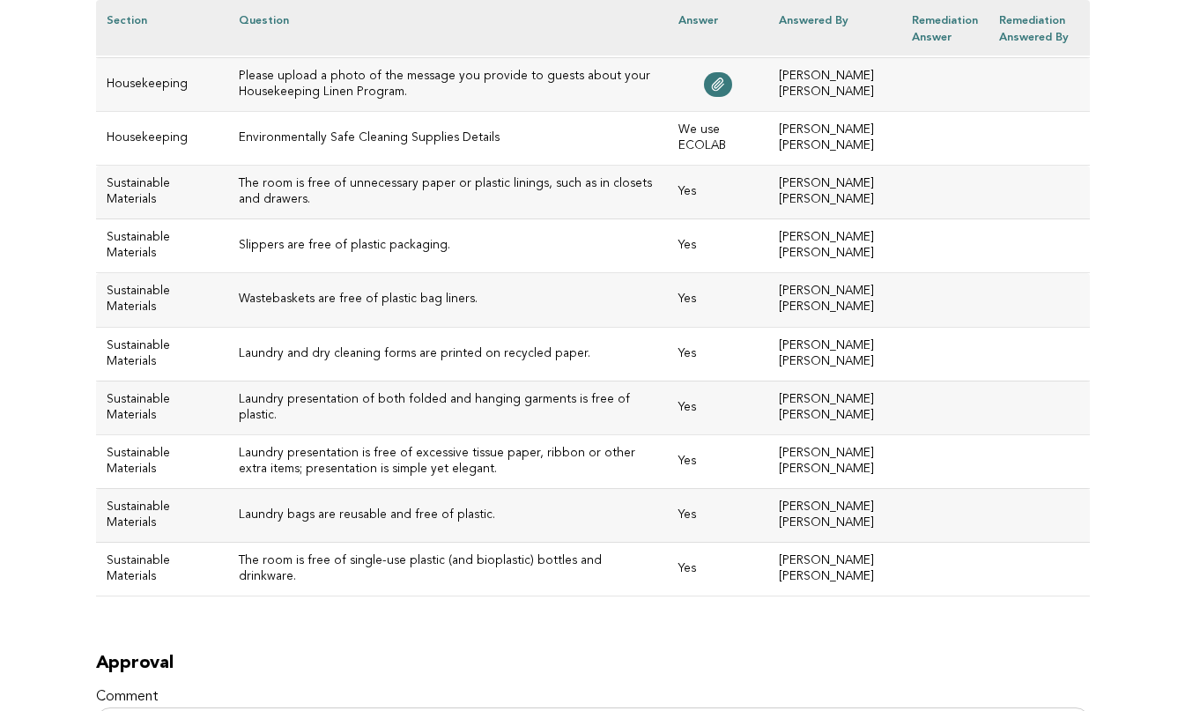
scroll to position [7434, 0]
click at [732, 96] on link at bounding box center [718, 83] width 28 height 25
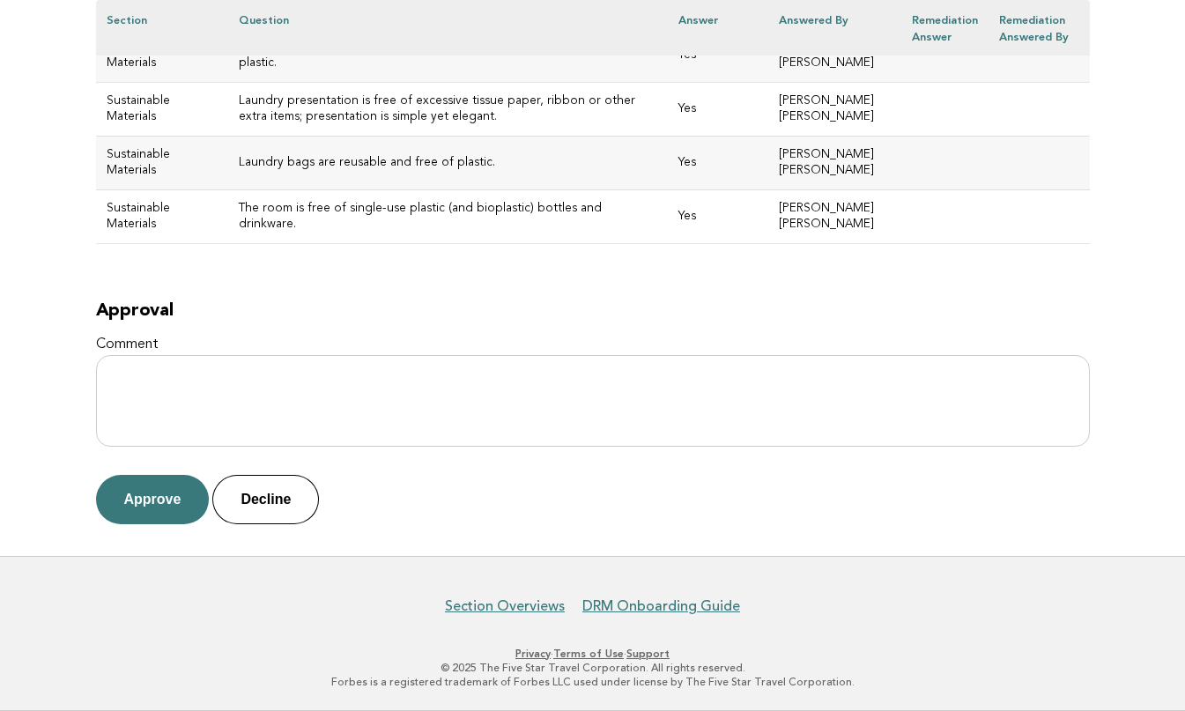
scroll to position [8033, 0]
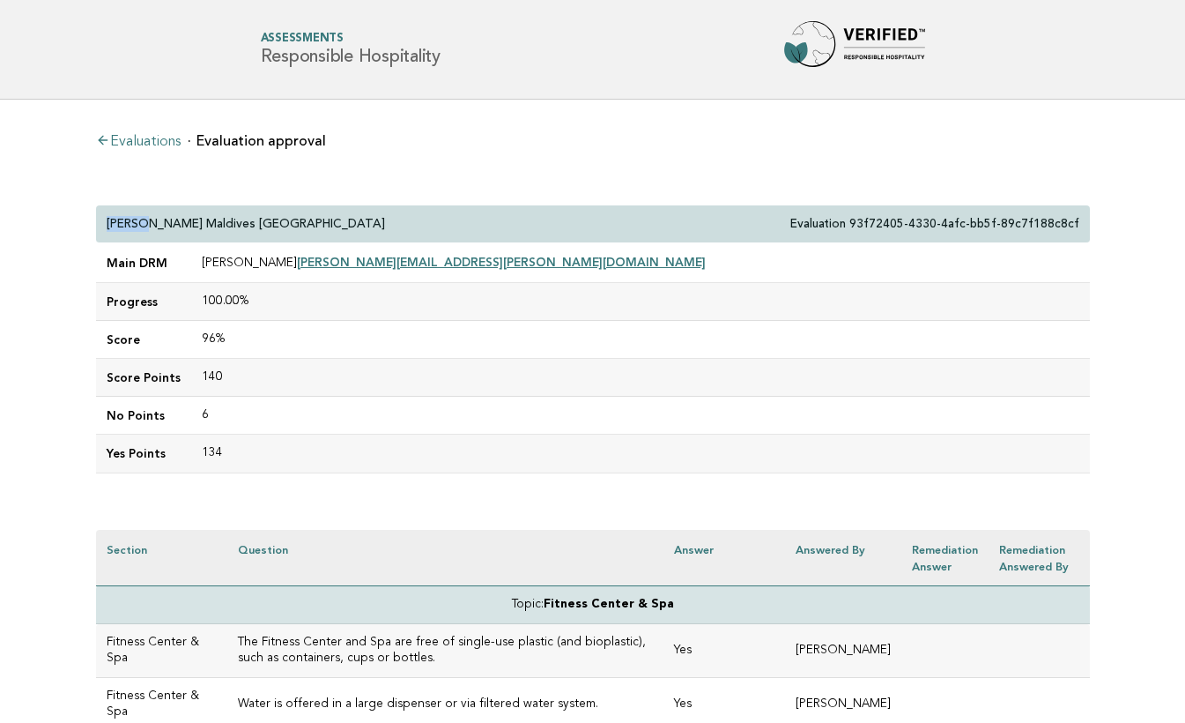
drag, startPoint x: 293, startPoint y: 212, endPoint x: 144, endPoint y: 216, distance: 149.8
click at [143, 216] on div "[PERSON_NAME] Maldives [GEOGRAPHIC_DATA] Evaluation 93f72405-4330-4afc-bb5f-89c…" at bounding box center [593, 224] width 994 height 38
drag, startPoint x: 289, startPoint y: 222, endPoint x: 98, endPoint y: 226, distance: 191.2
click at [98, 226] on div "[PERSON_NAME] Maldives [GEOGRAPHIC_DATA] Evaluation 93f72405-4330-4afc-bb5f-89c…" at bounding box center [593, 224] width 994 height 38
copy p "[PERSON_NAME] Maldives [GEOGRAPHIC_DATA]"
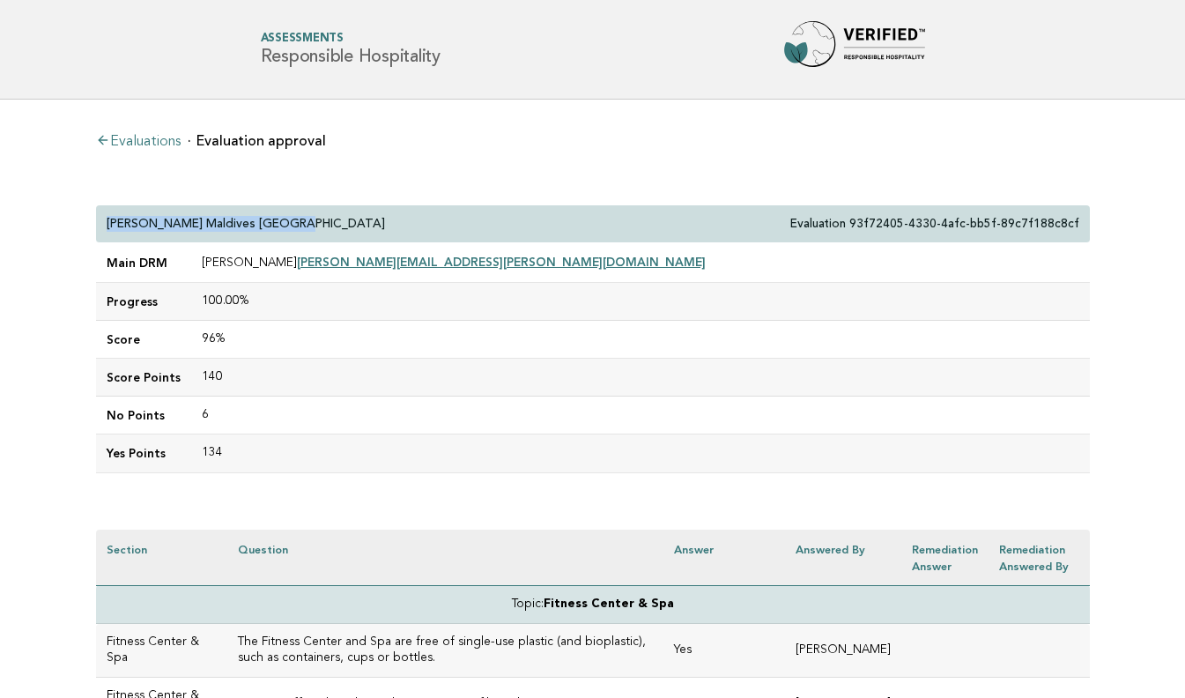
click at [390, 223] on div "[PERSON_NAME] Maldives [GEOGRAPHIC_DATA] Evaluation 93f72405-4330-4afc-bb5f-89c…" at bounding box center [593, 224] width 994 height 38
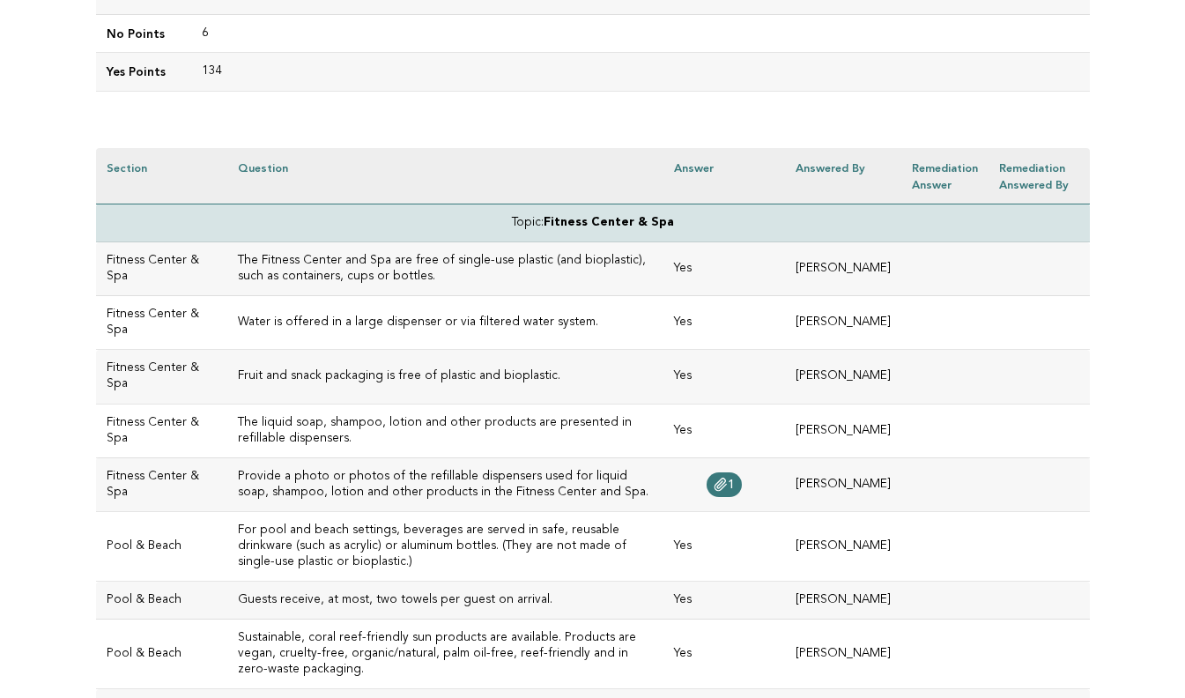
scroll to position [415, 0]
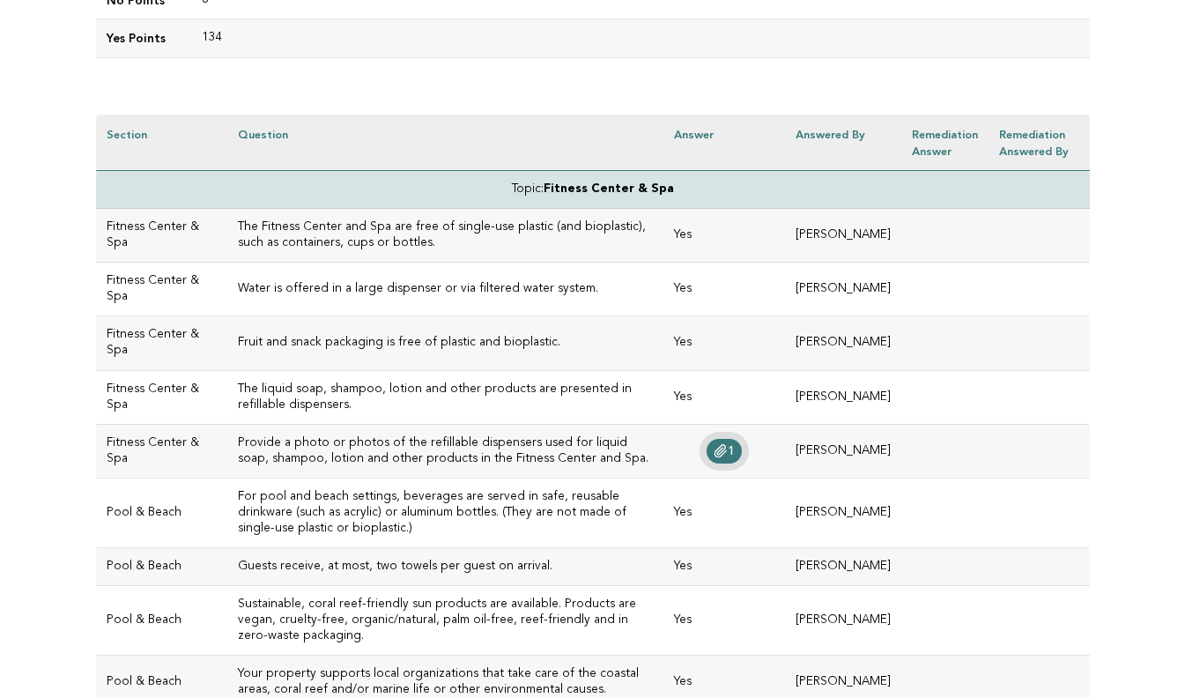
click at [716, 457] on icon at bounding box center [721, 451] width 11 height 12
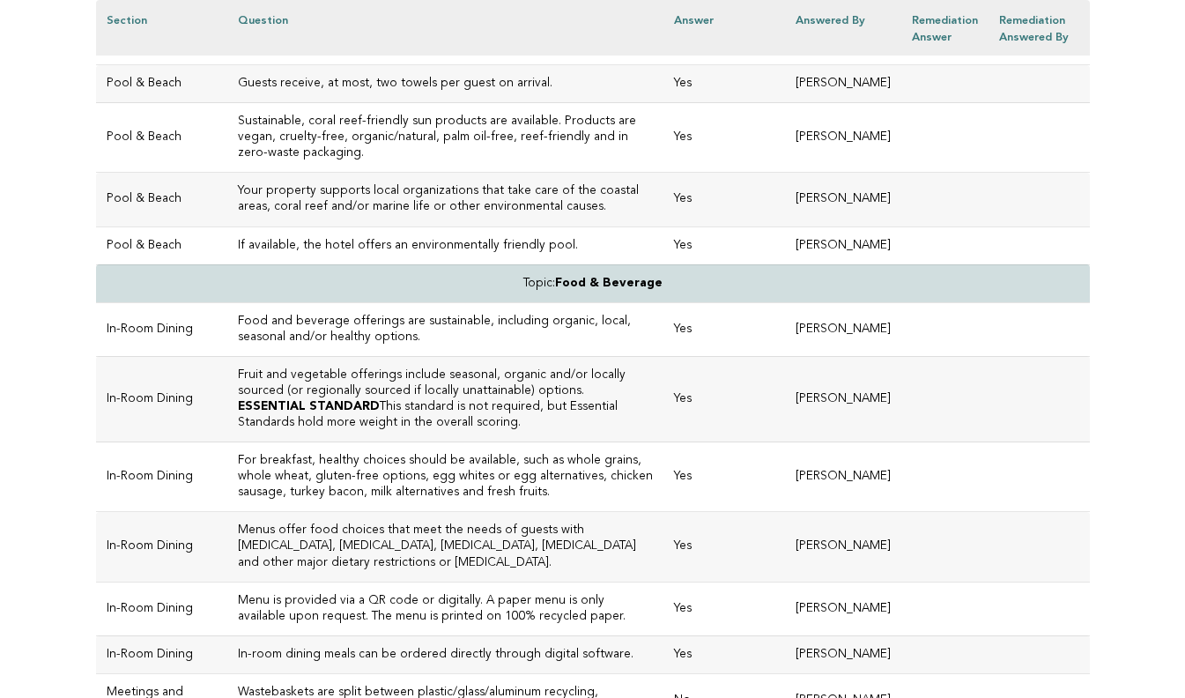
scroll to position [906, 0]
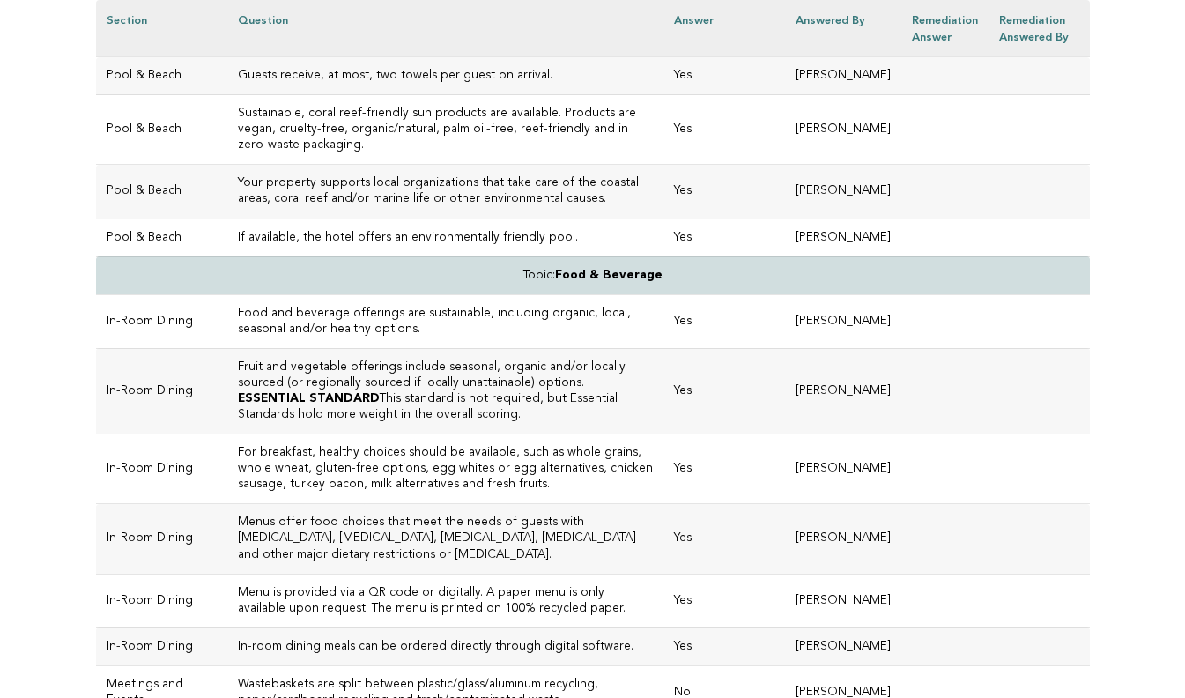
drag, startPoint x: 354, startPoint y: 181, endPoint x: 202, endPoint y: 130, distance: 160.5
click at [227, 56] on td "For pool and beach settings, beverages are served in safe, reusable drinkware (…" at bounding box center [445, 22] width 436 height 70
copy h3 "For pool and beach settings, beverages are served in safe, reusable drinkware (…"
click at [664, 95] on td "Yes" at bounding box center [725, 76] width 122 height 38
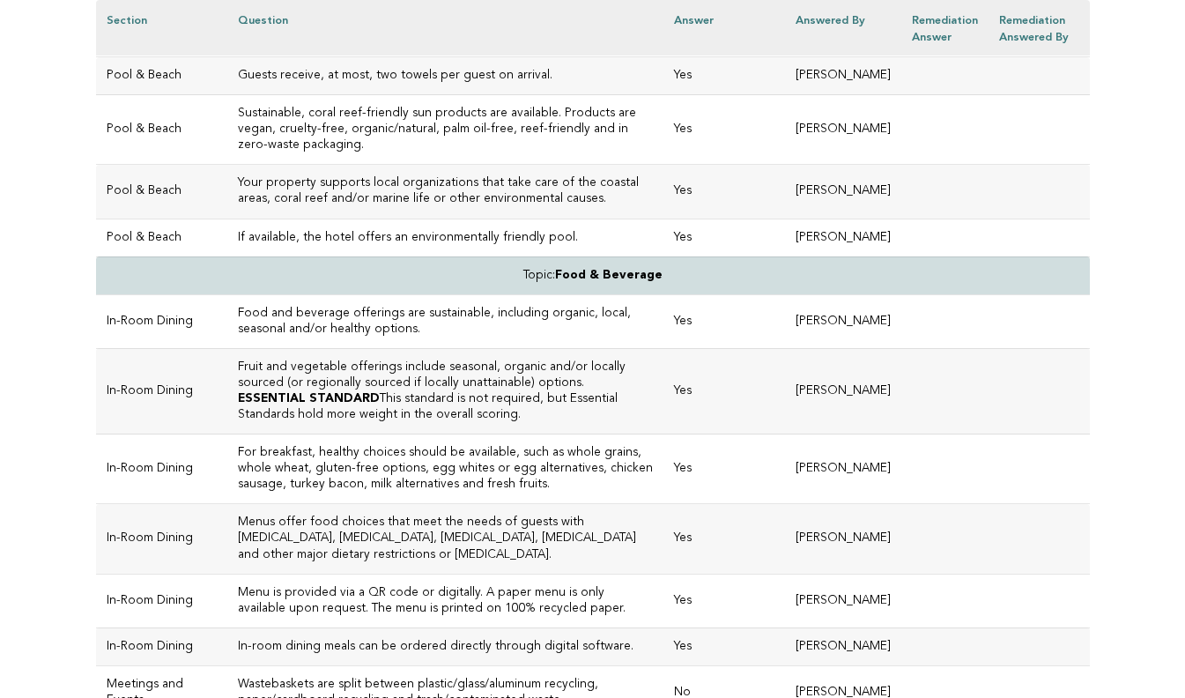
click at [336, 153] on h3 "Sustainable, coral reef-friendly sun products are available. Products are vegan…" at bounding box center [445, 130] width 415 height 48
drag, startPoint x: 331, startPoint y: 397, endPoint x: 305, endPoint y: 396, distance: 26.5
click at [305, 153] on h3 "Sustainable, coral reef-friendly sun products are available. Products are vegan…" at bounding box center [445, 130] width 415 height 48
click at [257, 153] on h3 "Sustainable, coral reef-friendly sun products are available. Products are vegan…" at bounding box center [445, 130] width 415 height 48
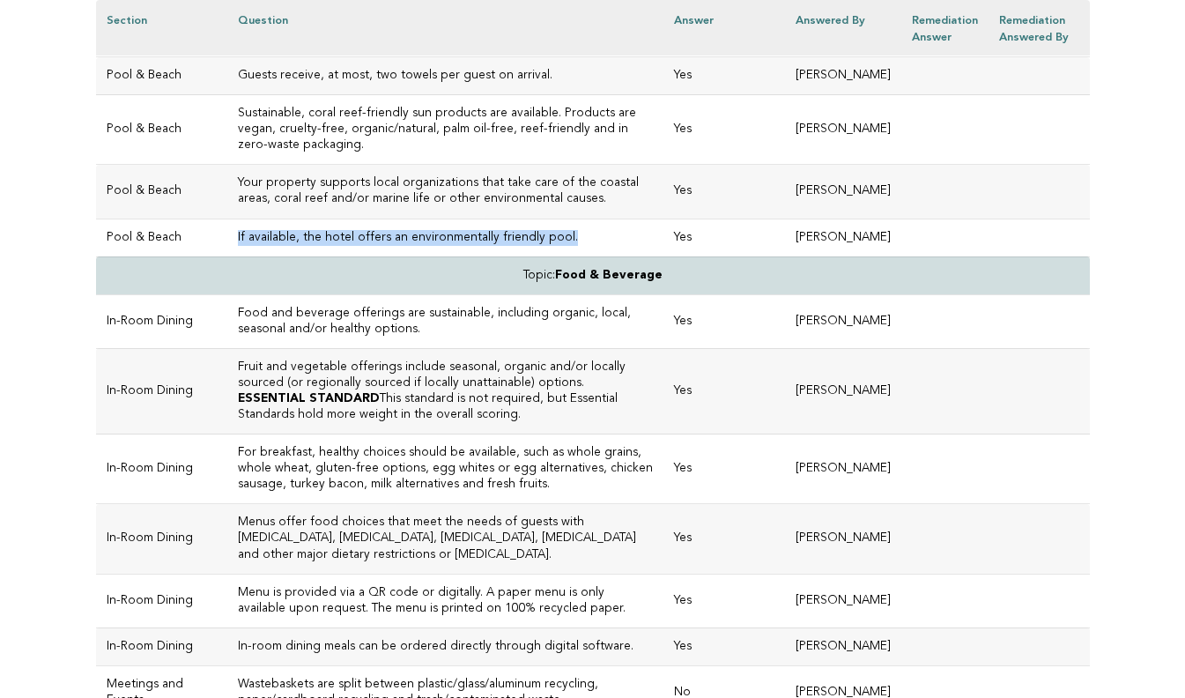
drag, startPoint x: 238, startPoint y: 567, endPoint x: 199, endPoint y: 536, distance: 49.5
click at [227, 256] on td "If available, the hotel offers an environmentally friendly pool." at bounding box center [445, 238] width 436 height 38
copy h3 "If available, the hotel offers an environmentally friendly pool."
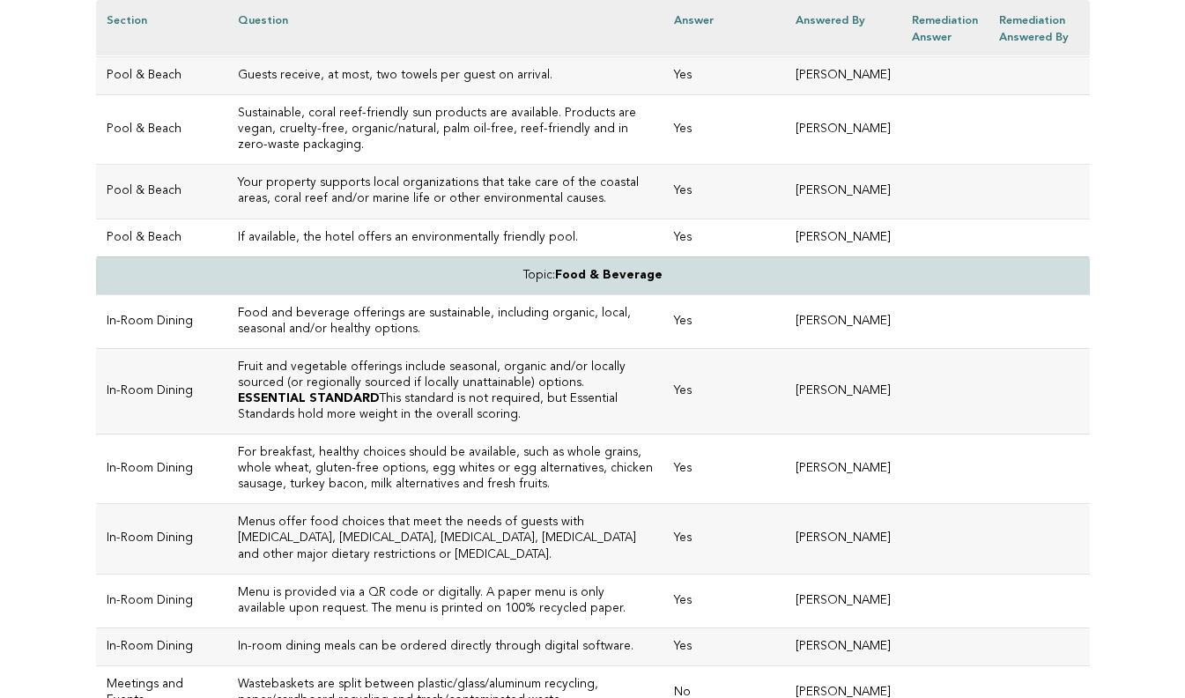
click at [305, 153] on h3 "Sustainable, coral reef-friendly sun products are available. Products are vegan…" at bounding box center [445, 130] width 415 height 48
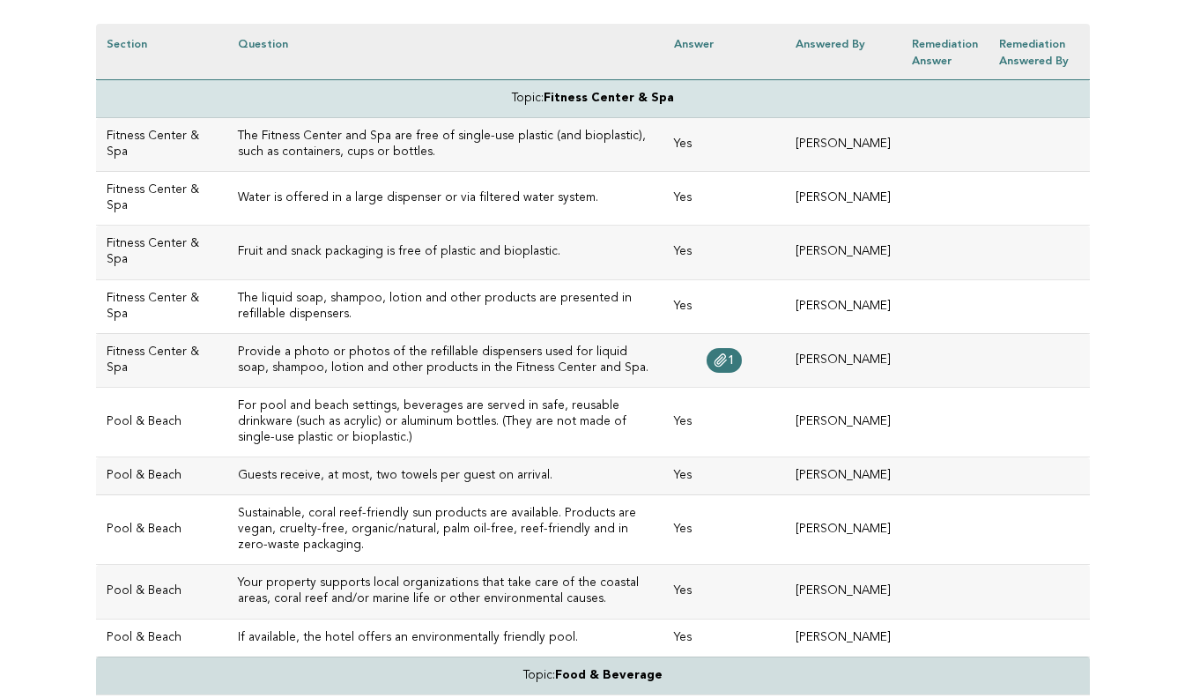
scroll to position [503, 0]
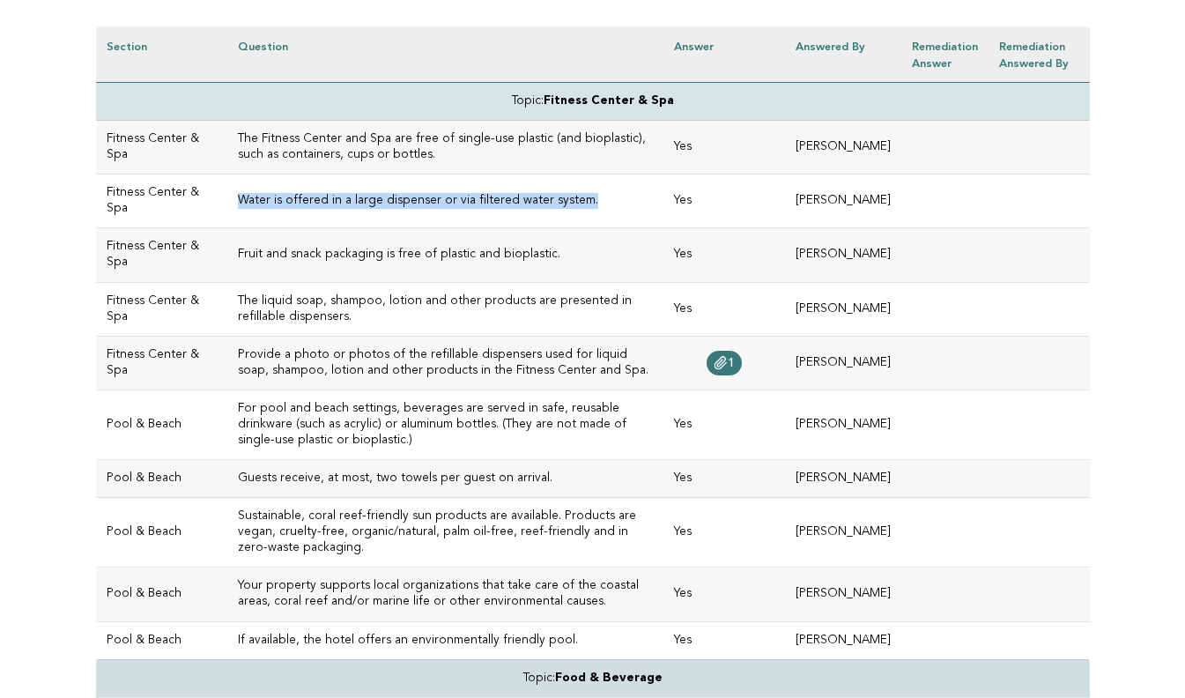
drag, startPoint x: 278, startPoint y: 253, endPoint x: 207, endPoint y: 219, distance: 78.0
click at [238, 209] on h3 "Water is offered in a large dispenser or via filtered water system." at bounding box center [445, 201] width 415 height 16
copy h3 "Water is offered in a large dispenser or via filtered water system."
click at [664, 228] on td "Yes" at bounding box center [725, 201] width 122 height 54
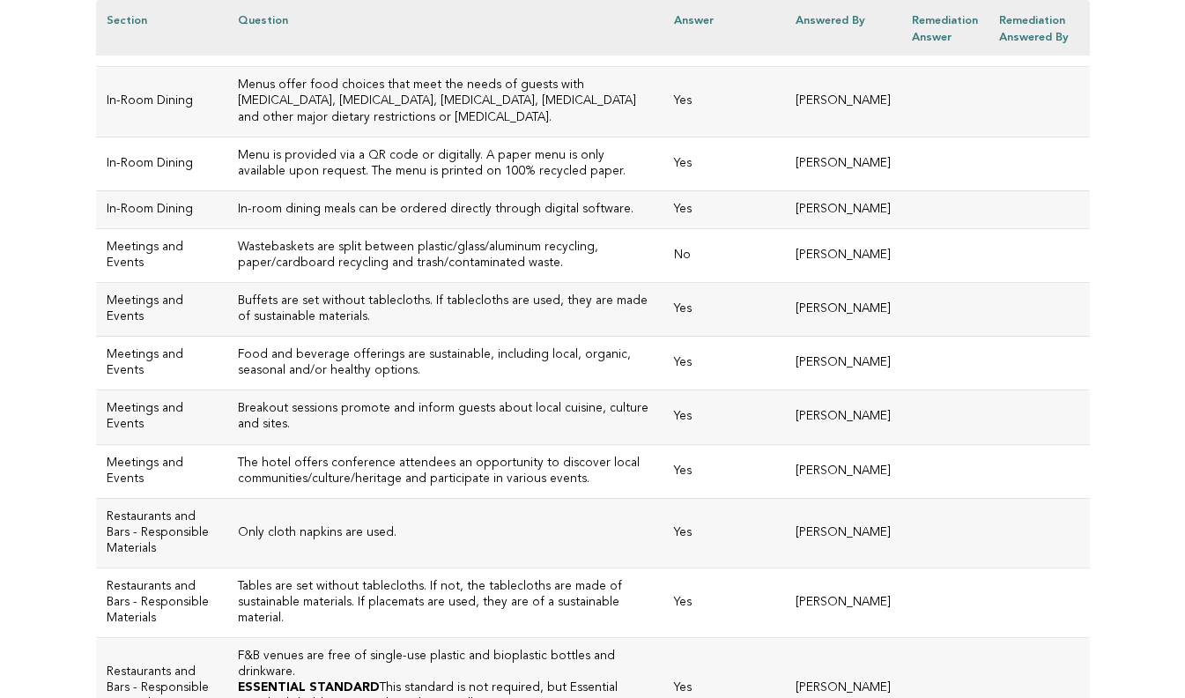
scroll to position [1352, 0]
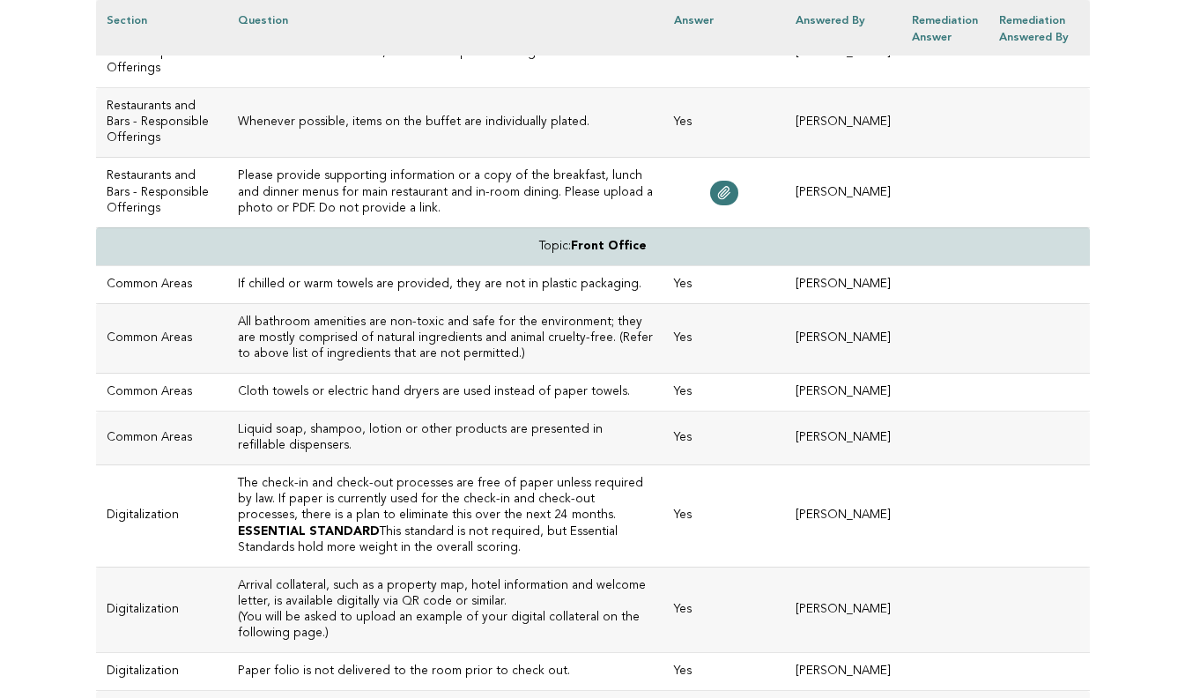
scroll to position [3090, 0]
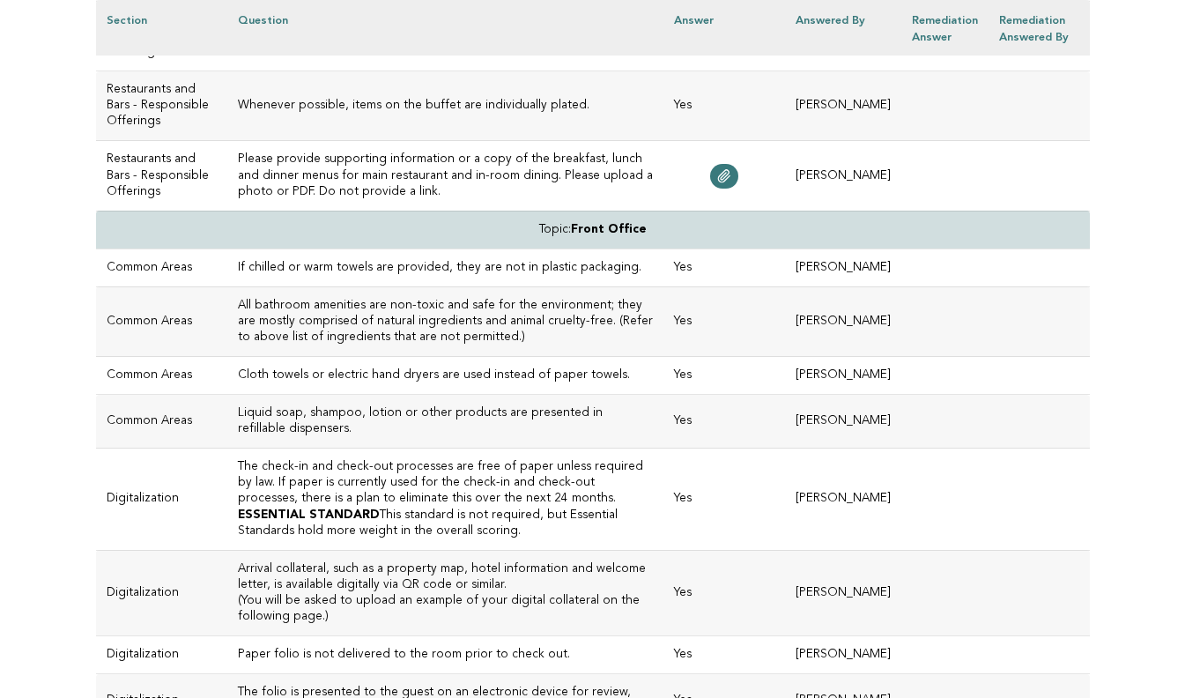
drag, startPoint x: 266, startPoint y: 351, endPoint x: 200, endPoint y: 268, distance: 106.0
copy h3 "All containers, plates, cups and cutlery for take-out are made of plant-based o…"
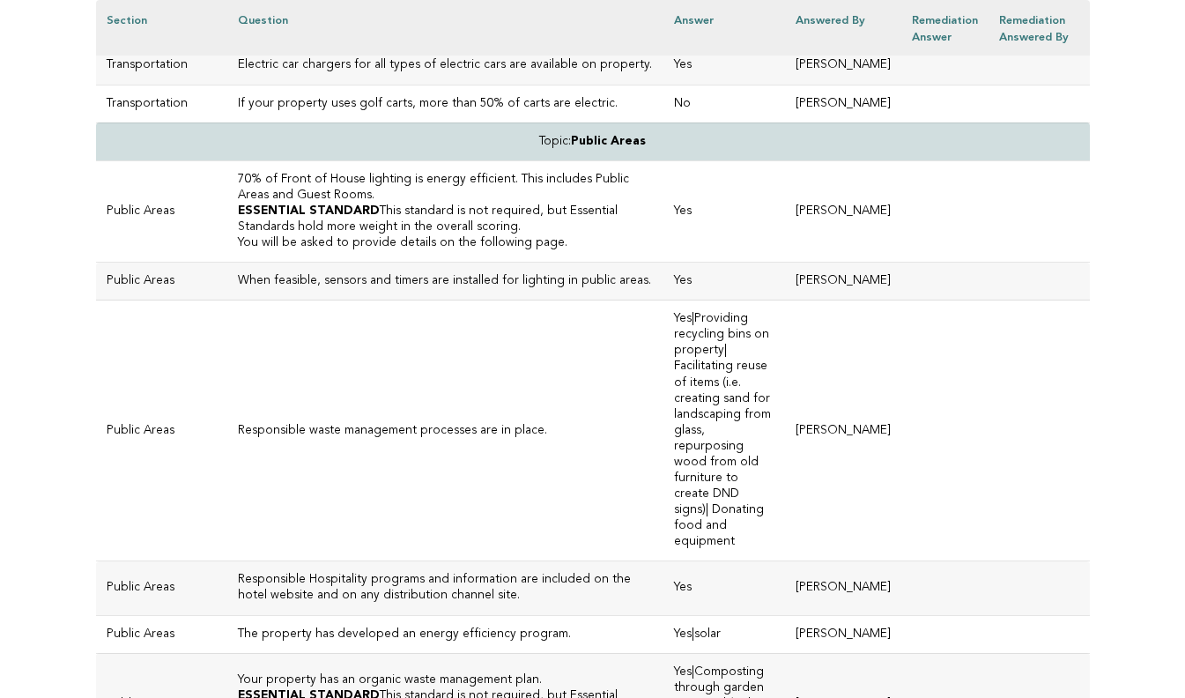
scroll to position [4533, 0]
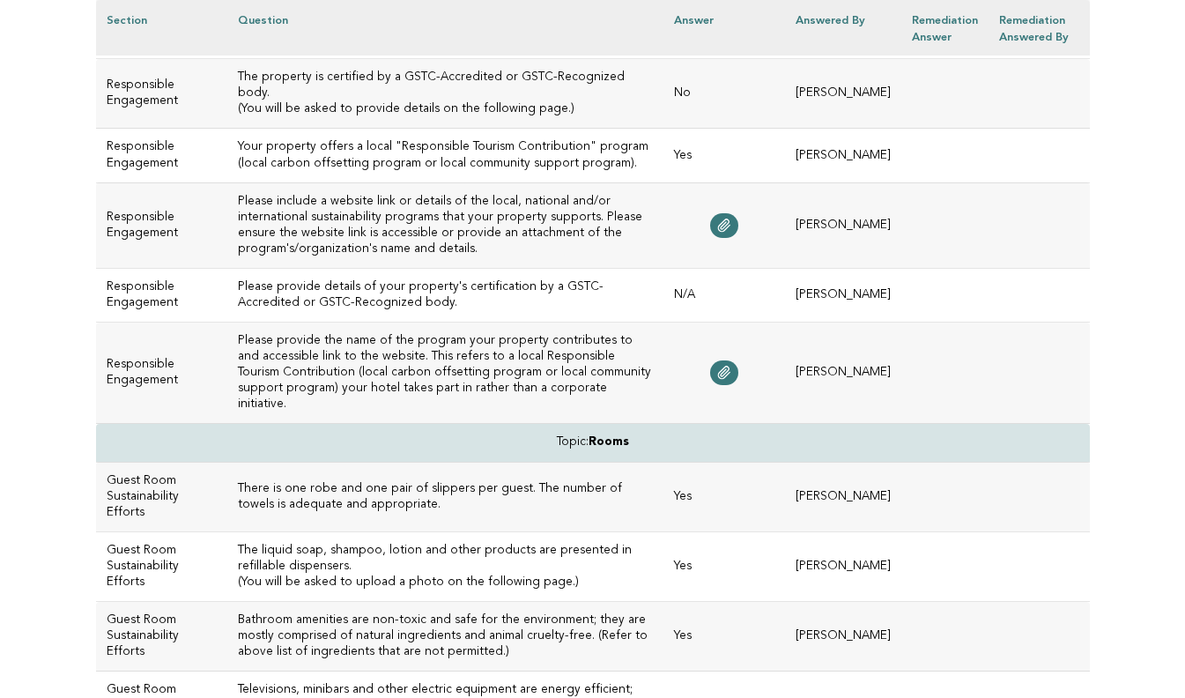
scroll to position [5593, 0]
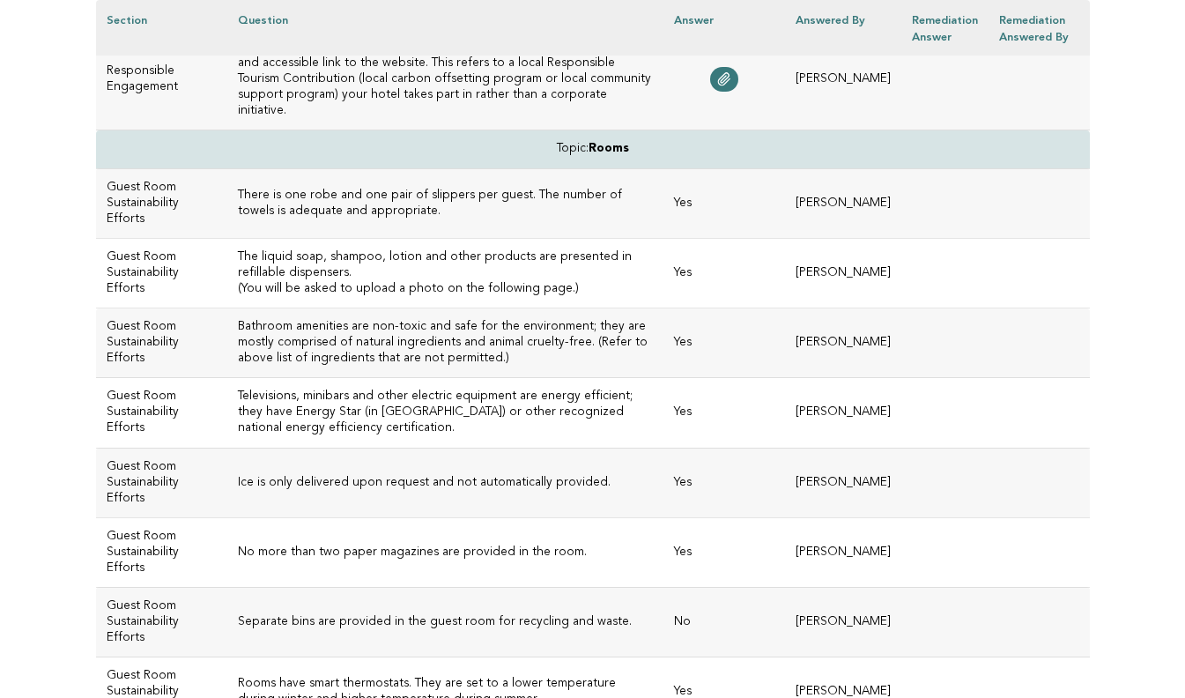
scroll to position [5883, 0]
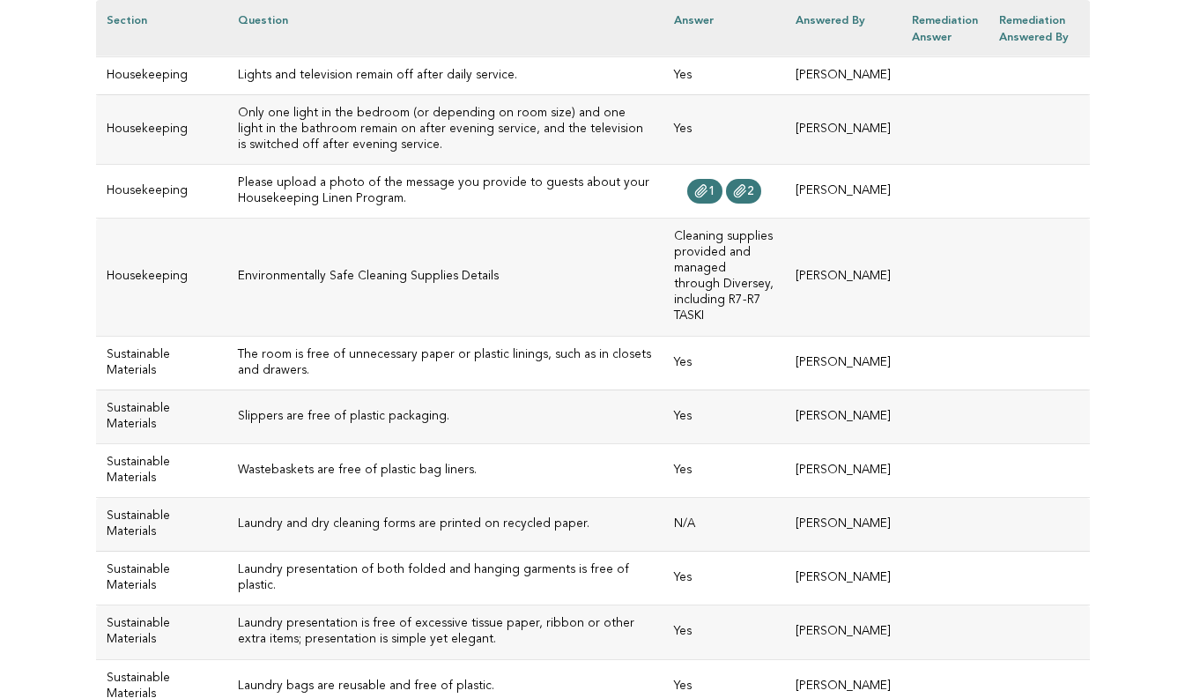
scroll to position [7158, 0]
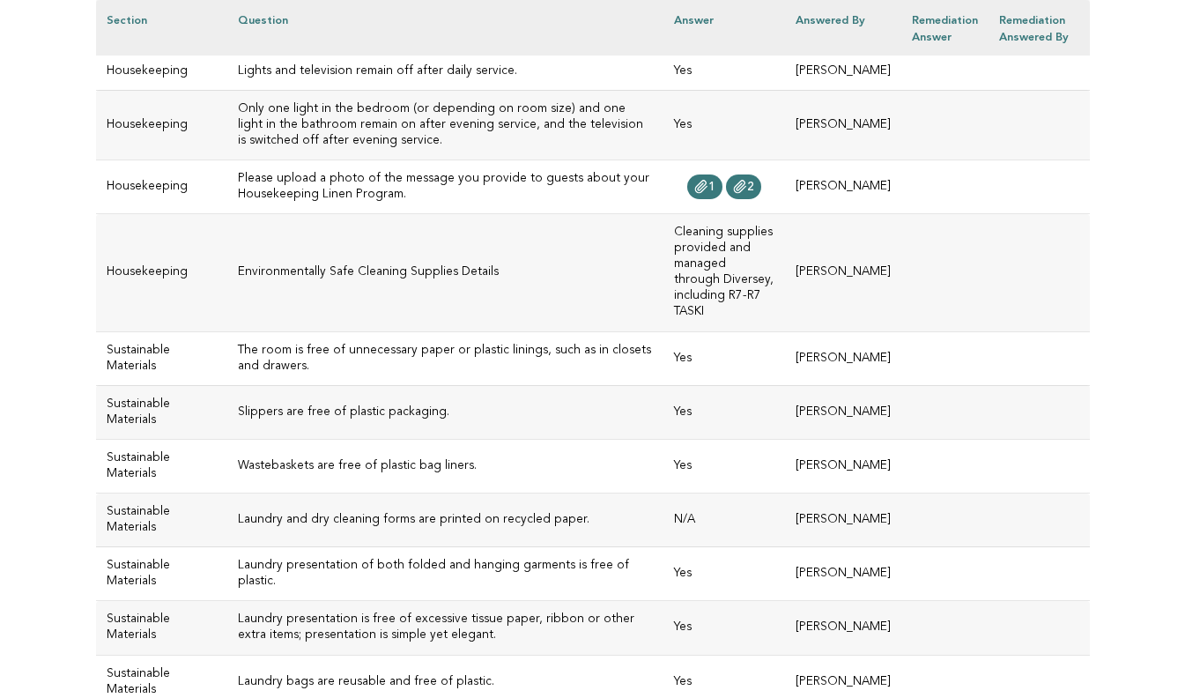
drag, startPoint x: 248, startPoint y: 398, endPoint x: 200, endPoint y: 368, distance: 57.0
copy h3 "Responsible waste management processes are in place."
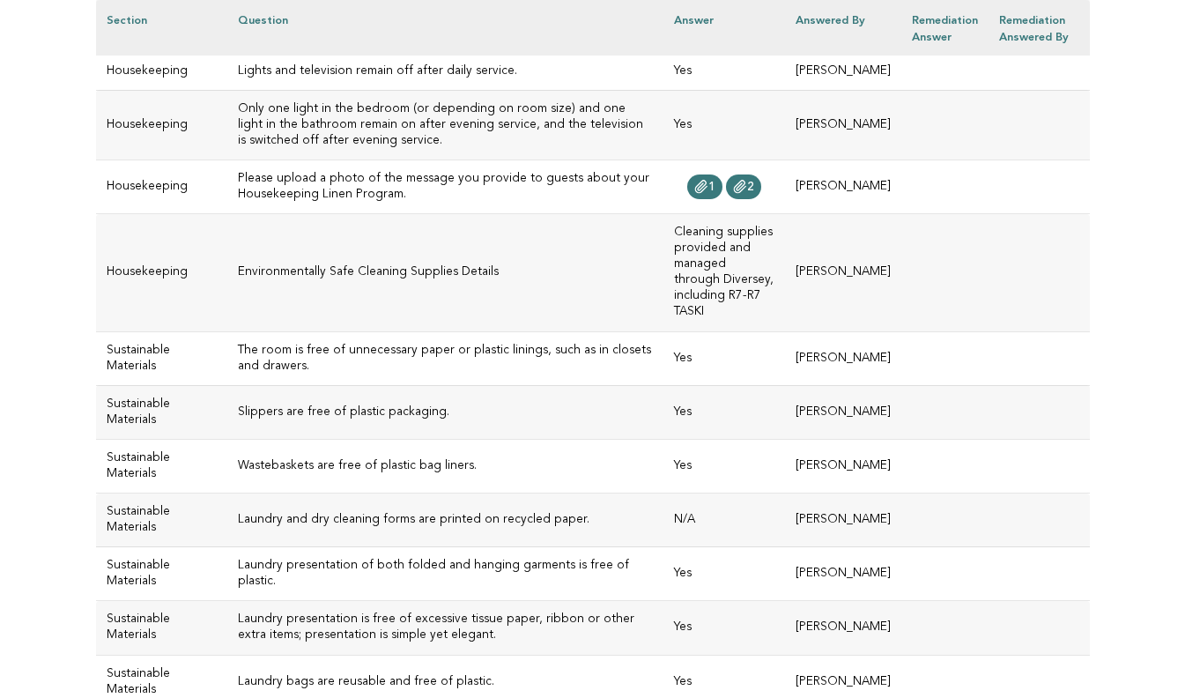
drag, startPoint x: 256, startPoint y: 566, endPoint x: 204, endPoint y: 533, distance: 60.6
copy h3 "The property has developed an energy efficiency program."
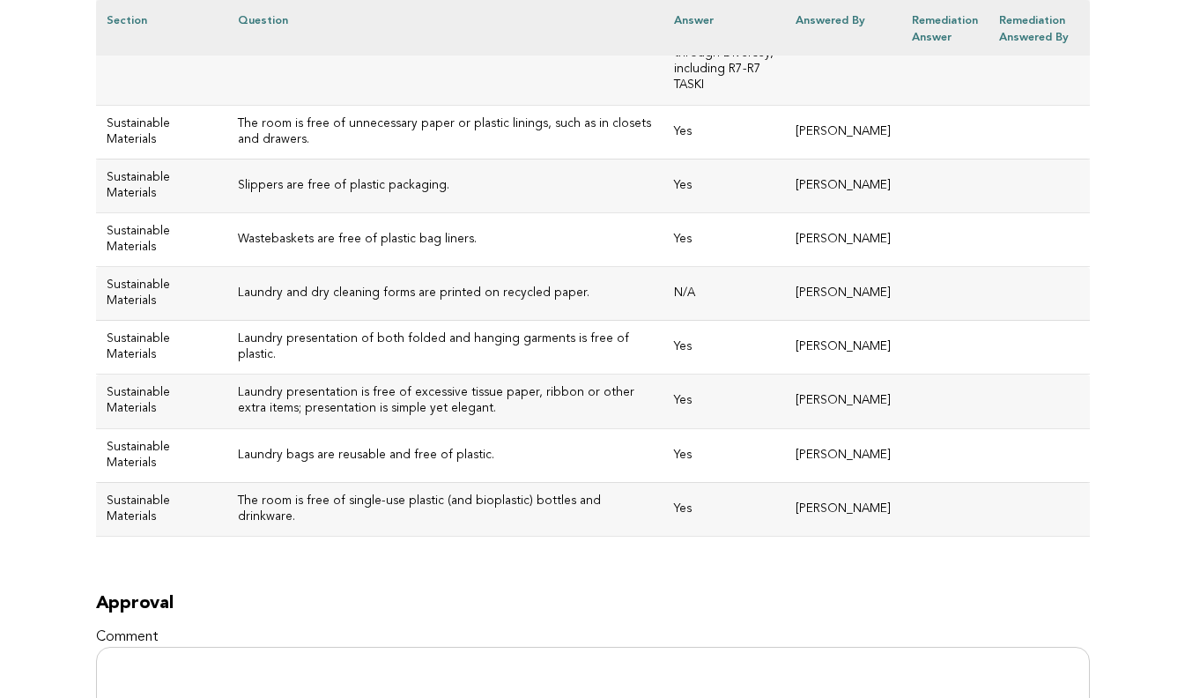
scroll to position [7387, 0]
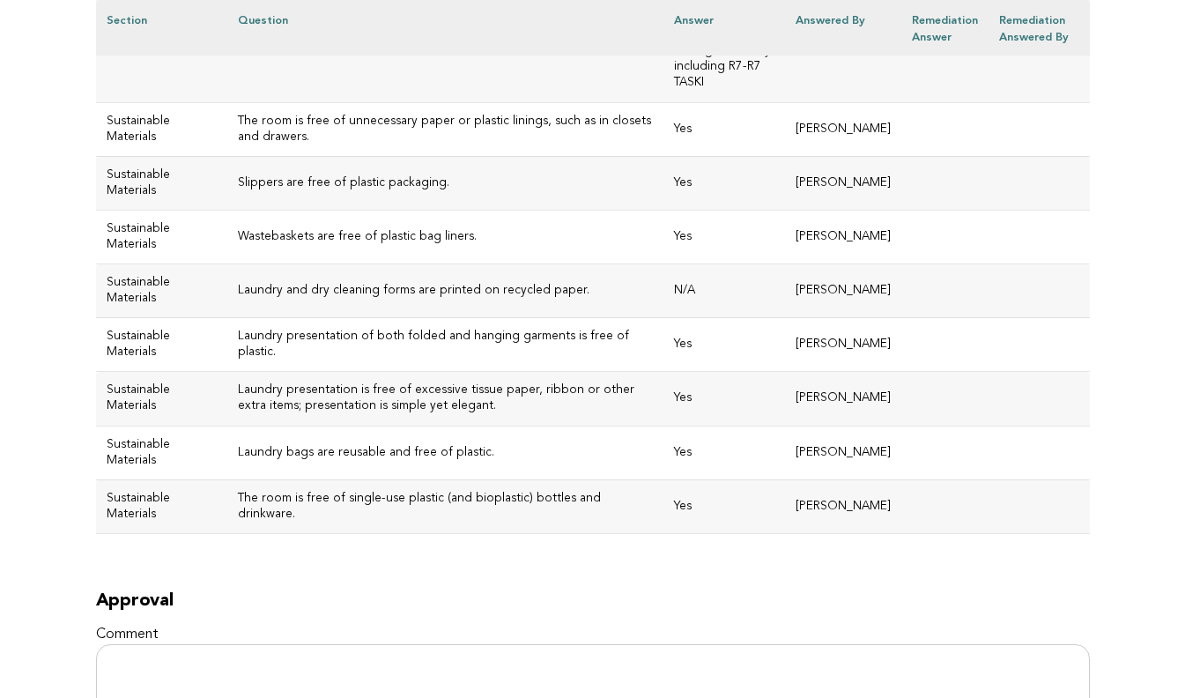
drag, startPoint x: 828, startPoint y: 455, endPoint x: 654, endPoint y: 437, distance: 175.4
copy td "[URL][DOMAIN_NAME]"
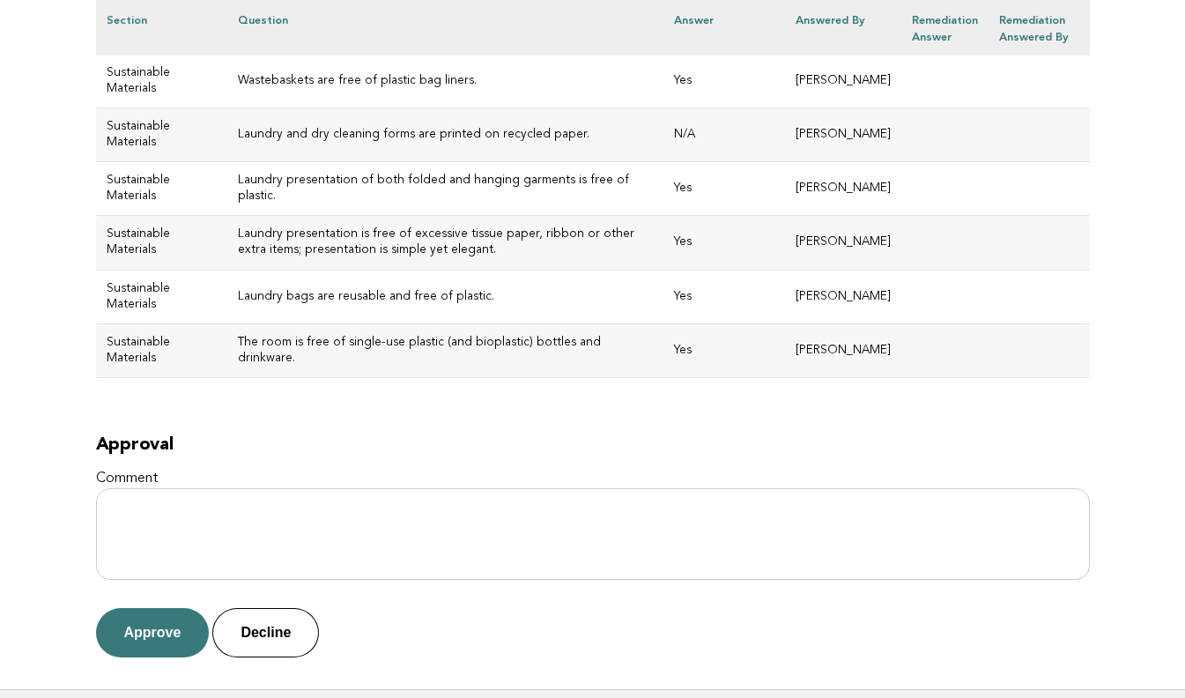
scroll to position [7545, 0]
drag, startPoint x: 338, startPoint y: 234, endPoint x: 196, endPoint y: 220, distance: 143.4
copy h3 "Your property has an organic waste management plan."
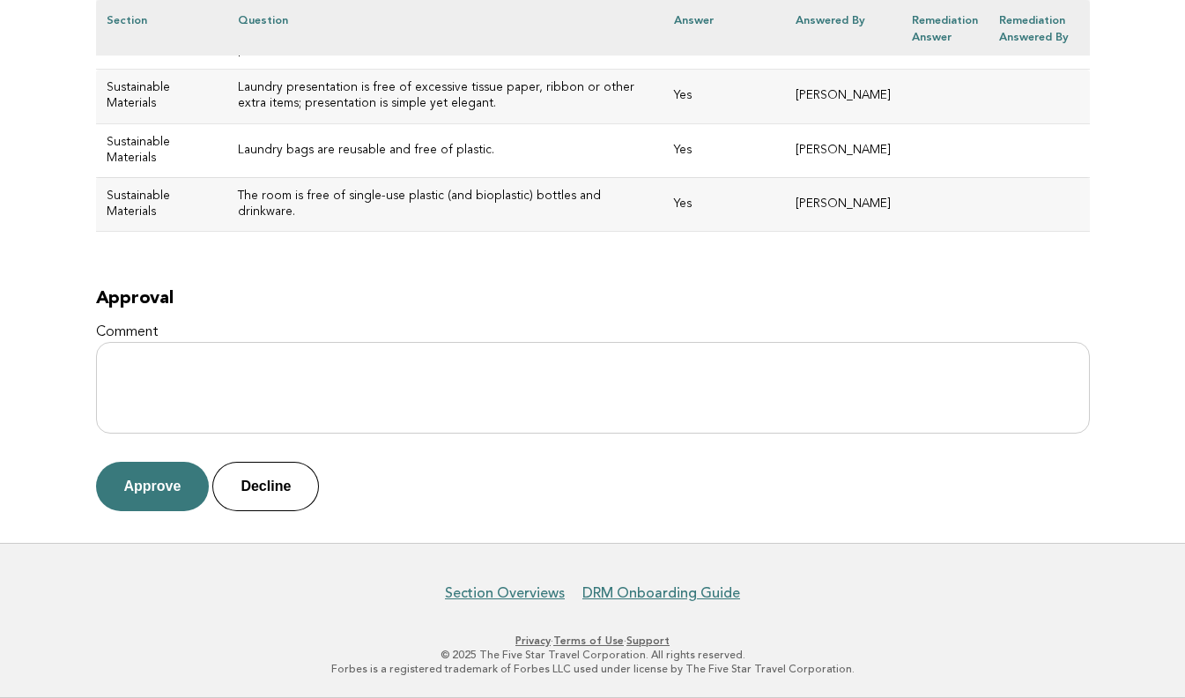
scroll to position [8243, 0]
drag, startPoint x: 273, startPoint y: 216, endPoint x: 204, endPoint y: 152, distance: 93.5
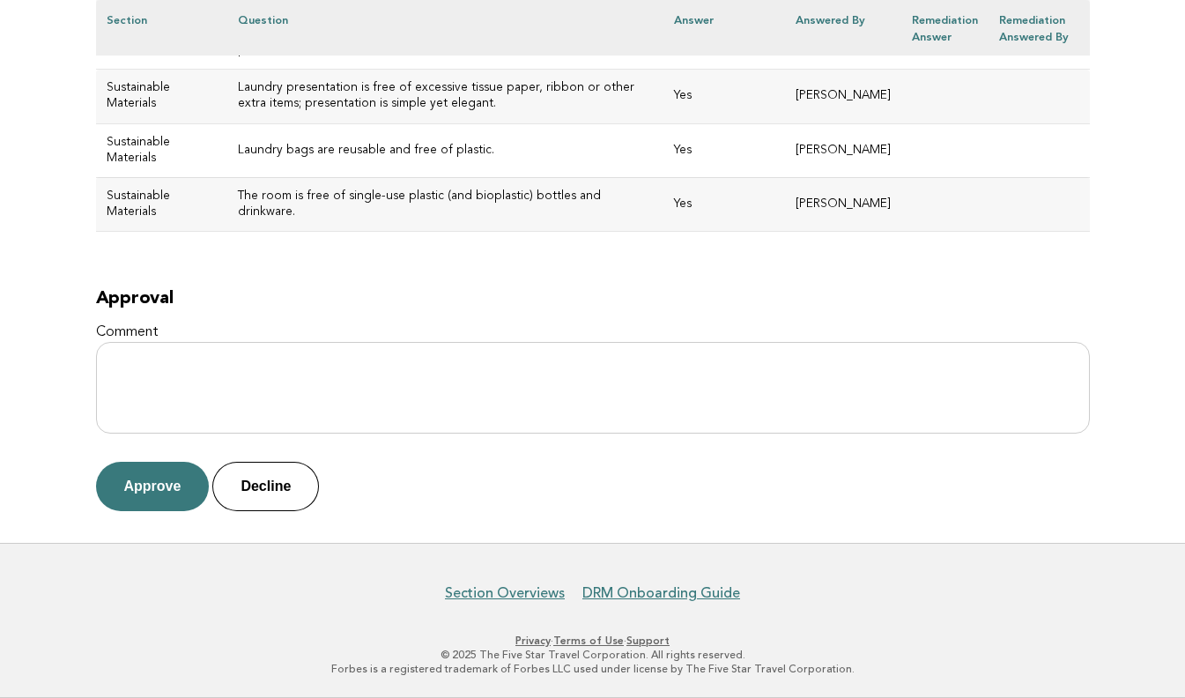
drag, startPoint x: 307, startPoint y: 305, endPoint x: 255, endPoint y: 248, distance: 77.4
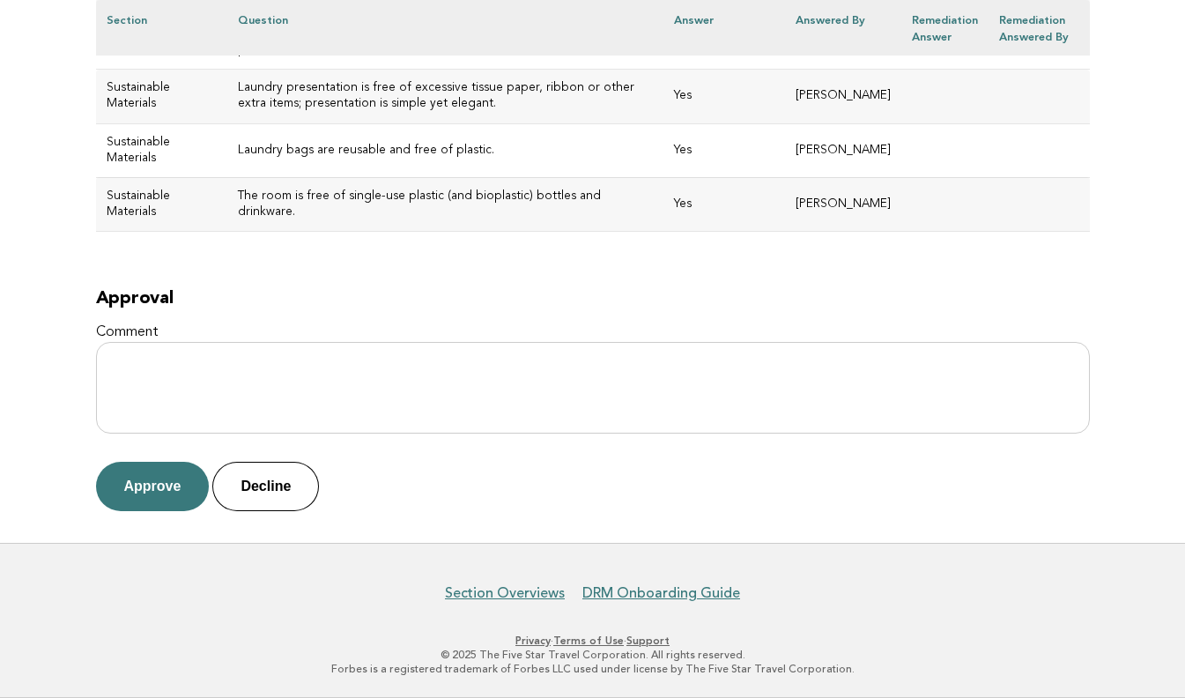
drag, startPoint x: 334, startPoint y: 231, endPoint x: 201, endPoint y: 160, distance: 150.6
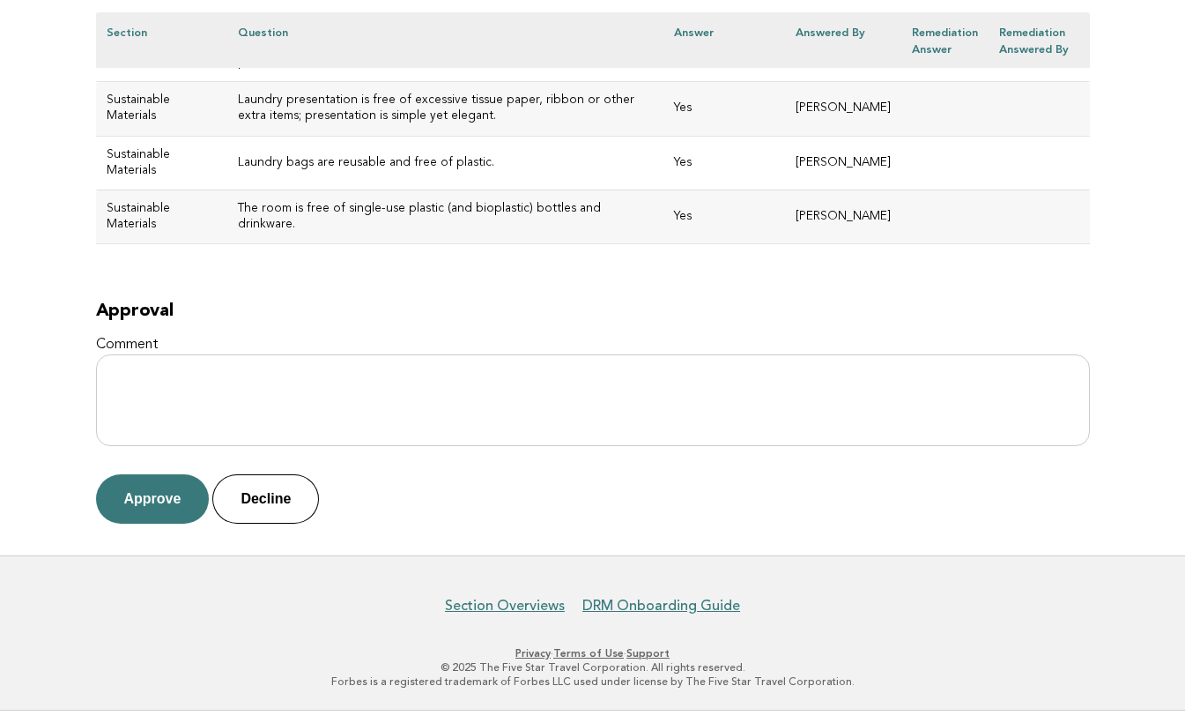
scroll to position [8733, 0]
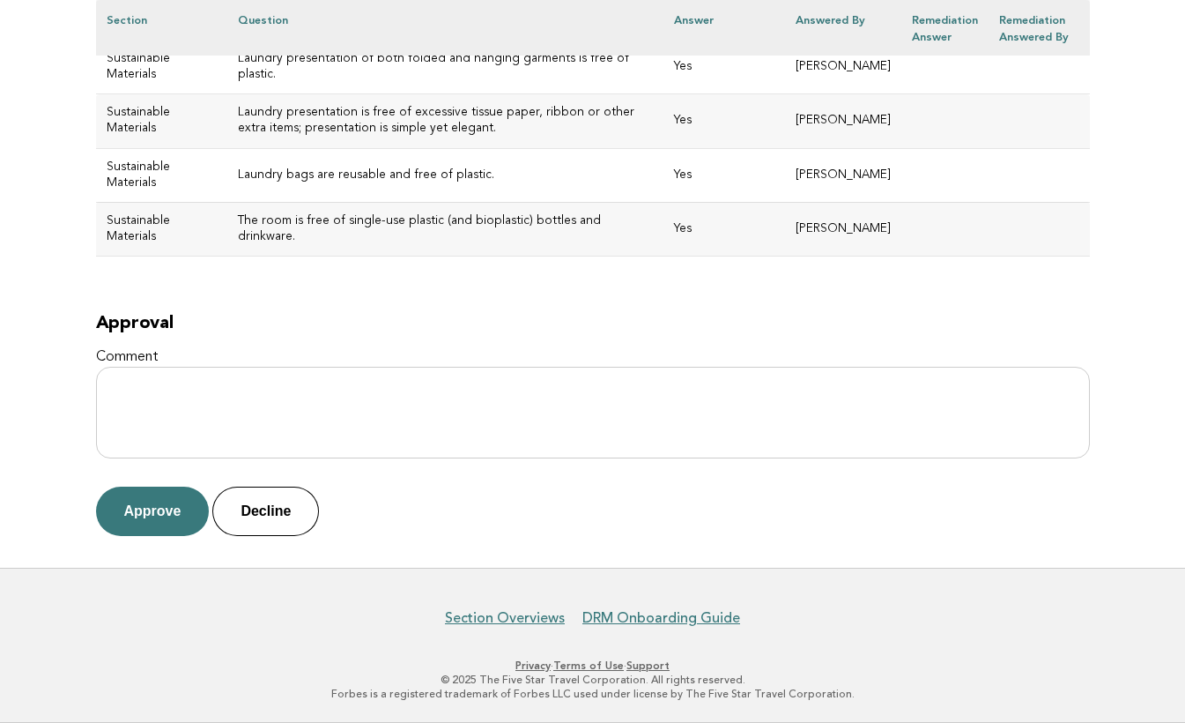
scroll to position [9715, 0]
drag, startPoint x: 278, startPoint y: 449, endPoint x: 262, endPoint y: 448, distance: 16.8
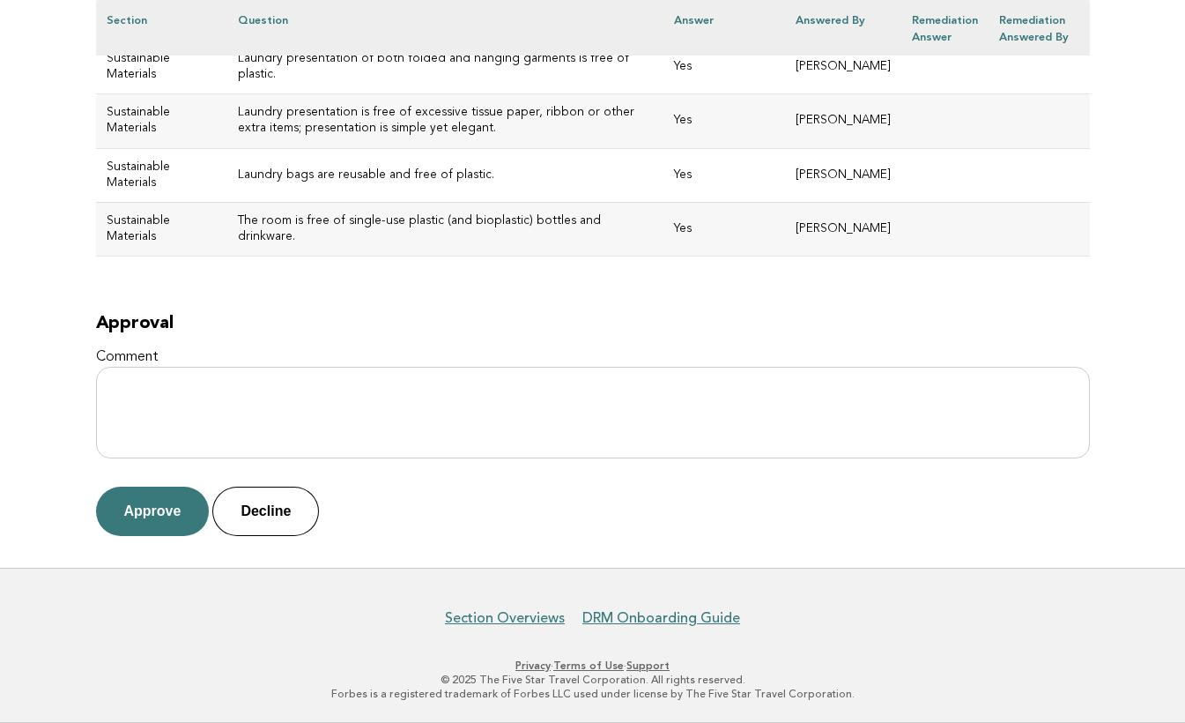
scroll to position [8939, 0]
drag, startPoint x: 270, startPoint y: 423, endPoint x: 204, endPoint y: 371, distance: 84.1
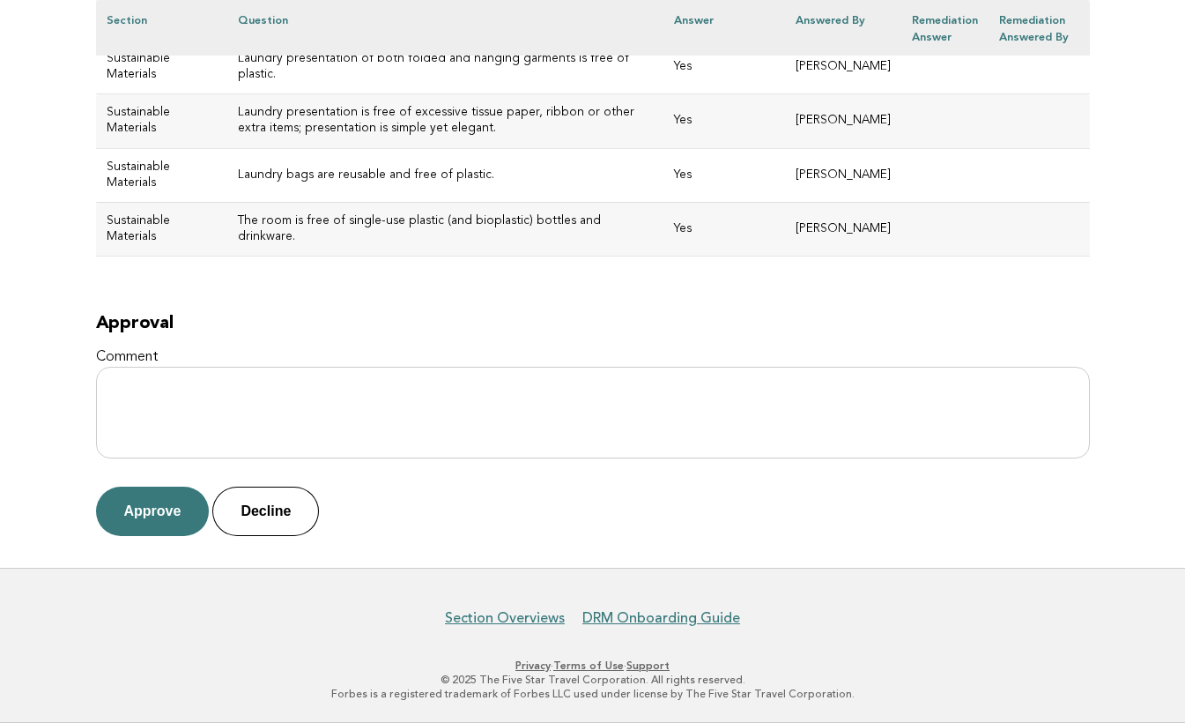
scroll to position [10796, 0]
